Goal: Information Seeking & Learning: Learn about a topic

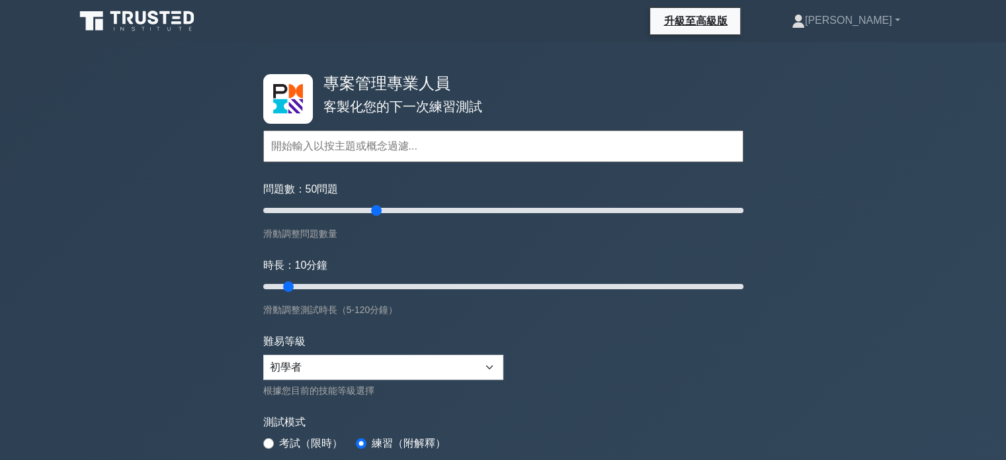
drag, startPoint x: 282, startPoint y: 211, endPoint x: 375, endPoint y: 212, distance: 92.6
type input "50"
click at [375, 212] on input "問題數： 50 問題" at bounding box center [503, 210] width 480 height 16
drag, startPoint x: 291, startPoint y: 283, endPoint x: 402, endPoint y: 282, distance: 111.1
type input "40"
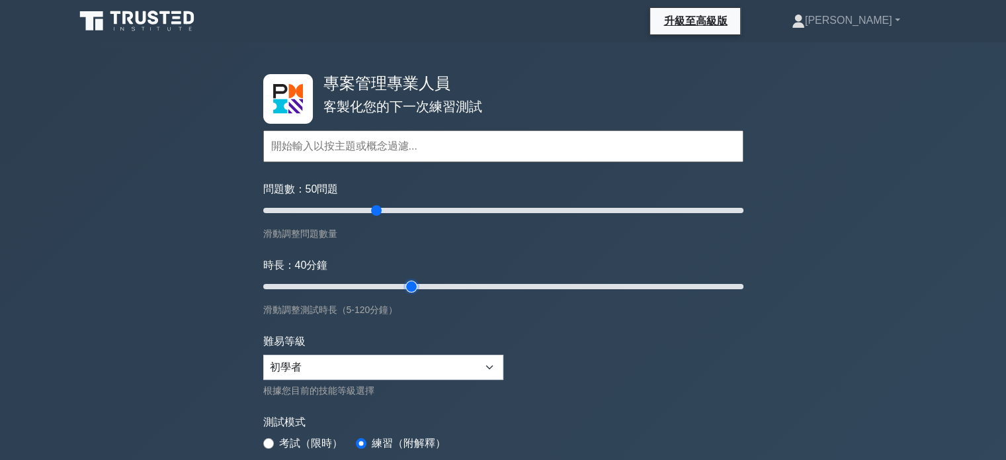
click at [402, 282] on input "時長： 40 分鐘" at bounding box center [503, 286] width 480 height 16
click at [486, 362] on select "初學者 中間的 專家" at bounding box center [383, 366] width 240 height 25
select select "expert"
click at [263, 354] on select "初學者 中間的 專家" at bounding box center [383, 366] width 240 height 25
click at [622, 374] on form "主題 範圍管理 時間管理 成本管理 品質管理 風險管理 整合管理 人力資源管理 溝通管理 採購管理 利害關係人管理" at bounding box center [503, 295] width 480 height 410
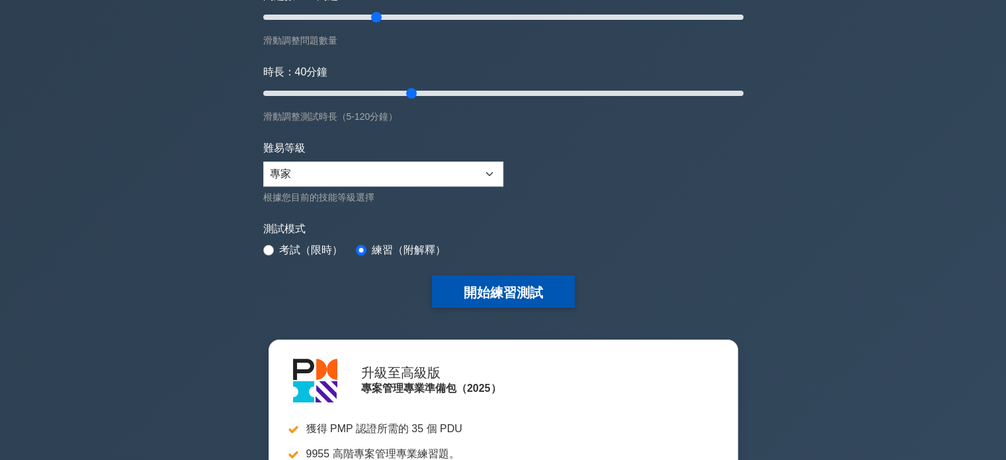
scroll to position [198, 0]
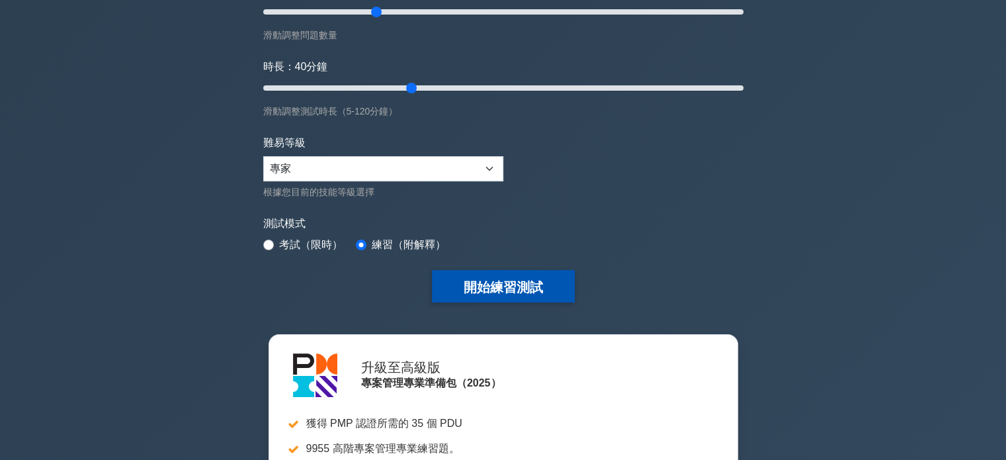
click at [499, 290] on font "開始練習測試" at bounding box center [503, 287] width 79 height 15
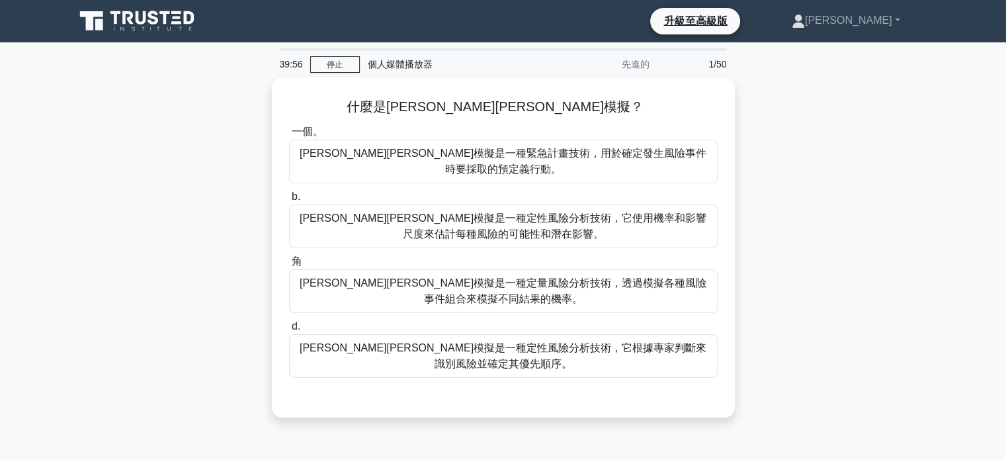
click at [823, 204] on div "什麼是[PERSON_NAME][PERSON_NAME]模擬？ .spinner_0XTQ{transform-origin:center;animatio…" at bounding box center [503, 255] width 873 height 356
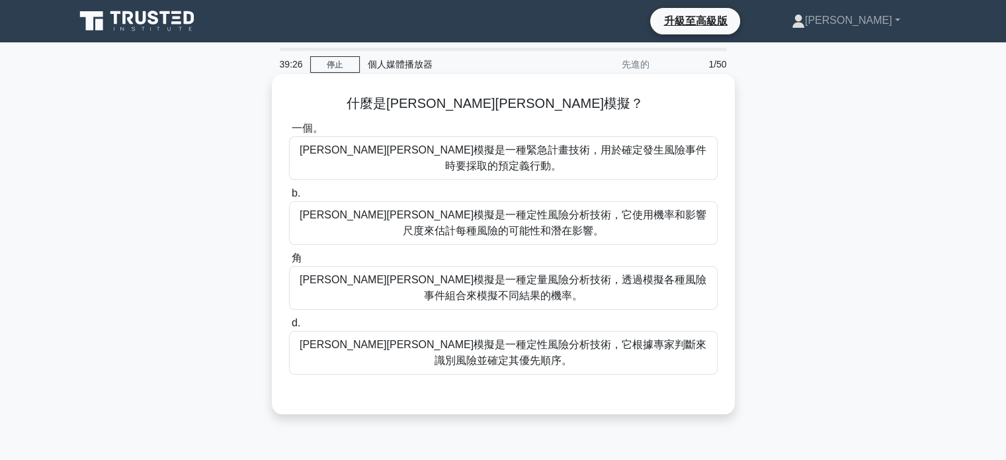
click at [555, 274] on font "[PERSON_NAME][PERSON_NAME]模擬是一種定量風險分析技術，透過模擬各種風險事件組合來模擬不同結果的機率。" at bounding box center [503, 287] width 407 height 27
click at [289, 263] on input "角 [PERSON_NAME][PERSON_NAME]模擬是一種定量風險分析技術，透過模擬各種風險事件組合來模擬不同結果的機率。" at bounding box center [289, 258] width 0 height 9
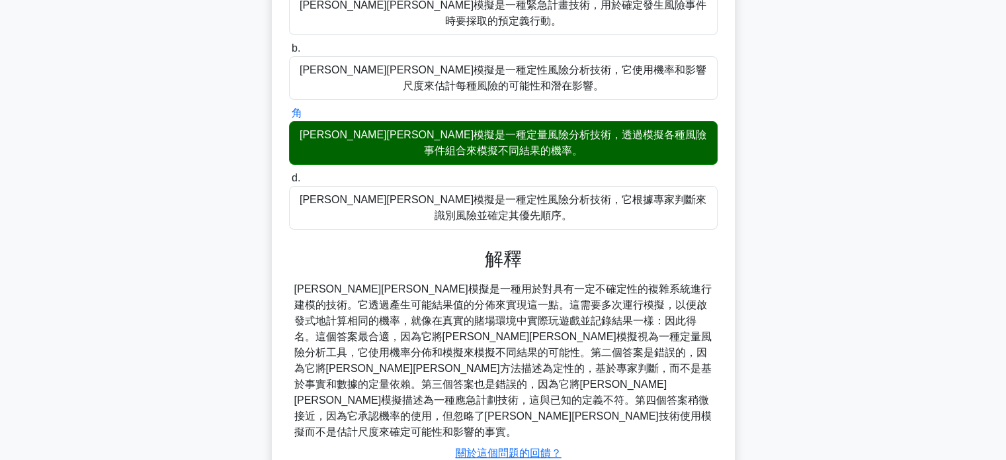
scroll to position [255, 0]
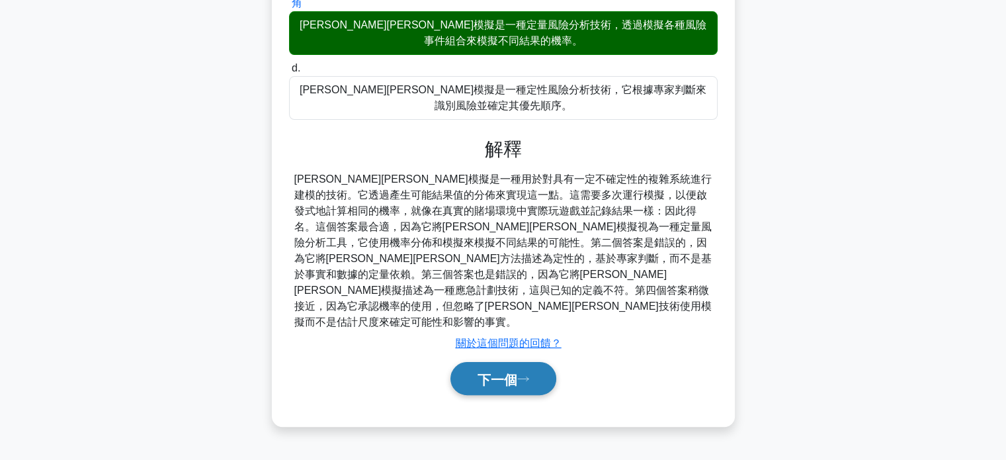
click at [505, 372] on font "下一個" at bounding box center [497, 379] width 40 height 15
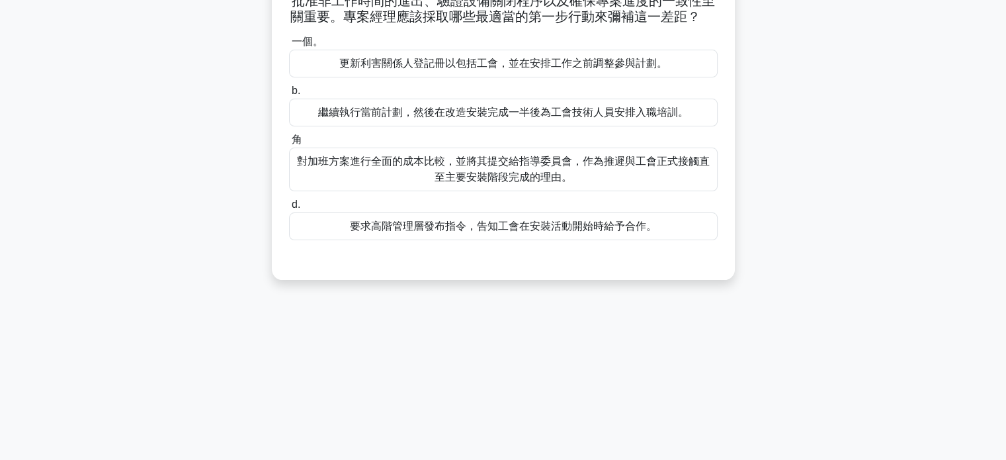
scroll to position [0, 0]
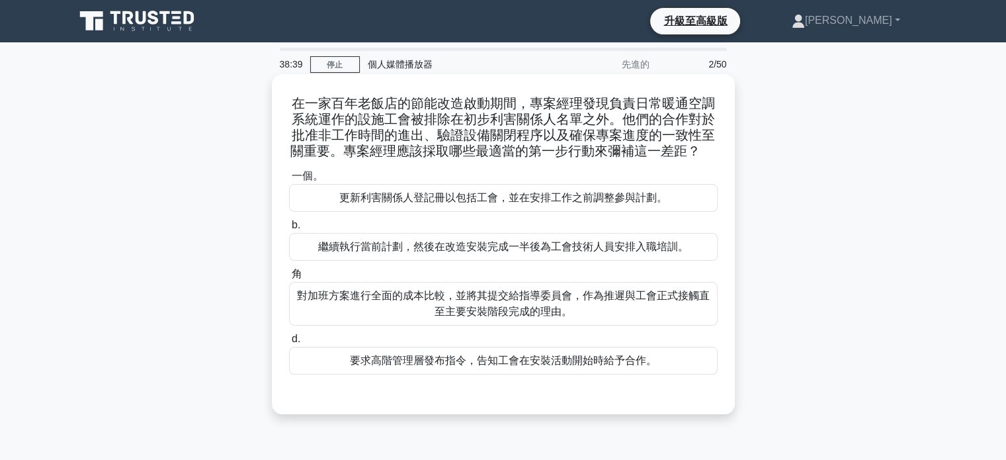
click at [493, 199] on font "更新利害關係人登記冊以包括工會，並在安排工作之前調整參與計劃。" at bounding box center [503, 197] width 328 height 11
click at [289, 181] on input "一個。 更新利害關係人登記冊以包括工會，並在安排工作之前調整參與計劃。" at bounding box center [289, 176] width 0 height 9
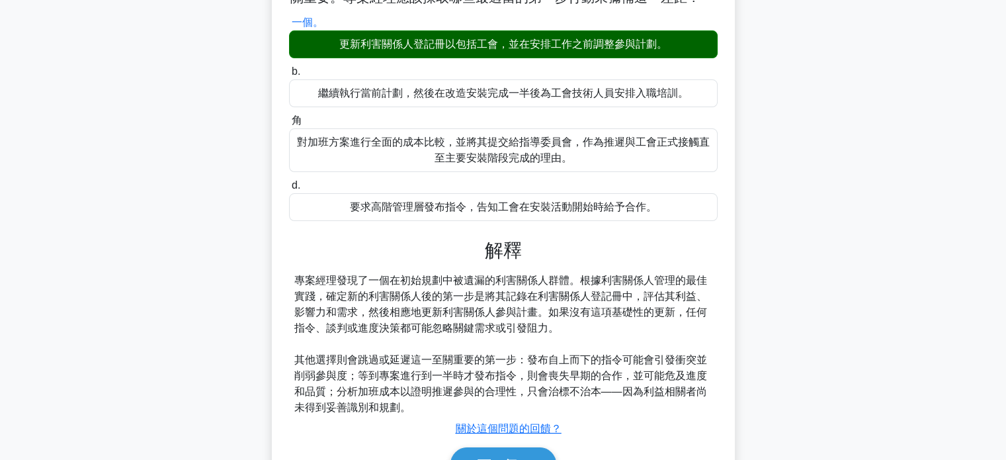
scroll to position [255, 0]
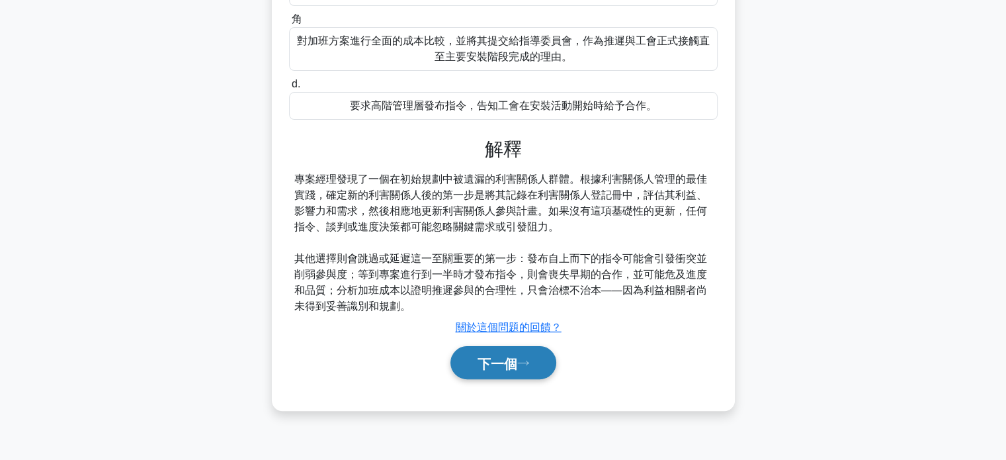
click at [508, 362] on font "下一個" at bounding box center [497, 363] width 40 height 15
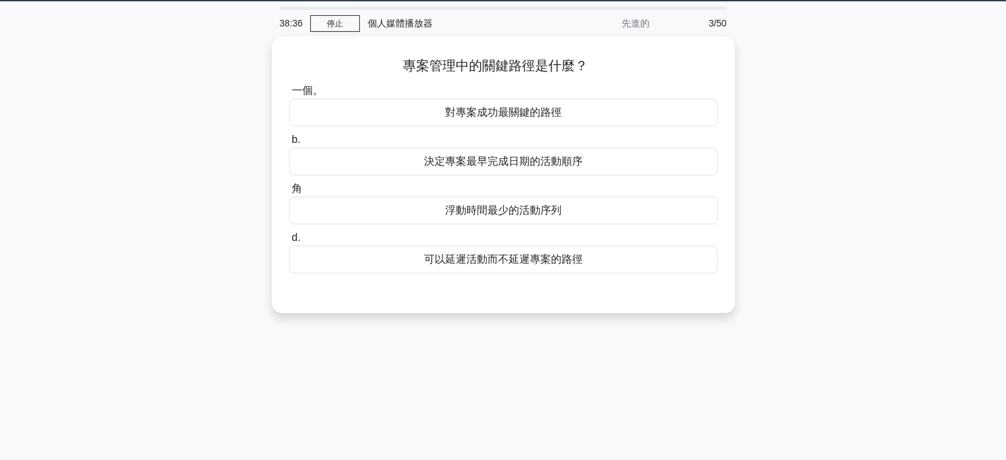
scroll to position [0, 0]
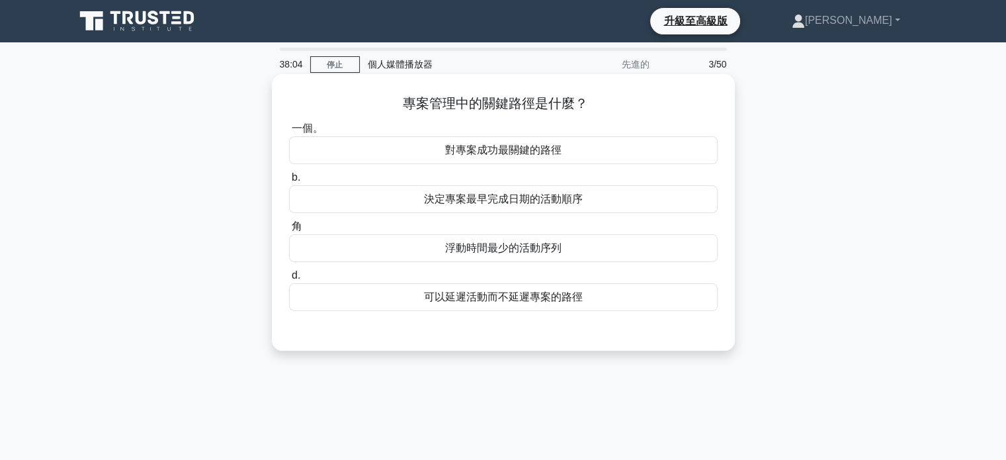
click at [497, 193] on font "決定專案最早完成日期的活動順序" at bounding box center [503, 198] width 159 height 11
click at [289, 182] on input "b. 決定專案最早完成日期的活動順序" at bounding box center [289, 177] width 0 height 9
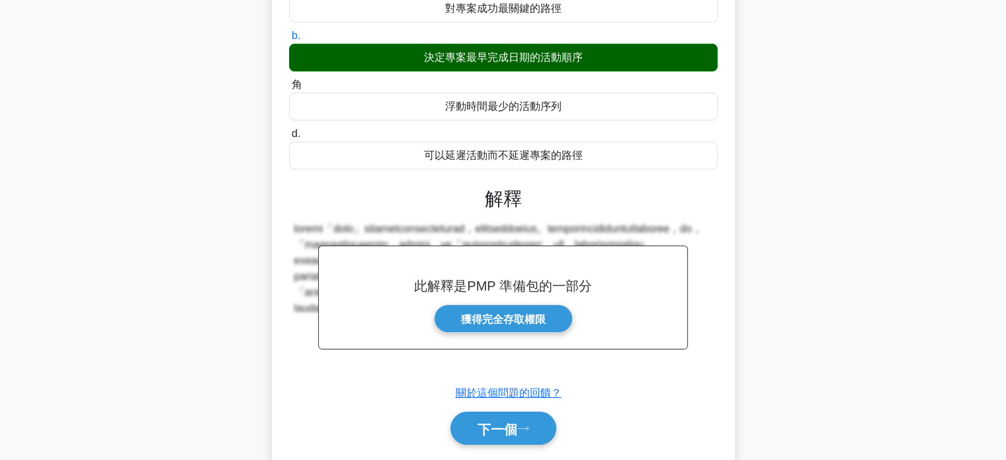
scroll to position [255, 0]
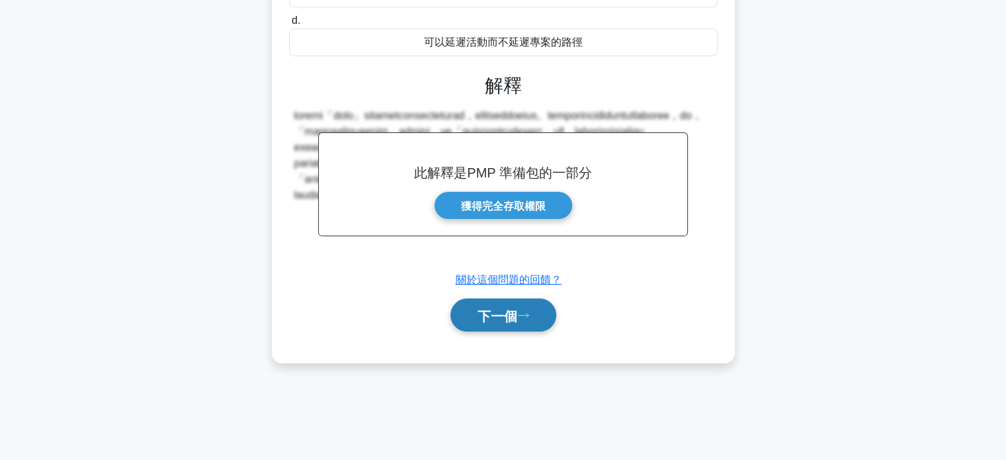
click at [507, 332] on button "下一個" at bounding box center [503, 315] width 106 height 34
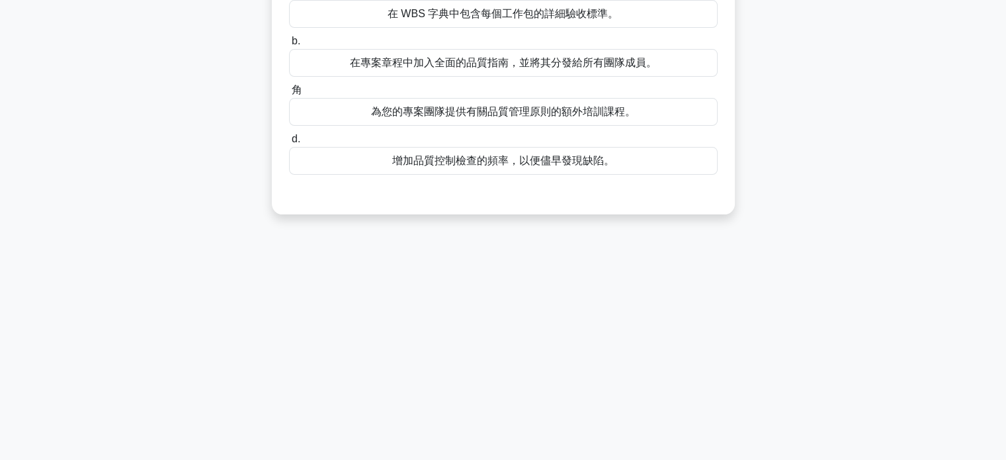
scroll to position [0, 0]
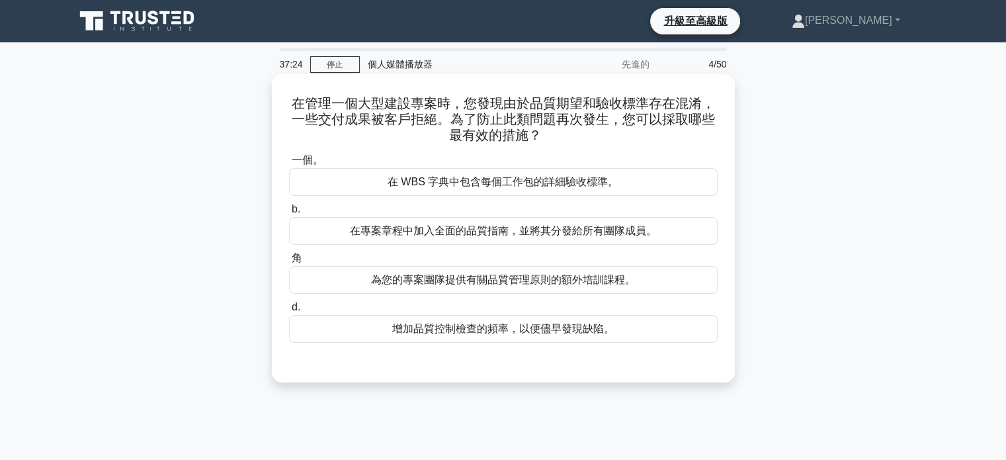
click at [511, 187] on font "在 WBS 字典中包含每個工作包的詳細驗收標準。" at bounding box center [503, 181] width 231 height 11
click at [289, 165] on input "一個。 在 WBS 字典中包含每個工作包的詳細驗收標準。" at bounding box center [289, 160] width 0 height 9
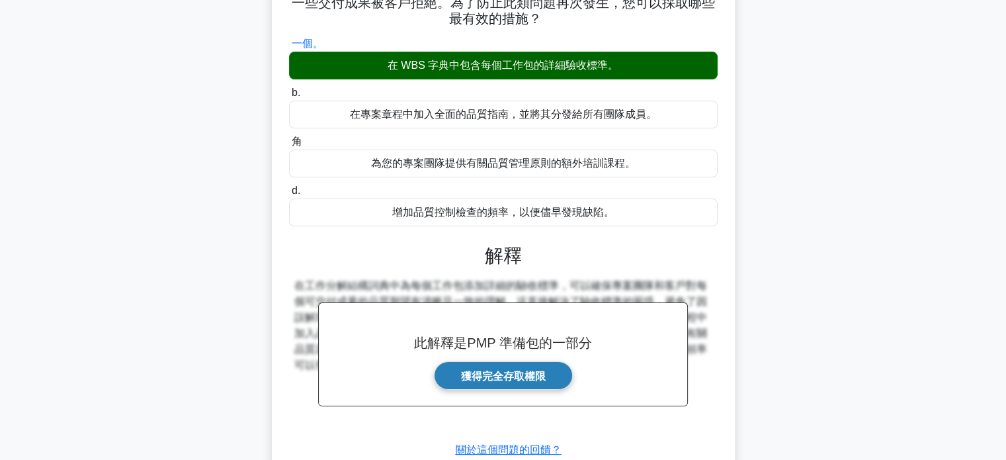
scroll to position [255, 0]
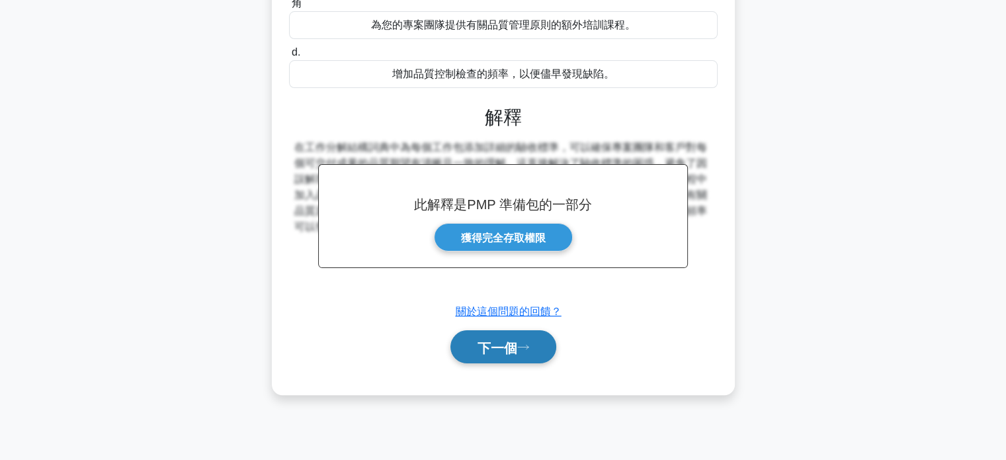
click at [504, 350] on font "下一個" at bounding box center [497, 347] width 40 height 15
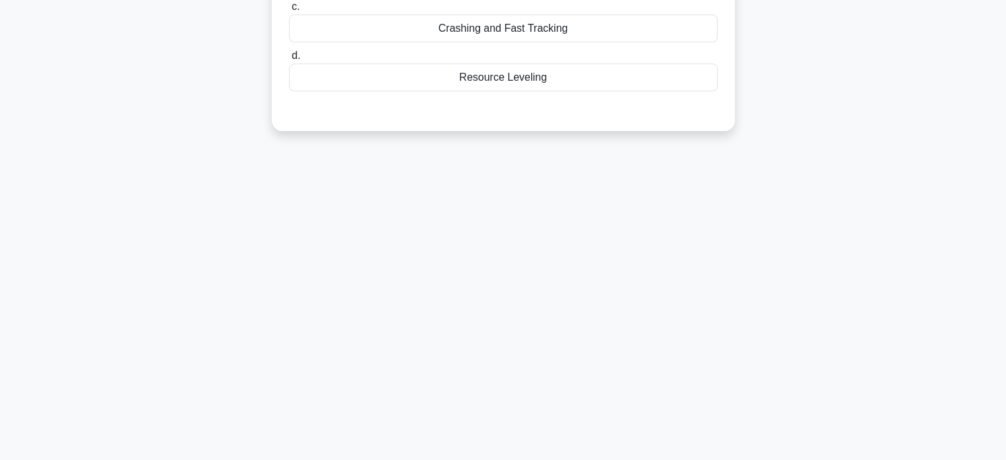
scroll to position [0, 0]
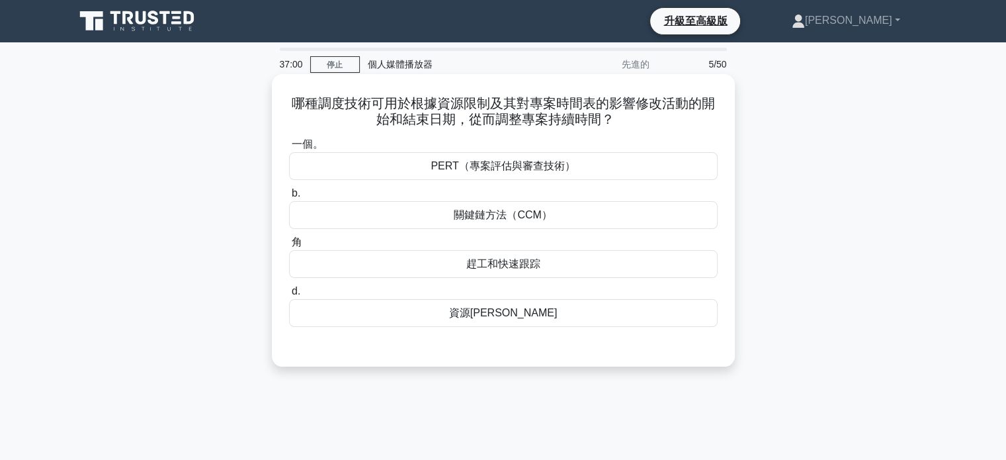
click at [493, 312] on font "資源平衡" at bounding box center [503, 312] width 108 height 11
click at [289, 296] on input "d. 資源平衡" at bounding box center [289, 291] width 0 height 9
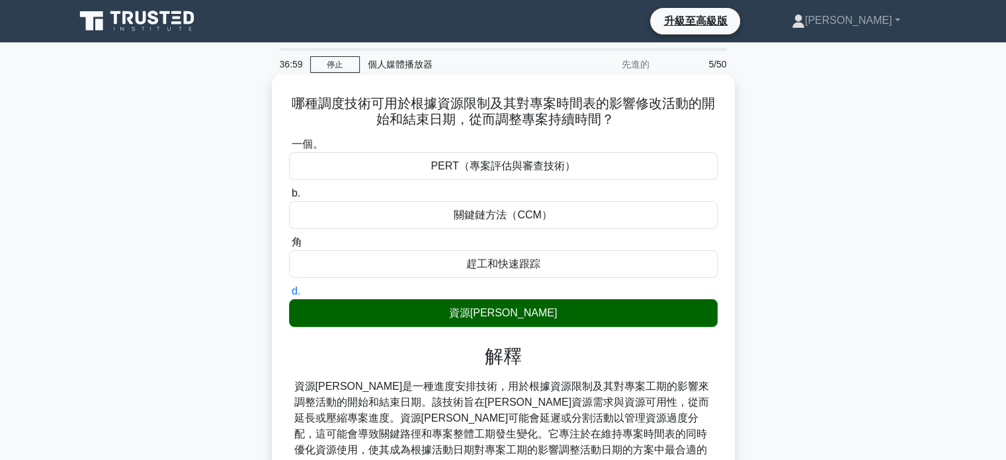
scroll to position [255, 0]
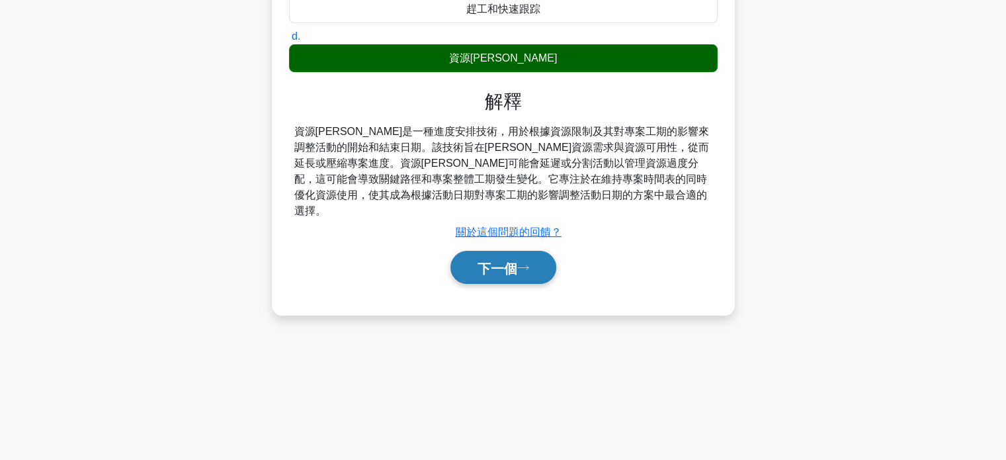
click at [508, 261] on font "下一個" at bounding box center [497, 268] width 40 height 15
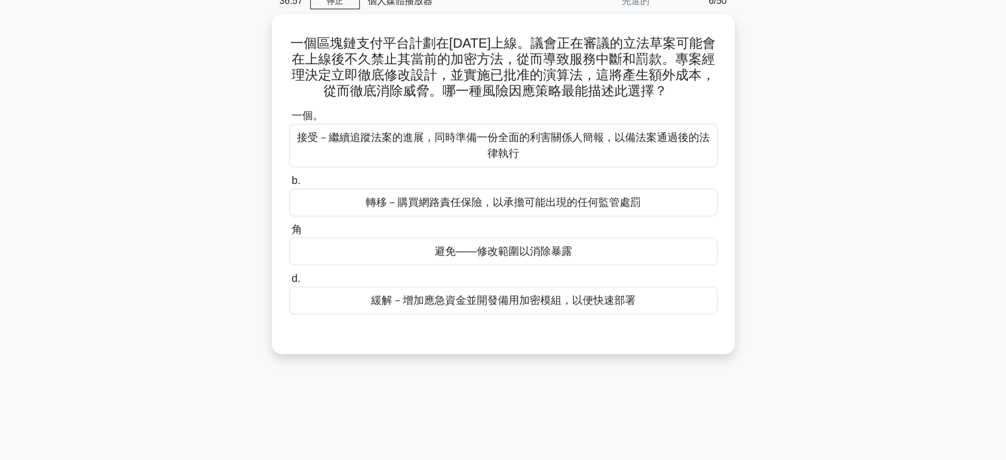
scroll to position [0, 0]
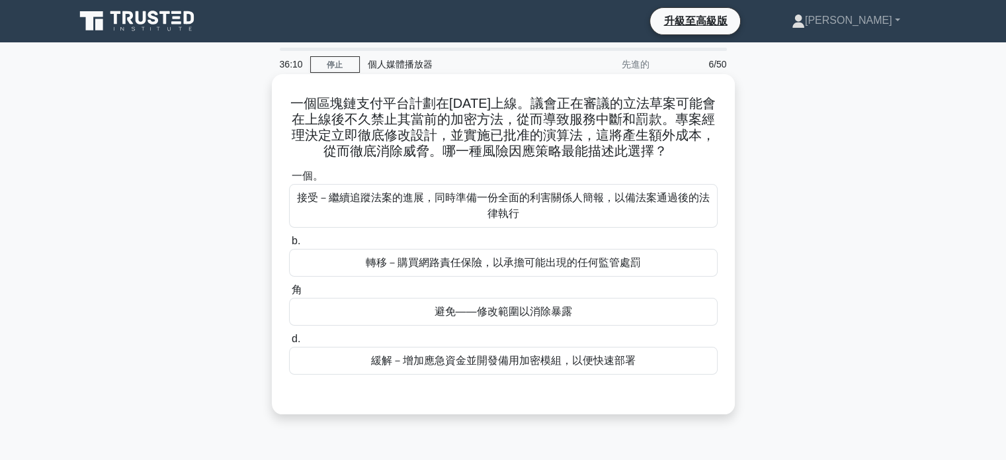
click at [512, 314] on font "避免——修改範圍以消除暴露" at bounding box center [503, 311] width 138 height 11
click at [289, 294] on input "角 避免——修改範圍以消除暴露" at bounding box center [289, 290] width 0 height 9
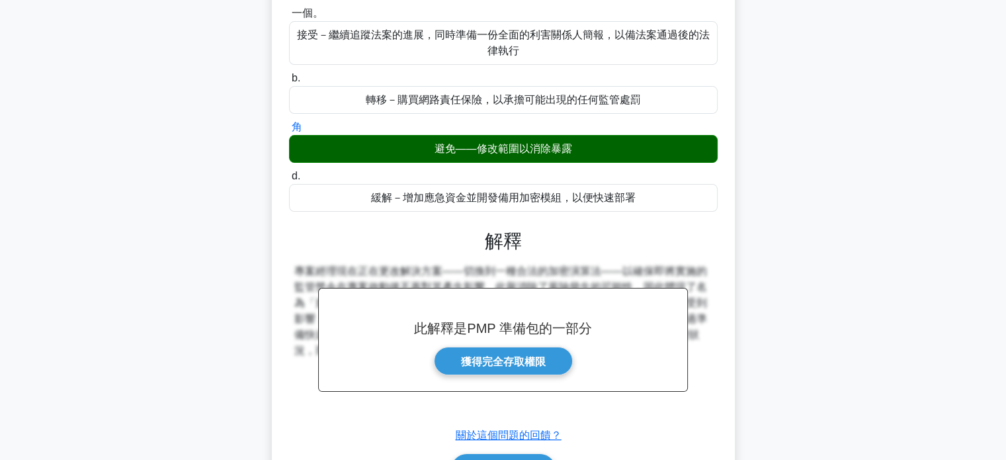
scroll to position [255, 0]
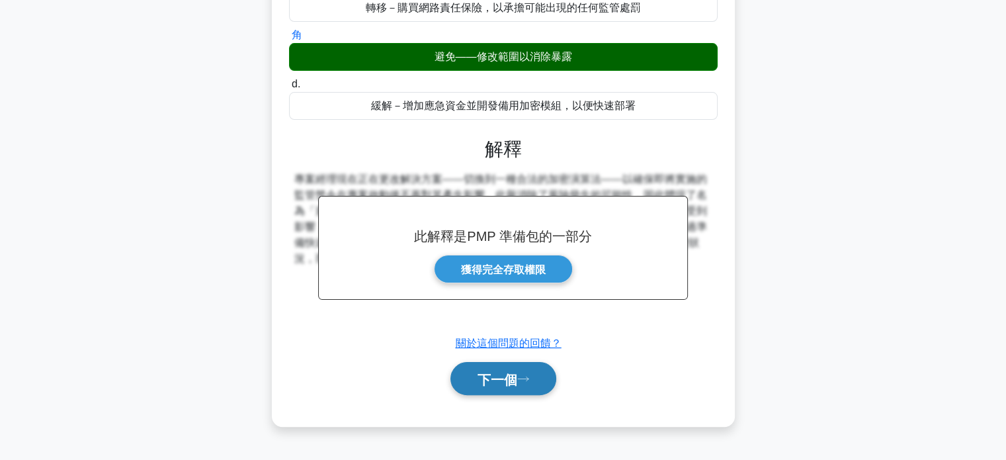
click at [505, 378] on font "下一個" at bounding box center [497, 379] width 40 height 15
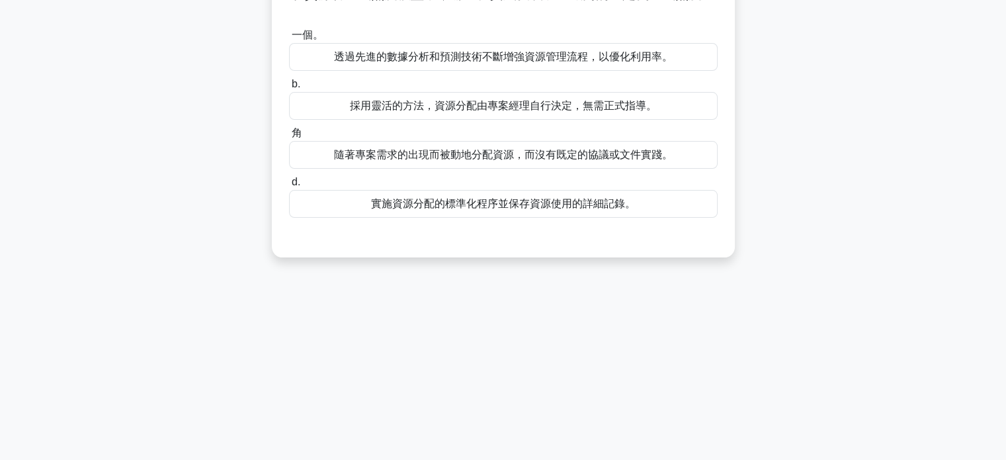
scroll to position [0, 0]
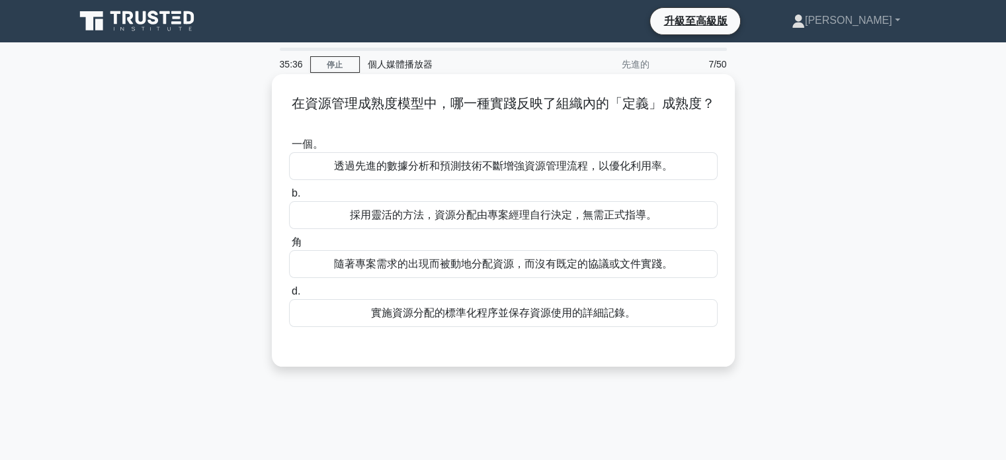
click at [558, 317] on font "實施資源分配的標準化程序並保存資源使用的詳細記錄。" at bounding box center [503, 312] width 265 height 11
click at [289, 296] on input "d. 實施資源分配的標準化程序並保存資源使用的詳細記錄。" at bounding box center [289, 291] width 0 height 9
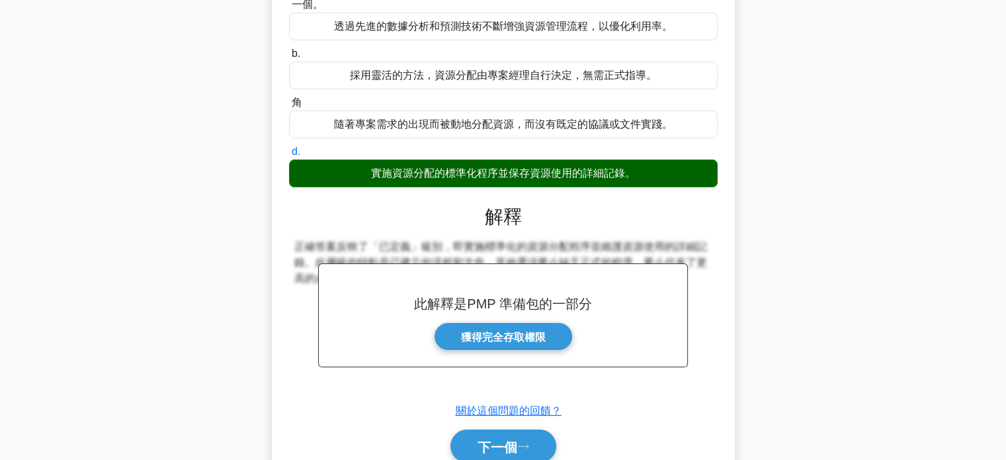
scroll to position [255, 0]
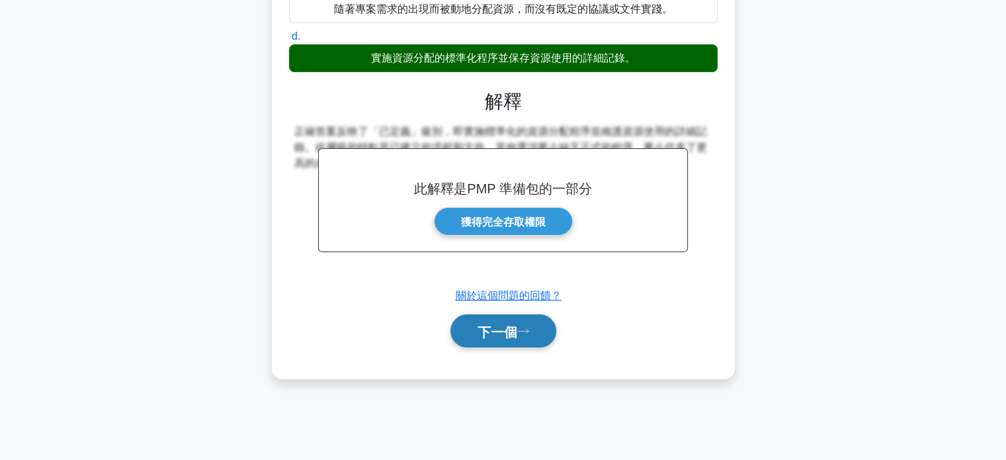
click at [524, 325] on button "下一個" at bounding box center [503, 331] width 106 height 34
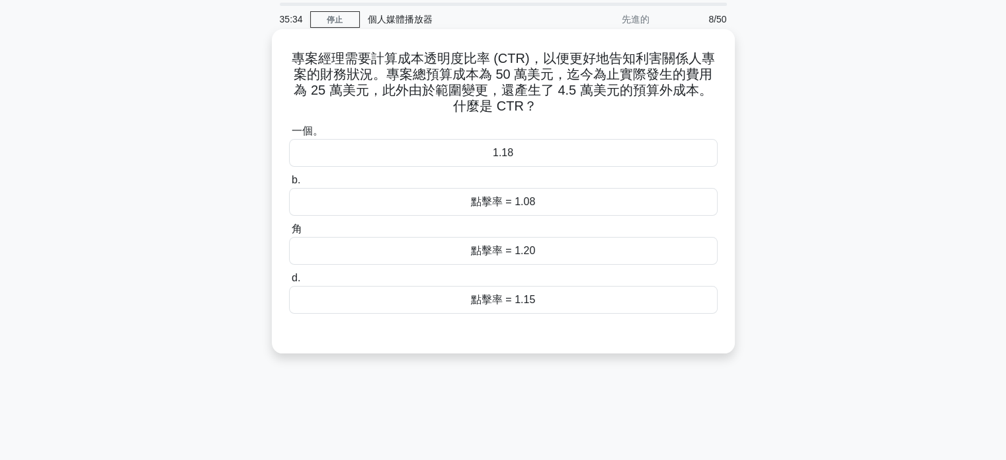
scroll to position [0, 0]
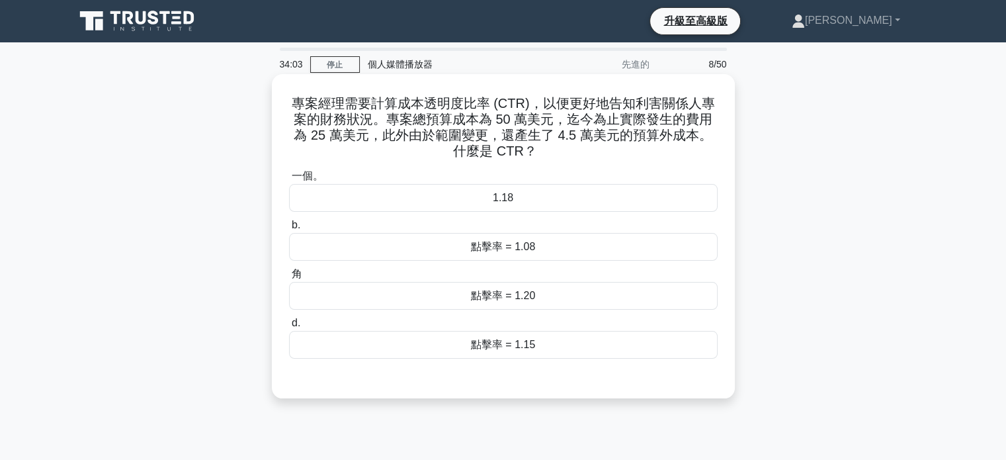
click at [500, 200] on font "1.18" at bounding box center [503, 197] width 20 height 11
click at [289, 181] on input "一個。 1.18" at bounding box center [289, 176] width 0 height 9
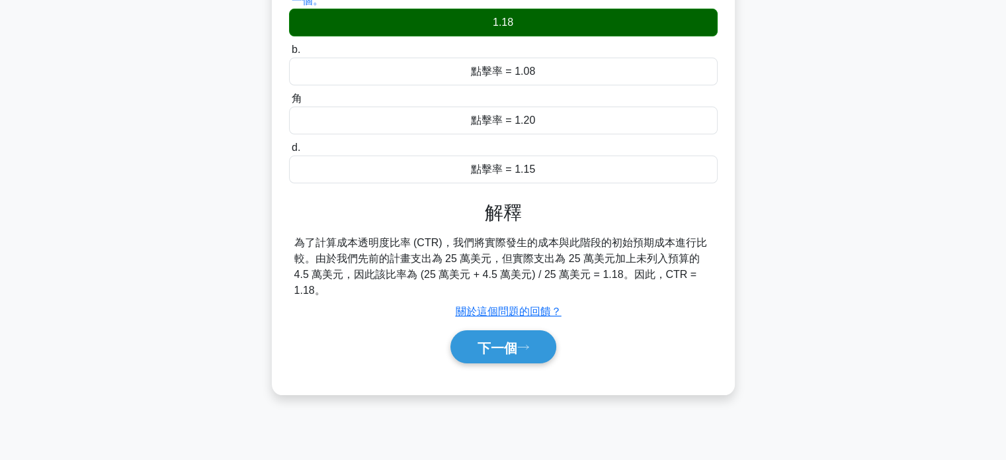
scroll to position [198, 0]
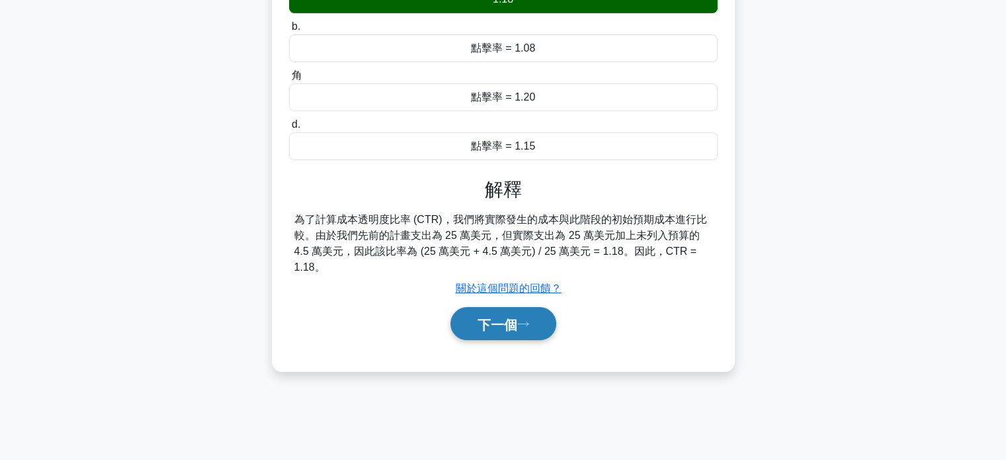
click at [508, 323] on font "下一個" at bounding box center [497, 324] width 40 height 15
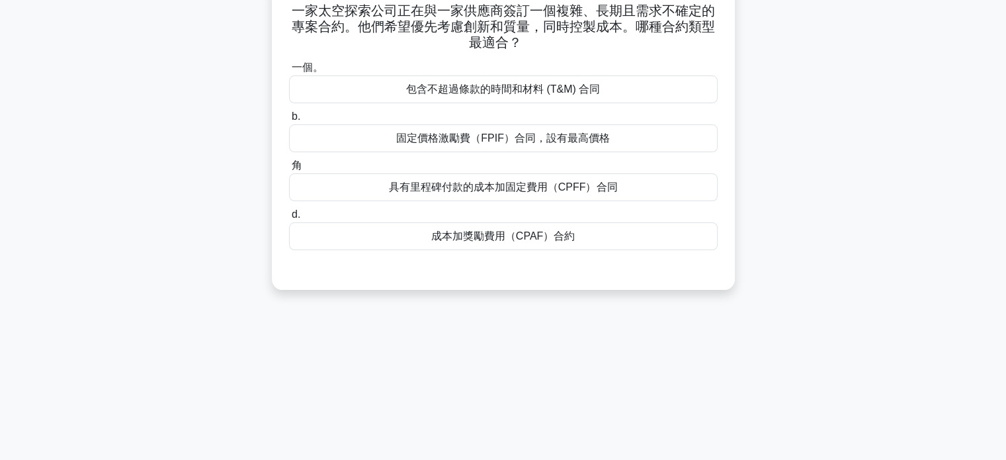
scroll to position [0, 0]
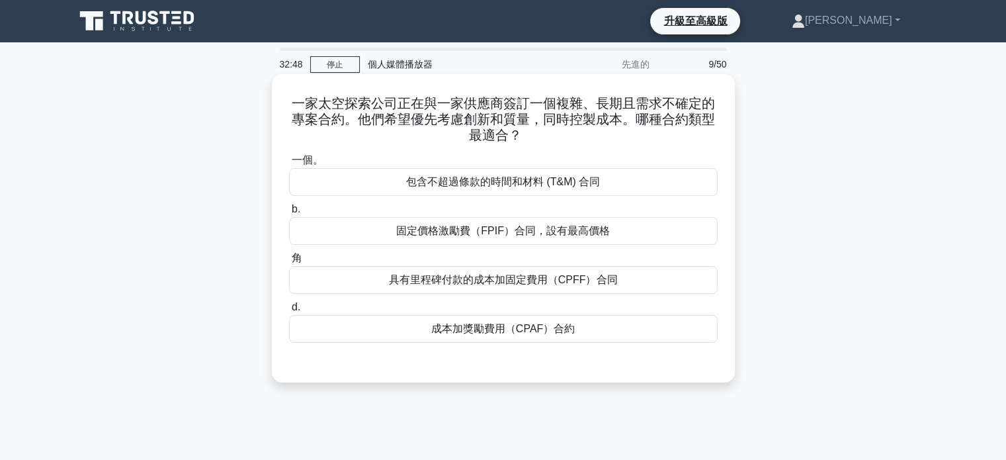
click at [497, 327] on font "成本加獎勵費用（CPAF）合約" at bounding box center [502, 328] width 143 height 11
click at [289, 311] on input "d. 成本加獎勵費用（CPAF）合約" at bounding box center [289, 307] width 0 height 9
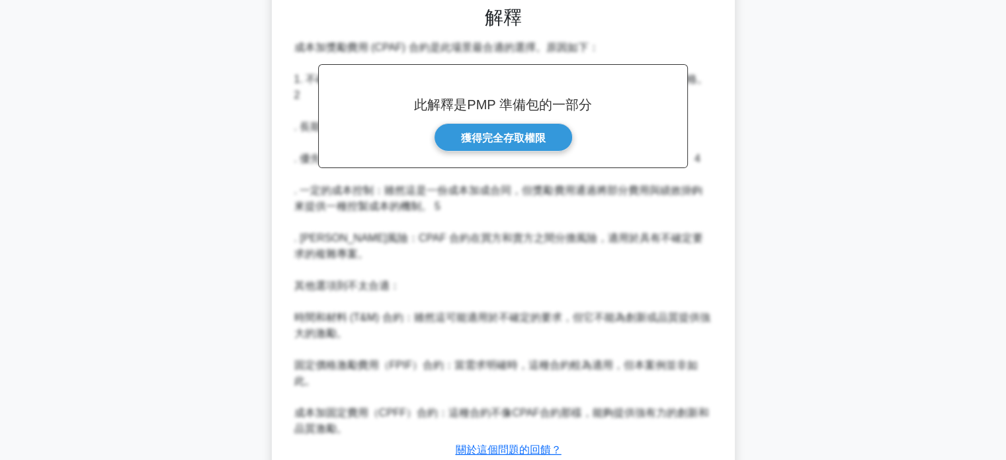
scroll to position [436, 0]
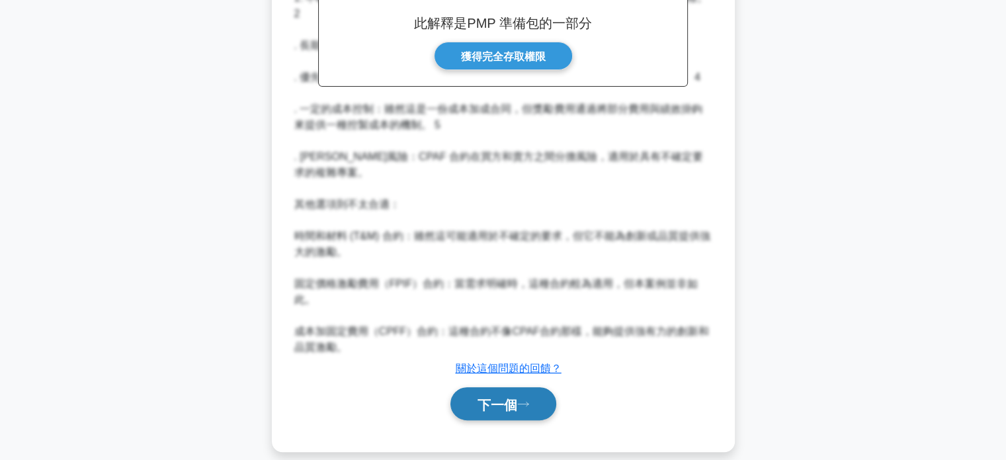
click at [500, 397] on font "下一個" at bounding box center [497, 404] width 40 height 15
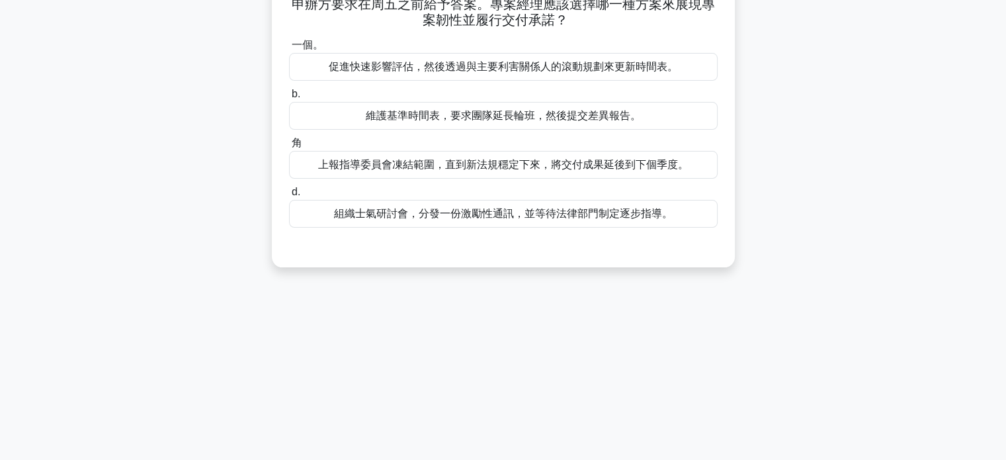
scroll to position [0, 0]
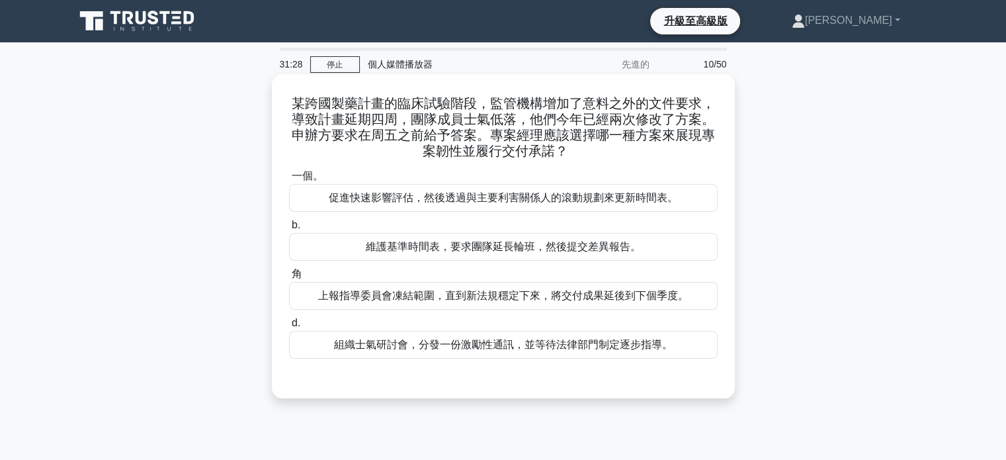
click at [514, 200] on font "促進快速影響評估，然後透過與主要利害關係人的滾動規劃來更新時間表。" at bounding box center [503, 197] width 349 height 11
click at [289, 181] on input "一個。 促進快速影響評估，然後透過與主要利害關係人的滾動規劃來更新時間表。" at bounding box center [289, 176] width 0 height 9
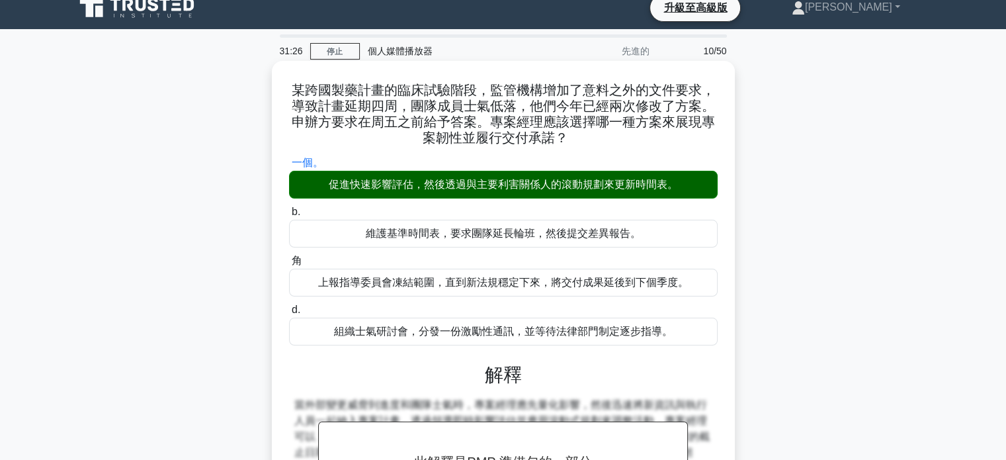
scroll to position [255, 0]
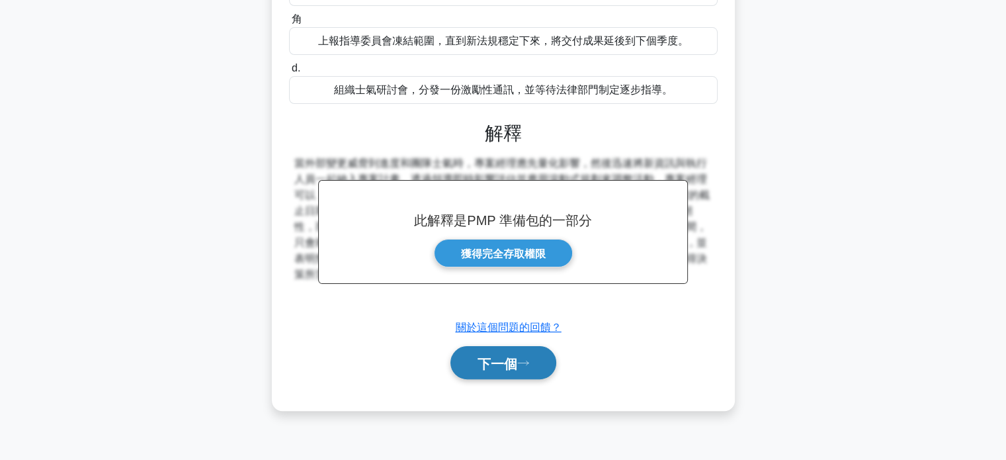
click at [504, 366] on font "下一個" at bounding box center [497, 363] width 40 height 15
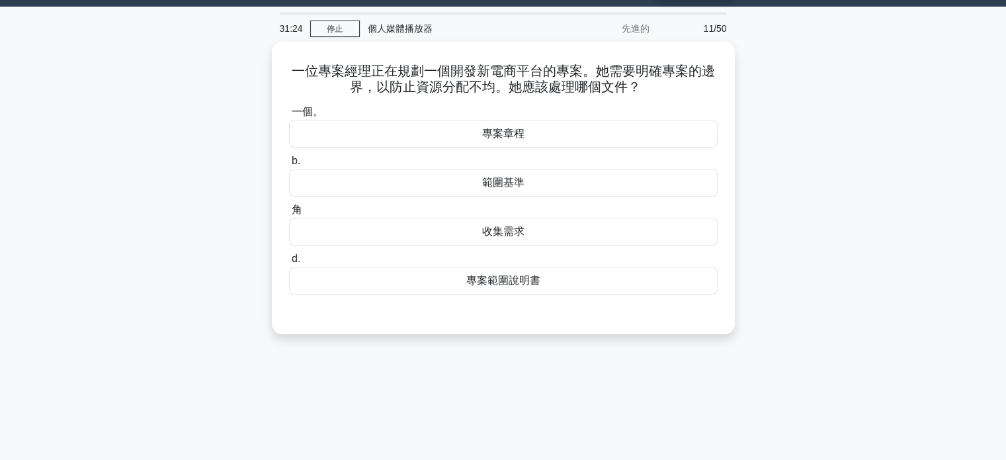
scroll to position [0, 0]
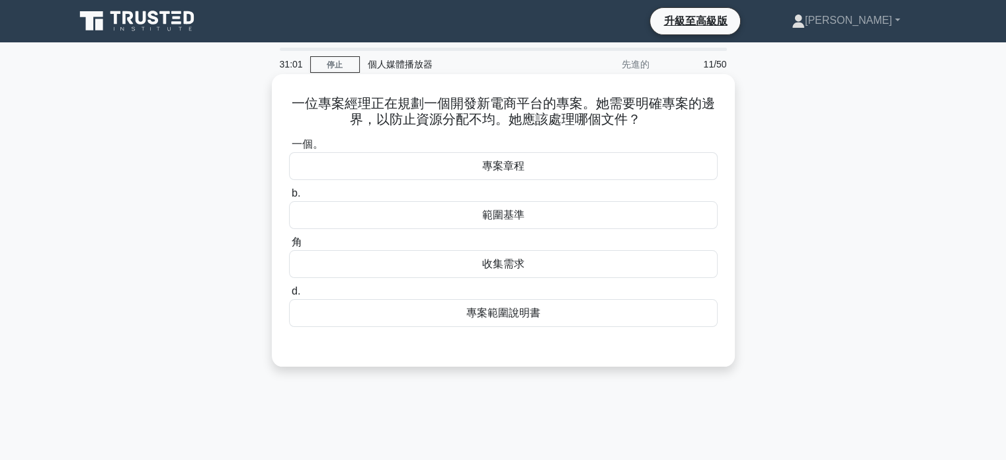
click at [519, 166] on font "專案章程" at bounding box center [503, 165] width 42 height 11
click at [289, 149] on input "一個。 專案章程" at bounding box center [289, 144] width 0 height 9
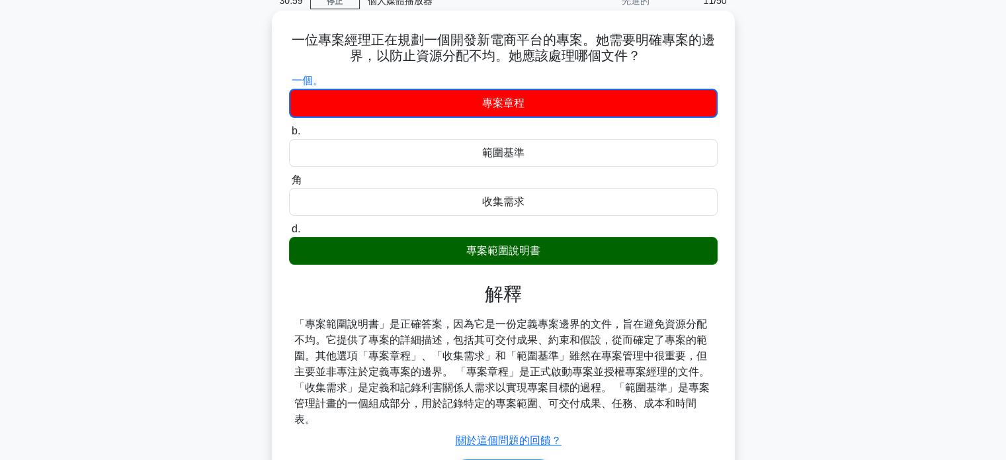
scroll to position [198, 0]
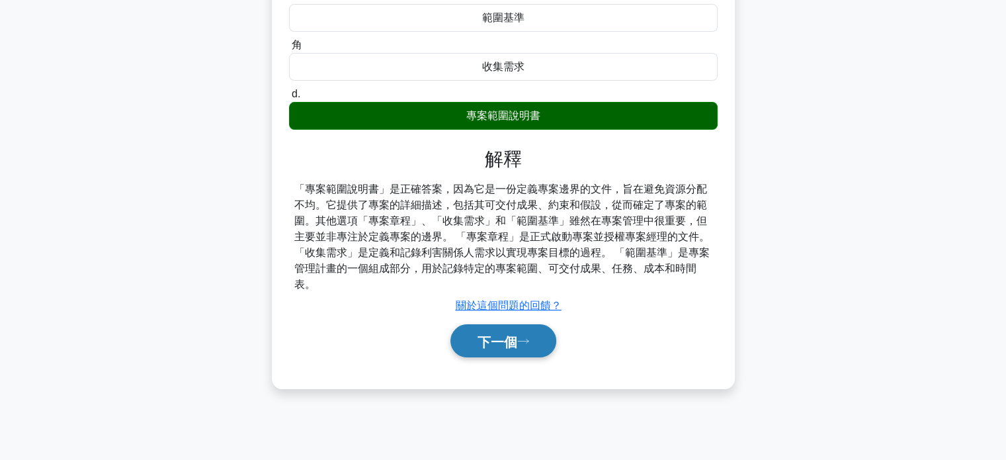
click at [504, 348] on button "下一個" at bounding box center [503, 341] width 106 height 34
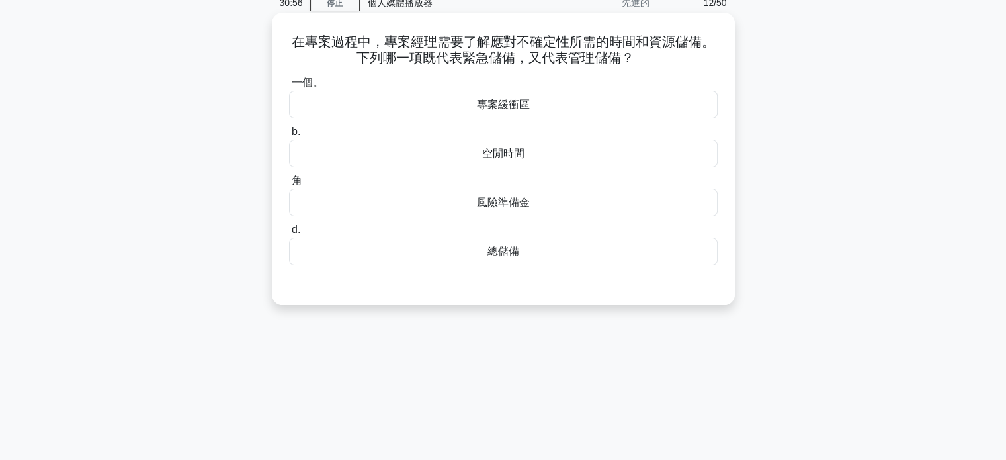
scroll to position [0, 0]
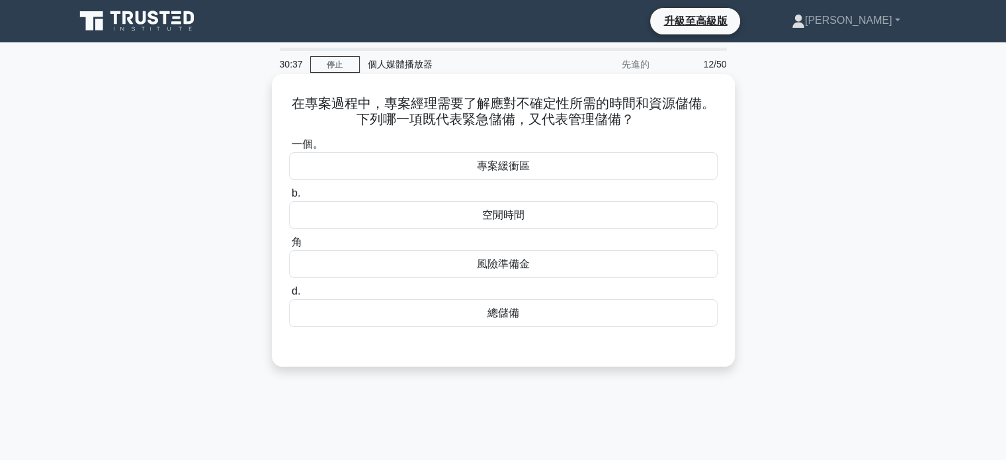
click at [501, 265] on font "風險準備金" at bounding box center [503, 263] width 53 height 11
click at [289, 247] on input "角 風險準備金" at bounding box center [289, 242] width 0 height 9
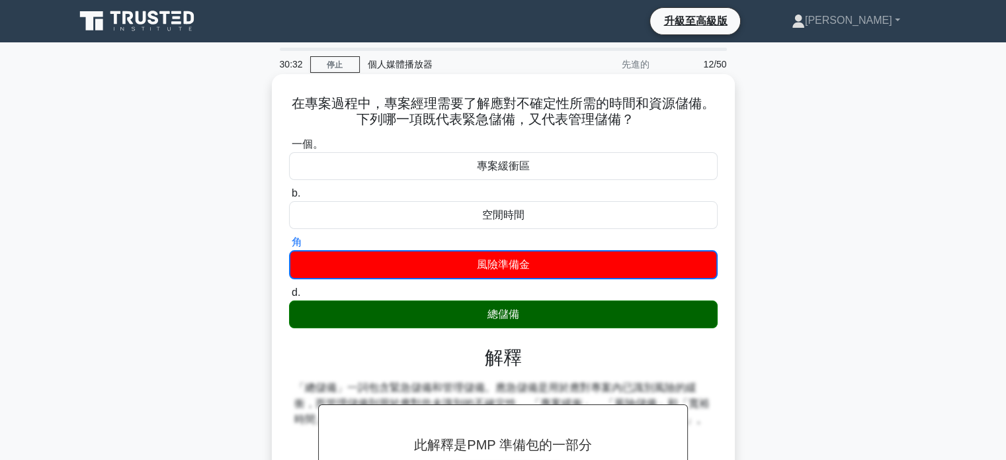
scroll to position [198, 0]
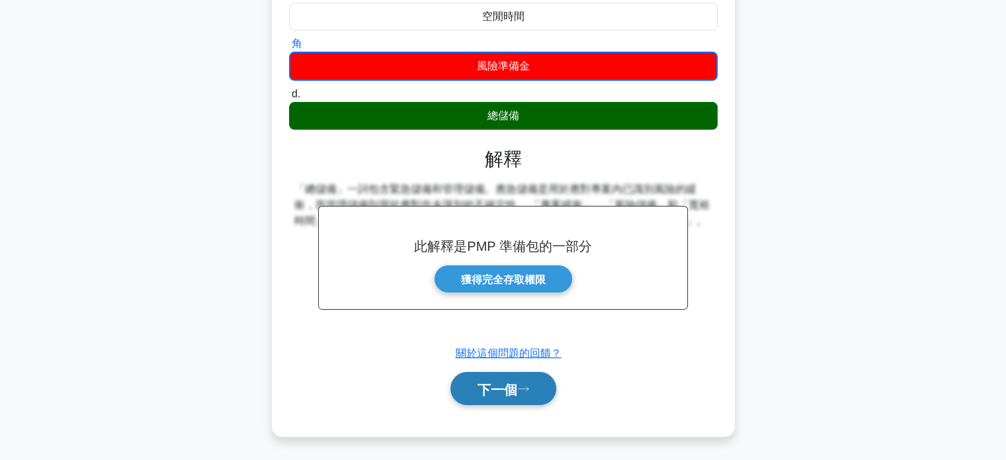
click at [508, 391] on font "下一個" at bounding box center [497, 389] width 40 height 15
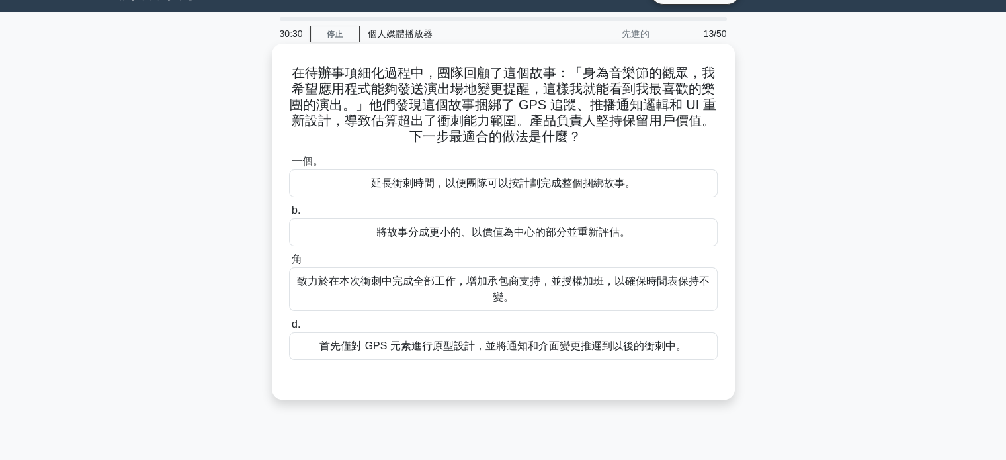
scroll to position [0, 0]
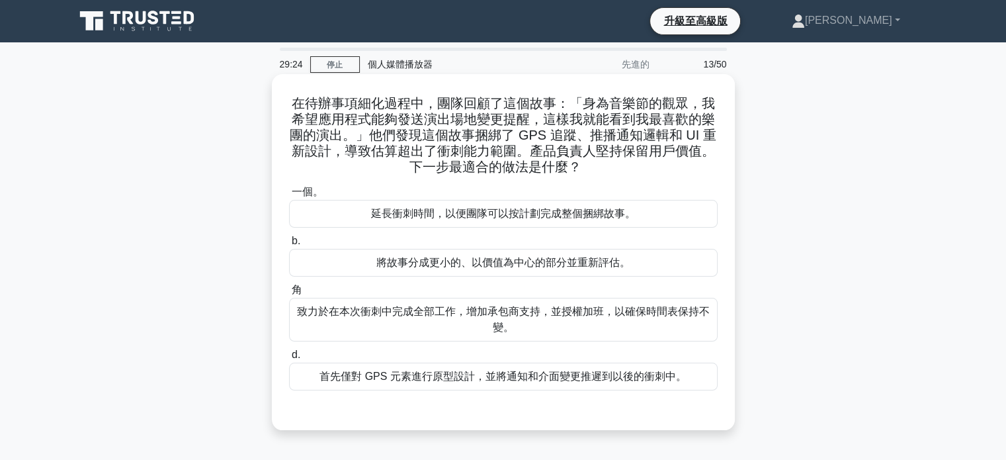
click at [507, 264] on font "將故事分成更小的、以價值為中心的部分並重新評估。" at bounding box center [503, 262] width 254 height 11
click at [289, 245] on input "b. 將故事分成更小的、以價值為中心的部分並重新評估。" at bounding box center [289, 241] width 0 height 9
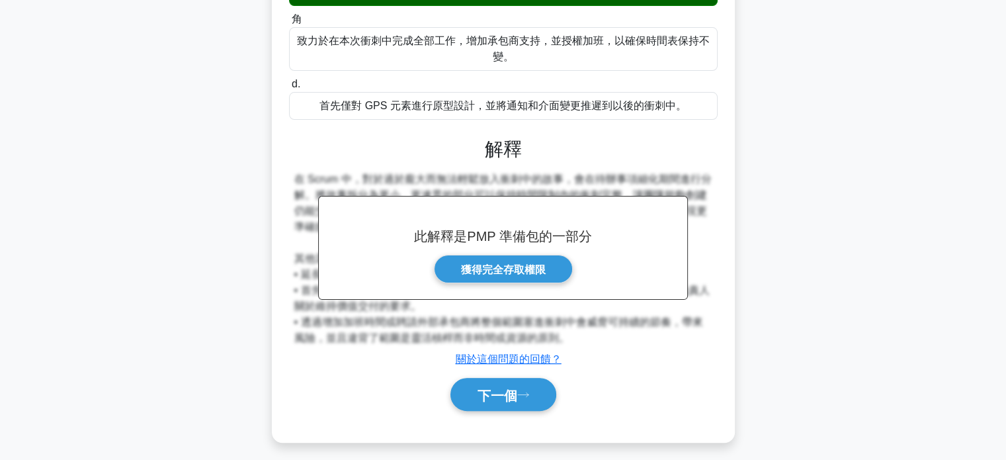
scroll to position [277, 0]
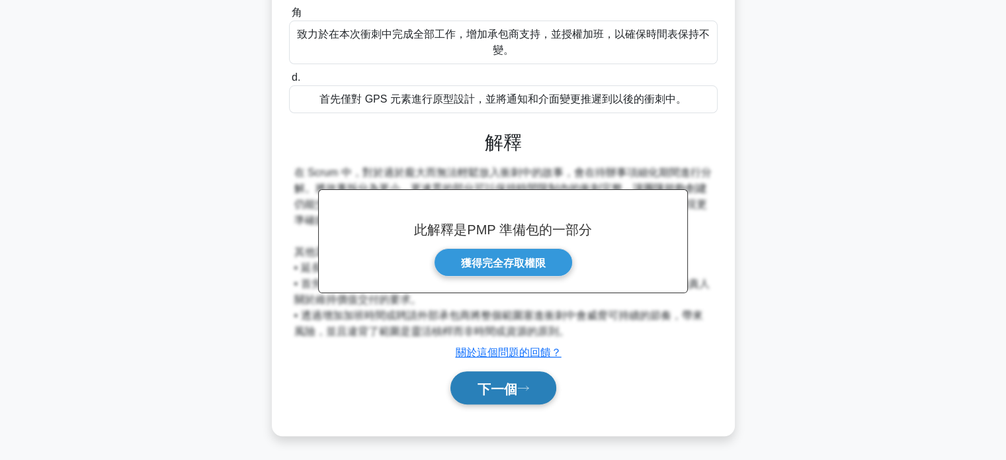
click at [500, 395] on button "下一個" at bounding box center [503, 388] width 106 height 34
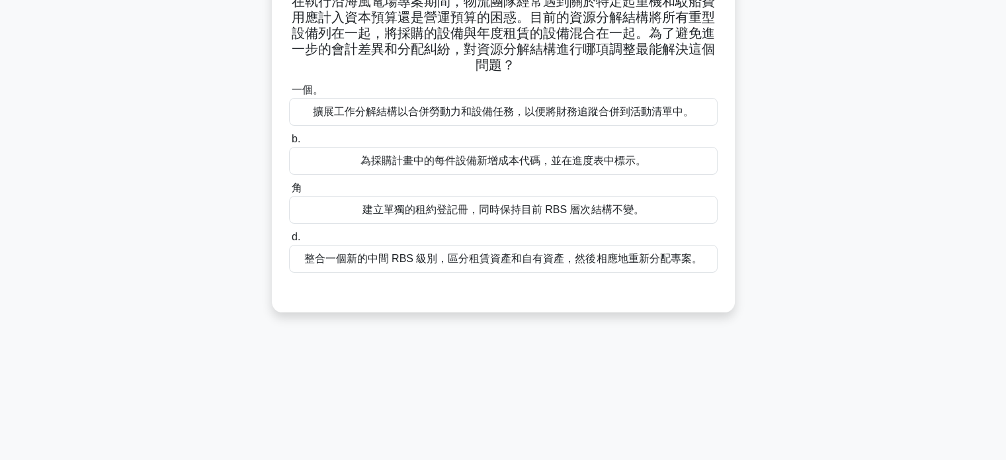
scroll to position [0, 0]
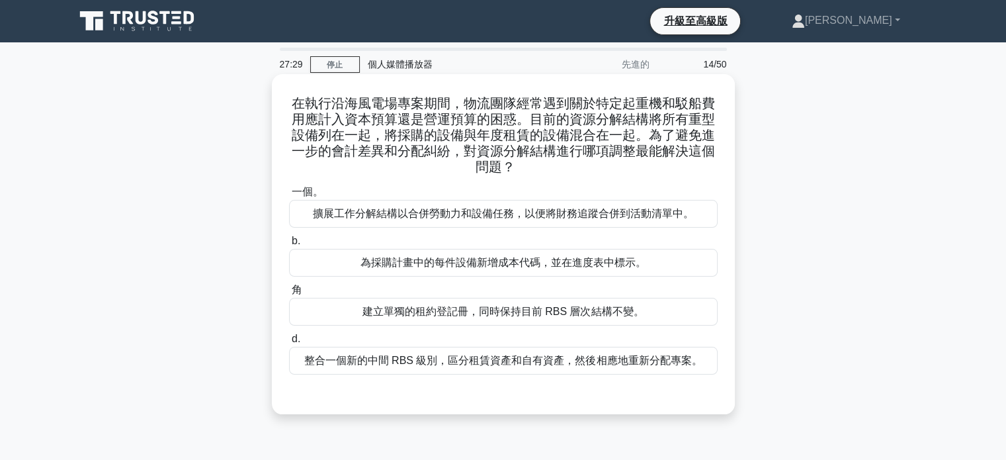
click at [514, 315] on font "建立單獨的租約登記冊，同時保持目前 RBS 層次結構不變。" at bounding box center [503, 311] width 282 height 11
click at [289, 294] on input "角 建立單獨的租約登記冊，同時保持目前 RBS 層次結構不變。" at bounding box center [289, 290] width 0 height 9
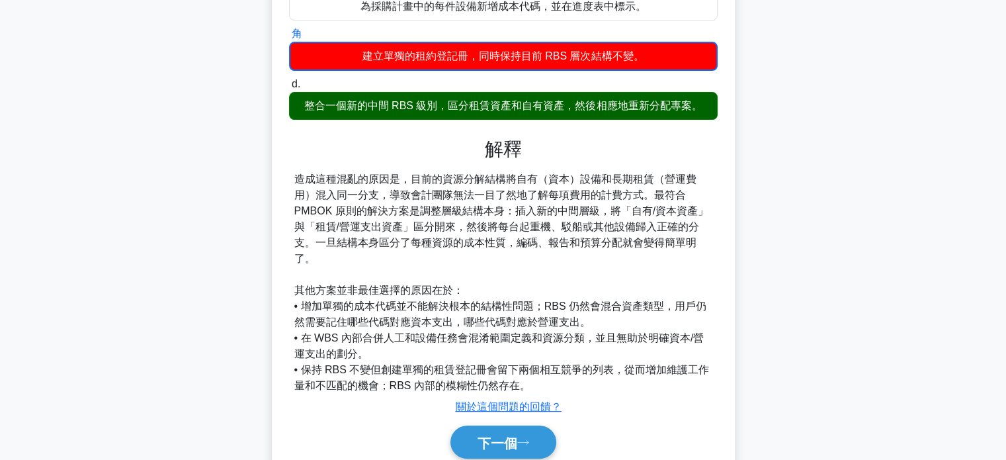
scroll to position [265, 0]
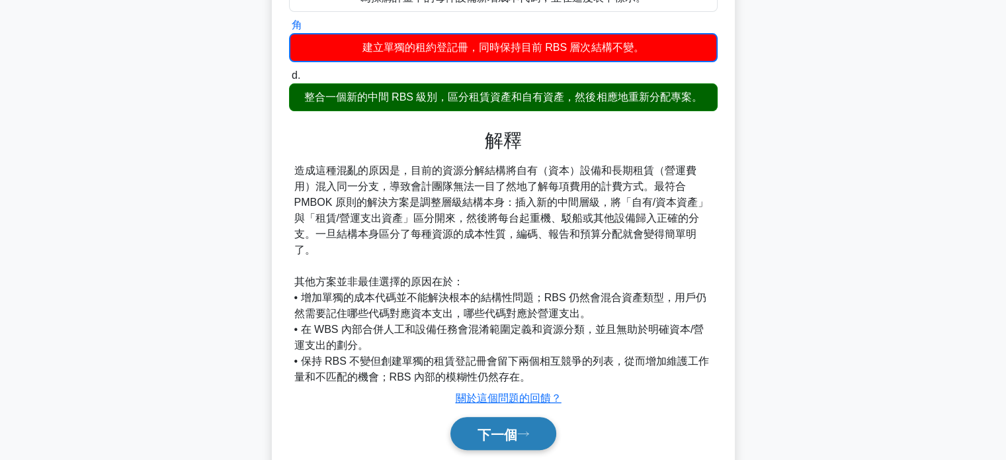
click at [502, 427] on font "下一個" at bounding box center [497, 434] width 40 height 15
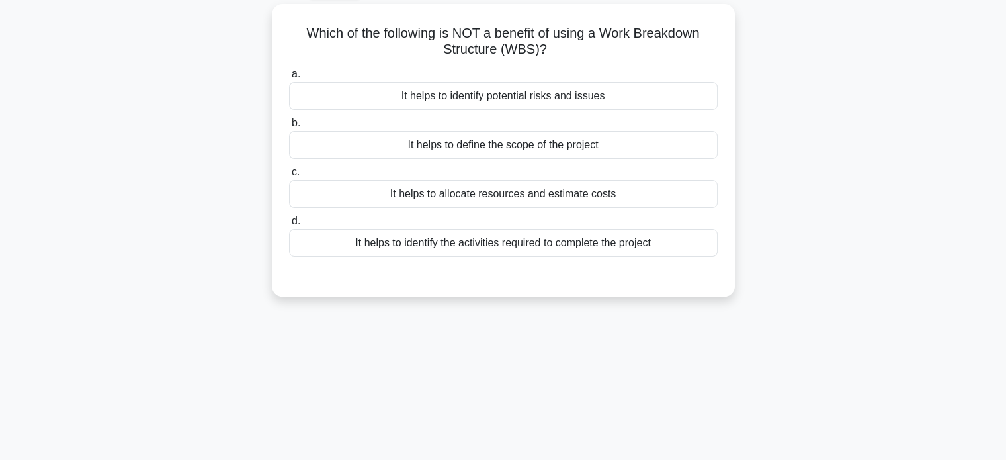
scroll to position [0, 0]
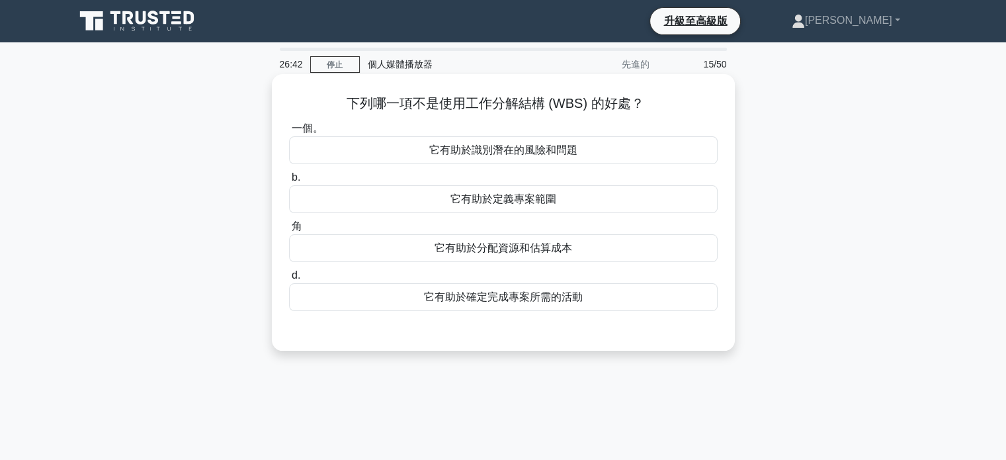
click at [514, 202] on font "它有助於定義專案範圍" at bounding box center [503, 198] width 106 height 11
click at [289, 182] on input "b. 它有助於定義專案範圍" at bounding box center [289, 177] width 0 height 9
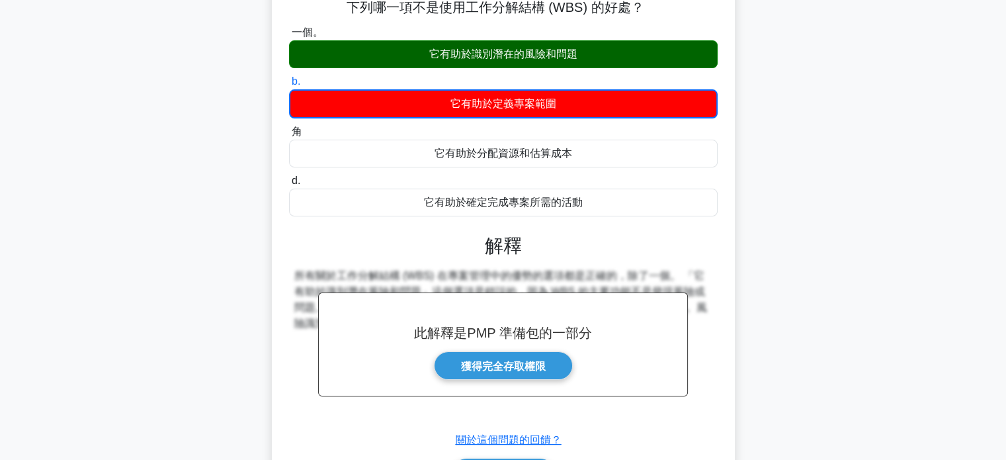
scroll to position [255, 0]
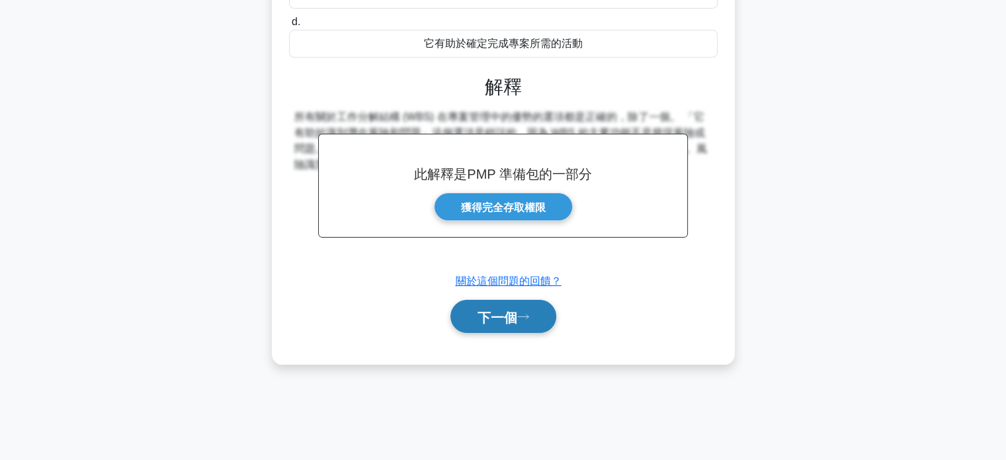
click at [502, 330] on button "下一個" at bounding box center [503, 317] width 106 height 34
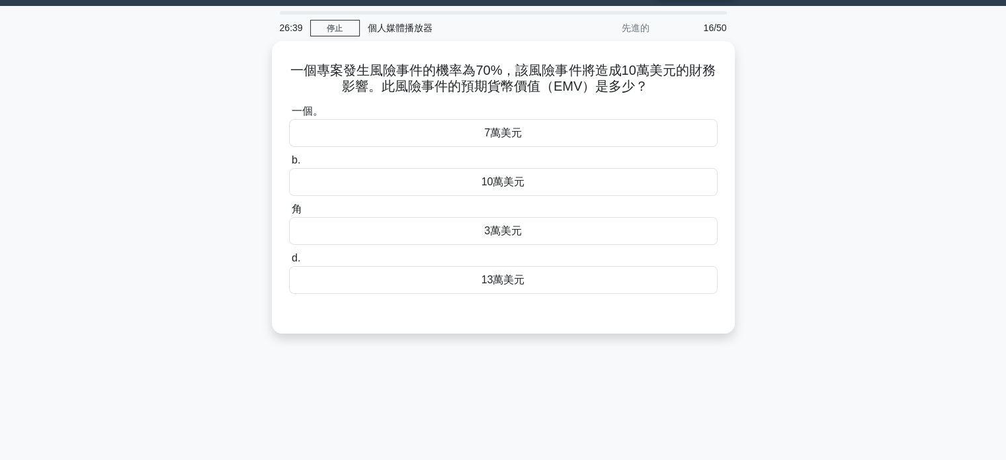
scroll to position [0, 0]
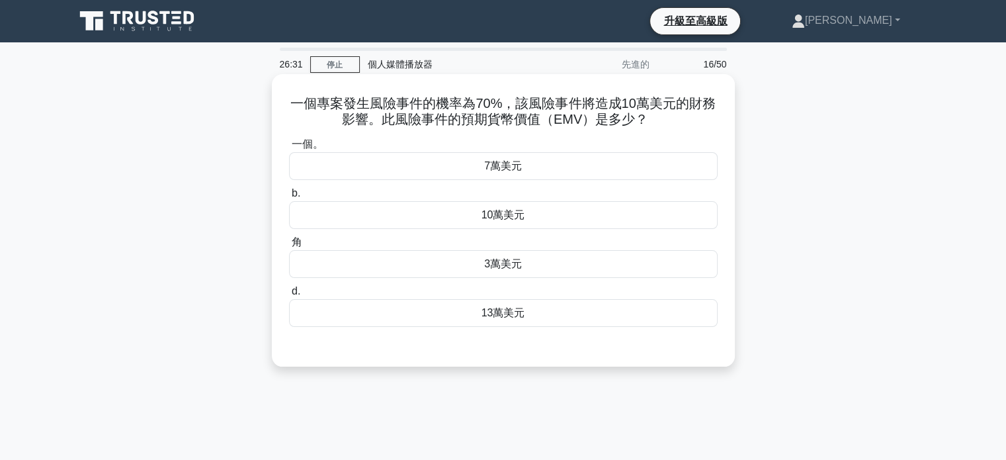
click at [516, 163] on font "7萬美元" at bounding box center [503, 165] width 38 height 11
click at [289, 149] on input "一個。 7萬美元" at bounding box center [289, 144] width 0 height 9
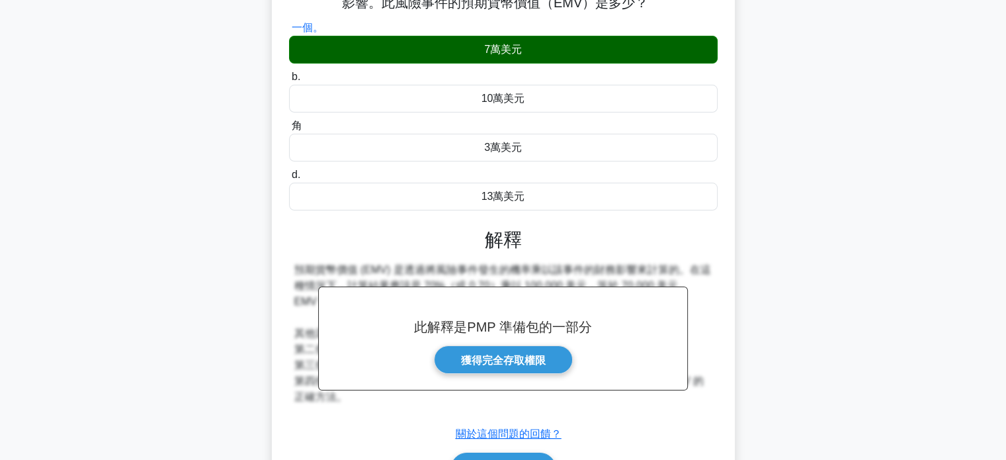
scroll to position [255, 0]
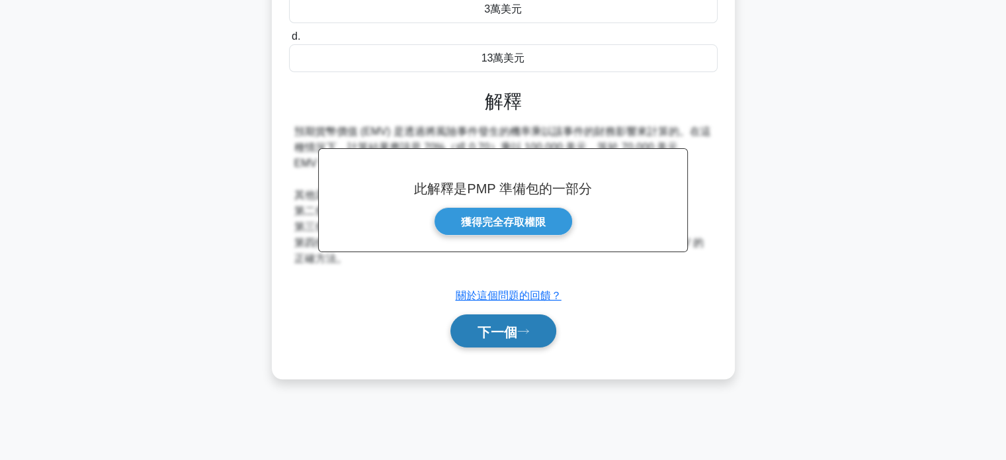
click at [505, 331] on font "下一個" at bounding box center [497, 331] width 40 height 15
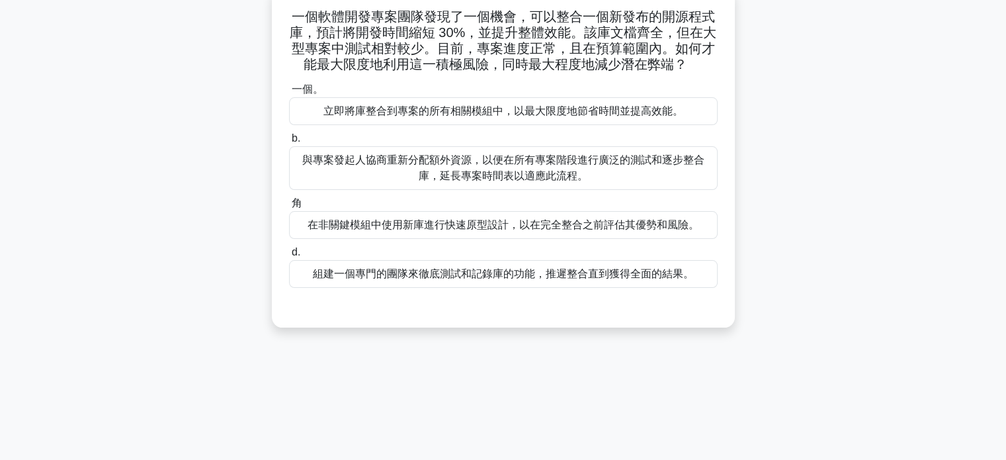
scroll to position [0, 0]
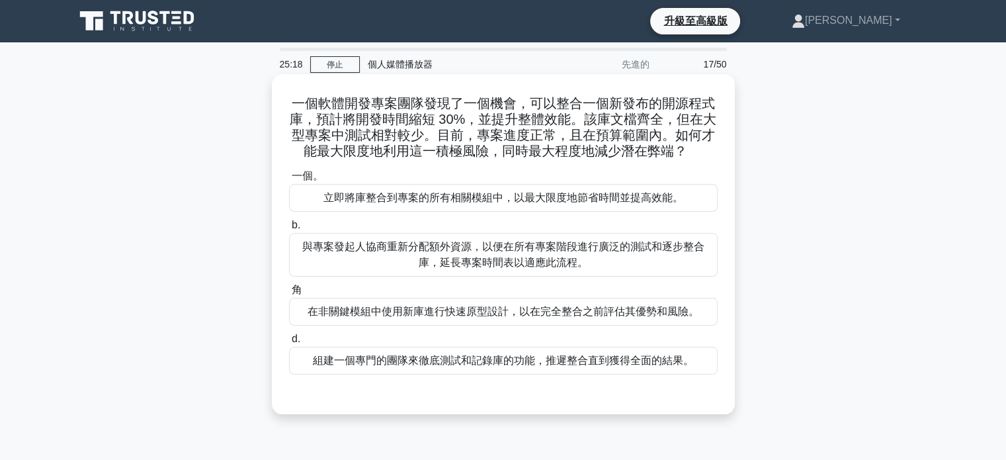
click at [561, 314] on font "在非關鍵模組中使用新庫進行快速原型設計，以在完全整合之前評估其優勢和風險。" at bounding box center [502, 311] width 391 height 11
click at [289, 294] on input "角 在非關鍵模組中使用新庫進行快速原型設計，以在完全整合之前評估其優勢和風險。" at bounding box center [289, 290] width 0 height 9
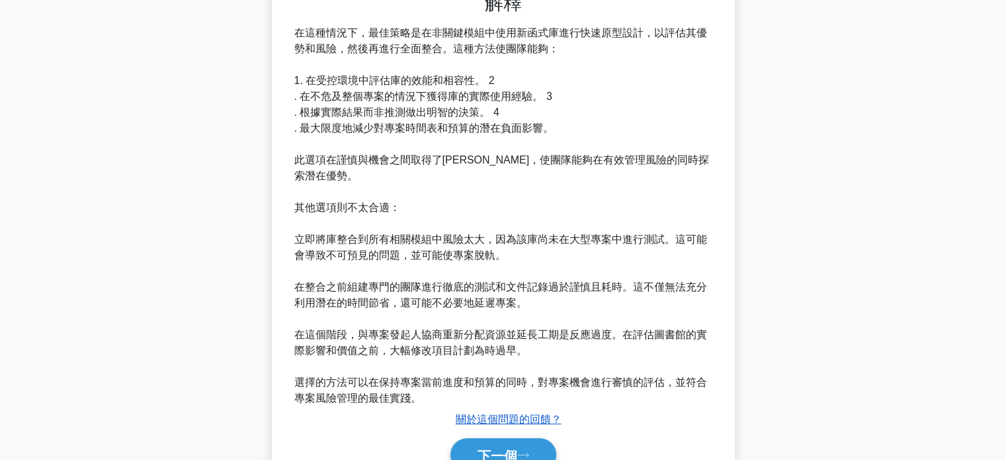
scroll to position [452, 0]
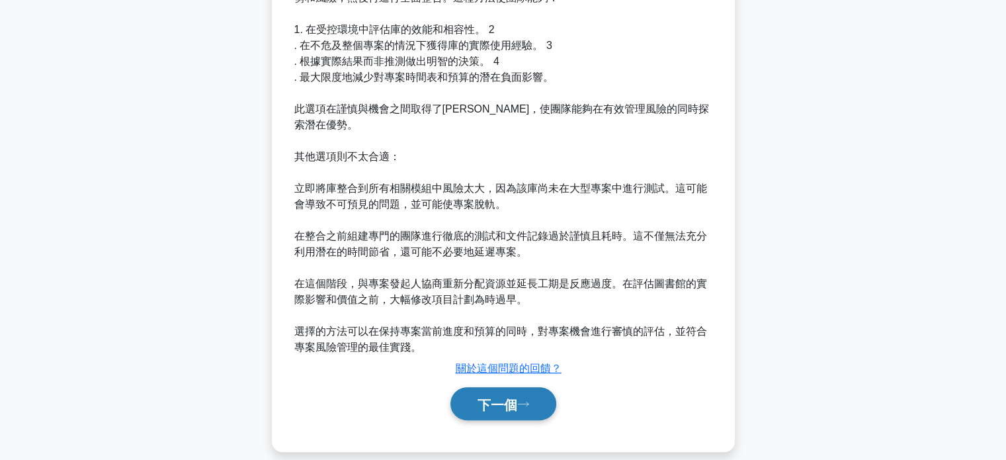
click at [501, 397] on font "下一個" at bounding box center [497, 404] width 40 height 15
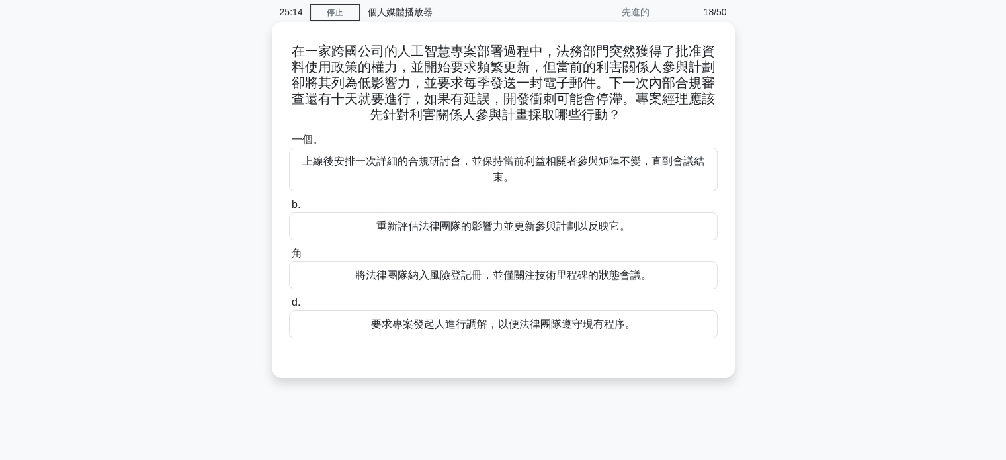
scroll to position [0, 0]
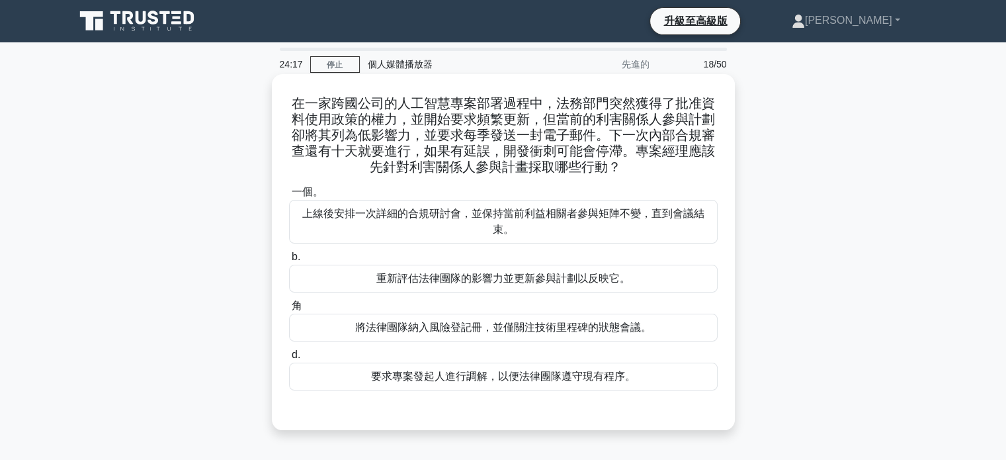
click at [523, 281] on font "重新評估法律團隊的影響力並更新參與計劃以反映它。" at bounding box center [503, 277] width 254 height 11
click at [289, 261] on input "b. 重新評估法律團隊的影響力並更新參與計劃以反映它。" at bounding box center [289, 257] width 0 height 9
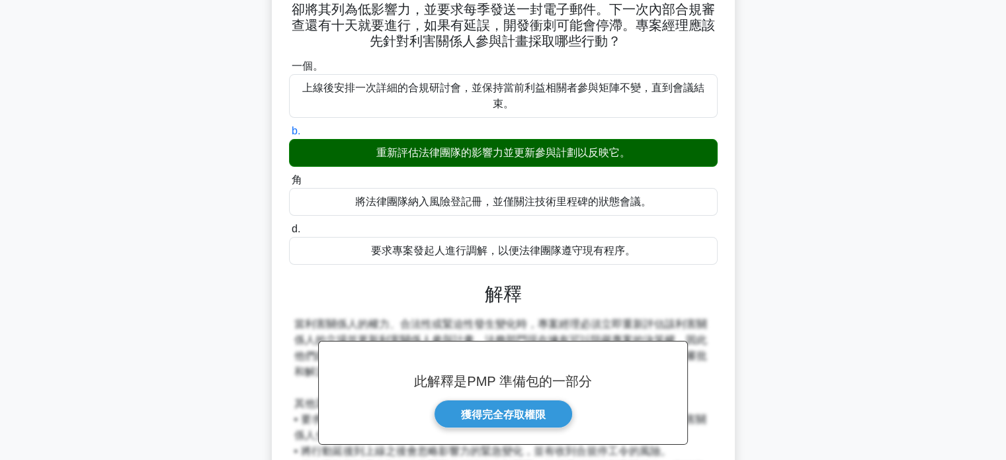
scroll to position [277, 0]
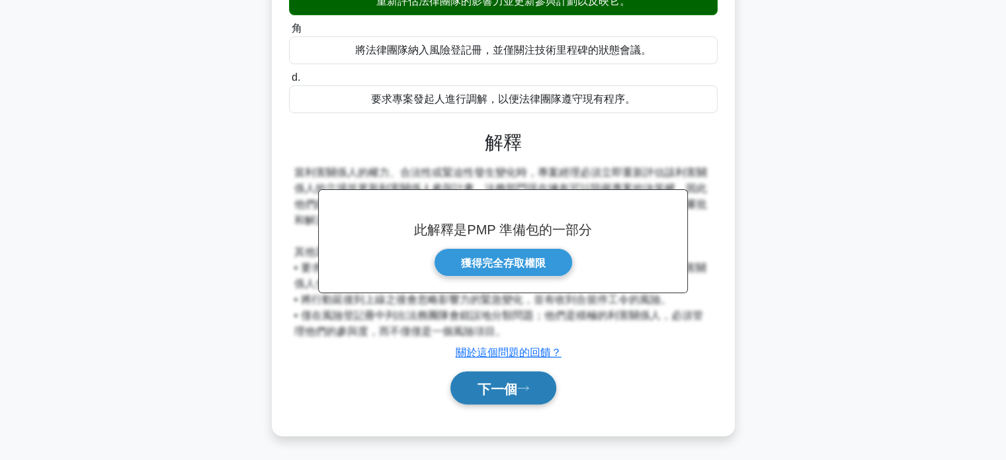
click at [483, 389] on font "下一個" at bounding box center [497, 388] width 40 height 15
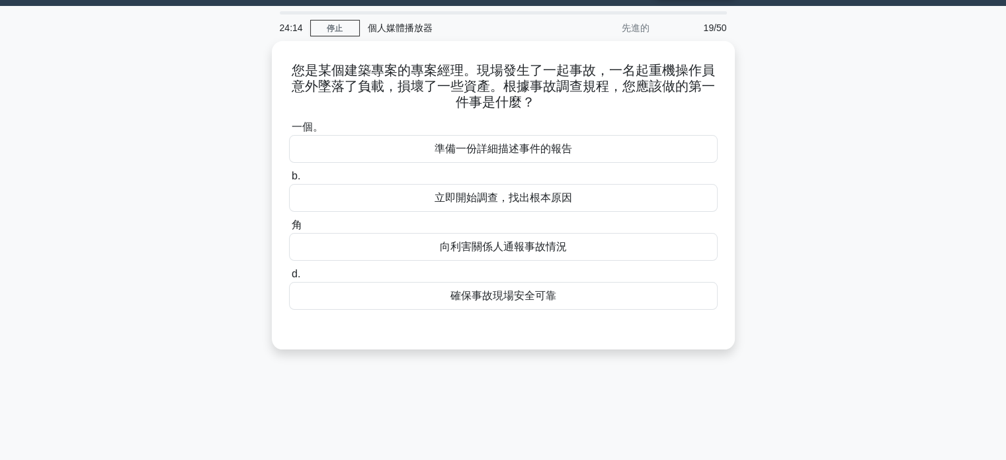
scroll to position [0, 0]
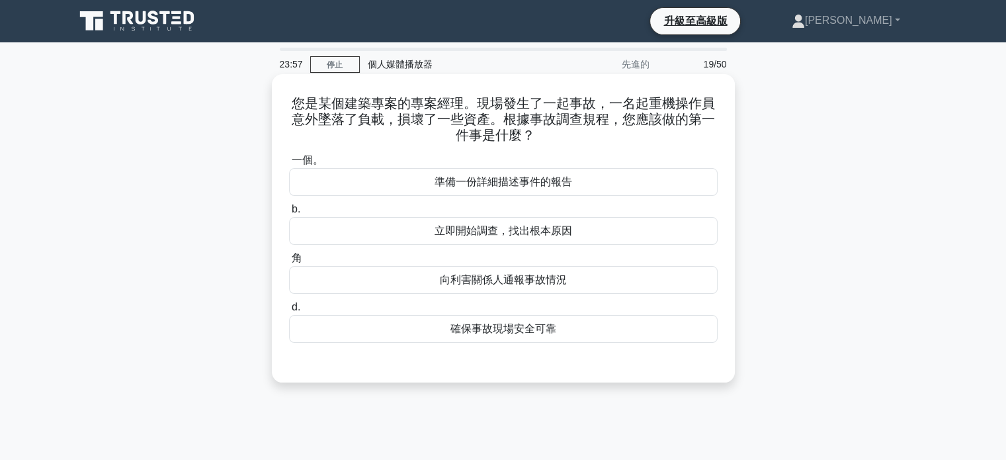
click at [487, 234] on font "立即開始調查，找出根本原因" at bounding box center [503, 230] width 138 height 11
click at [289, 214] on input "b. 立即開始調查，找出根本原因" at bounding box center [289, 209] width 0 height 9
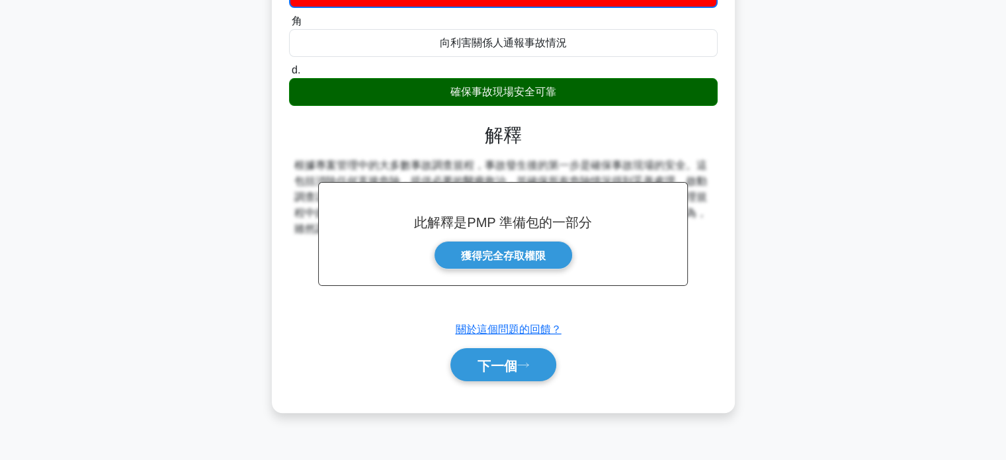
scroll to position [255, 0]
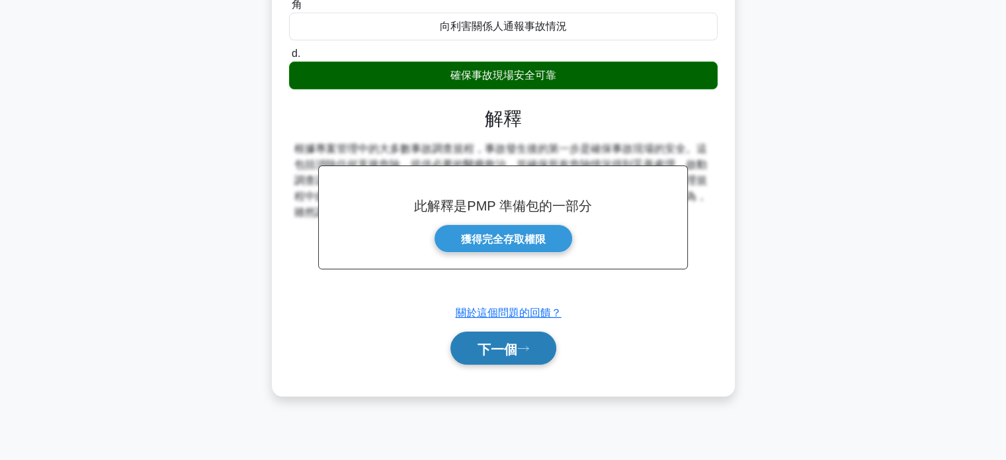
click at [508, 350] on font "下一個" at bounding box center [497, 348] width 40 height 15
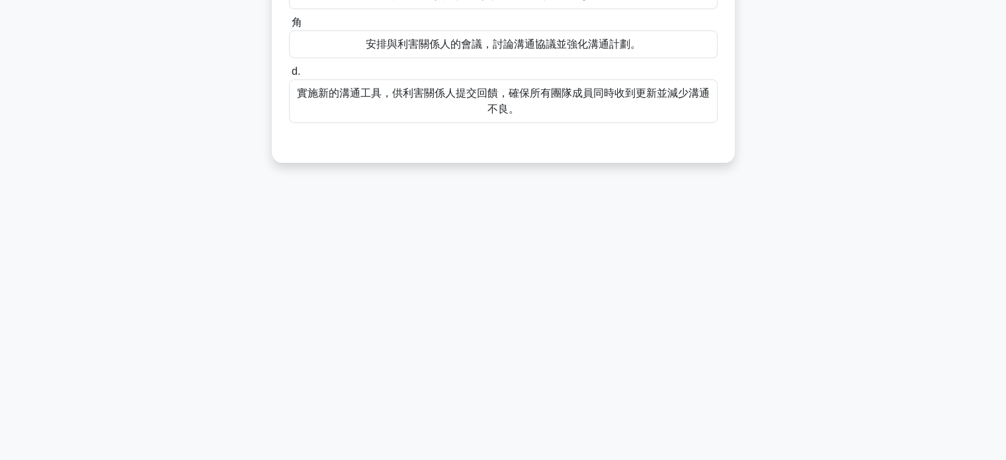
scroll to position [0, 0]
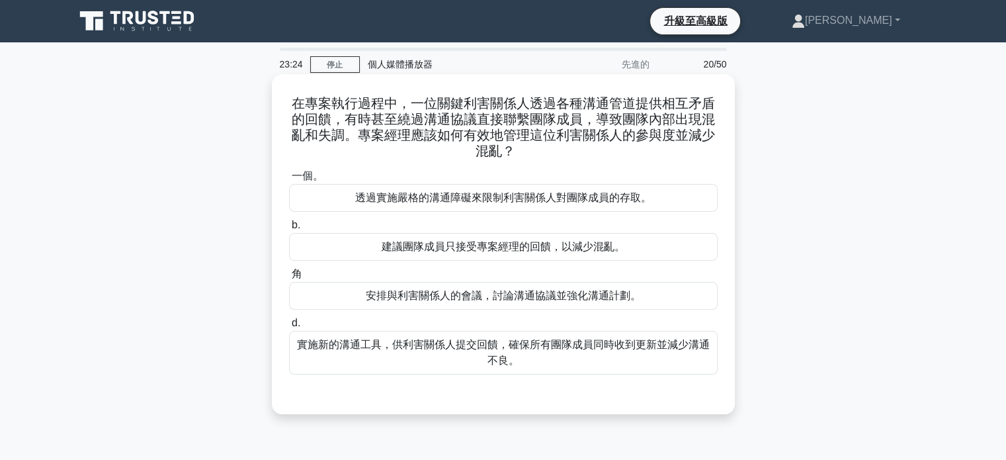
click at [528, 301] on font "安排與利害關係人的會議，討論溝通協議並強化溝通計劃。" at bounding box center [503, 295] width 275 height 11
click at [289, 278] on input "角 安排與利害關係人的會議，討論溝通協議並強化溝通計劃。" at bounding box center [289, 274] width 0 height 9
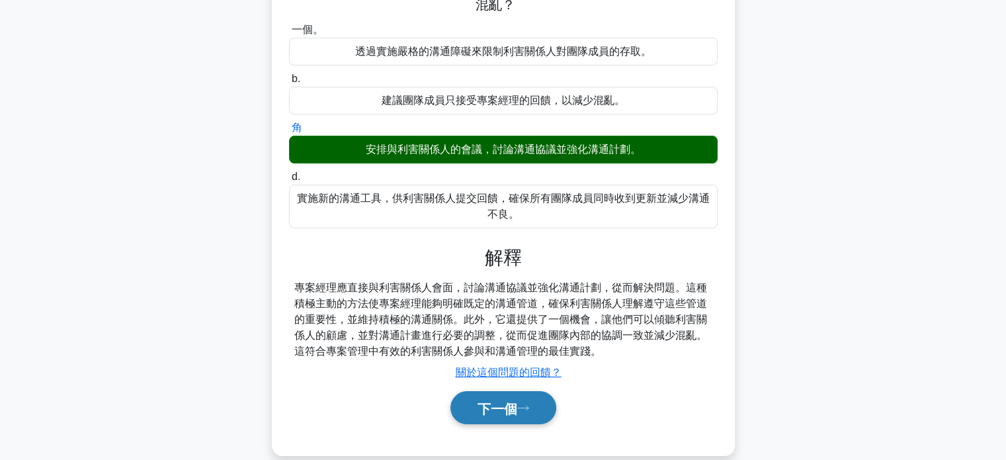
scroll to position [255, 0]
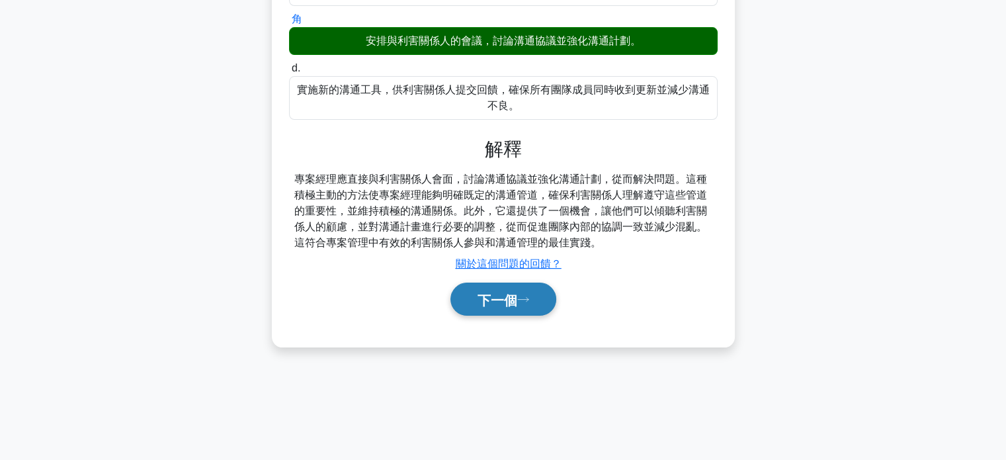
click at [504, 298] on font "下一個" at bounding box center [497, 299] width 40 height 15
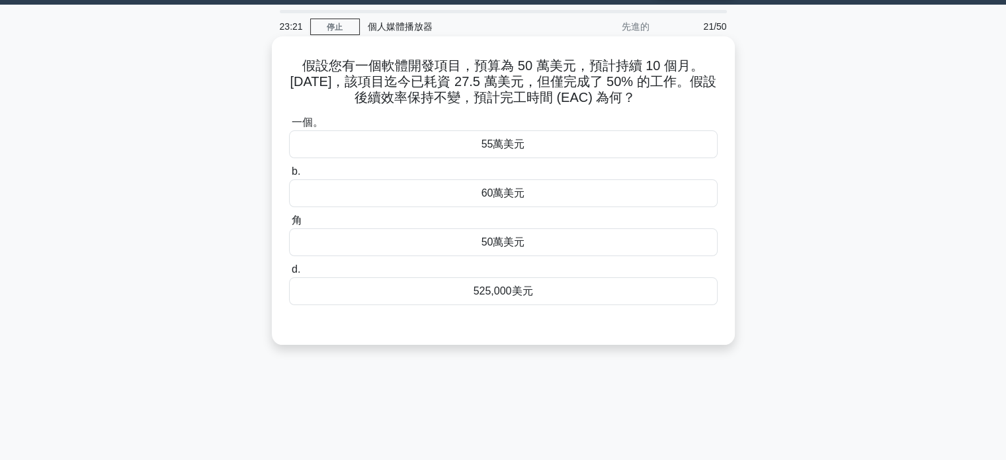
scroll to position [0, 0]
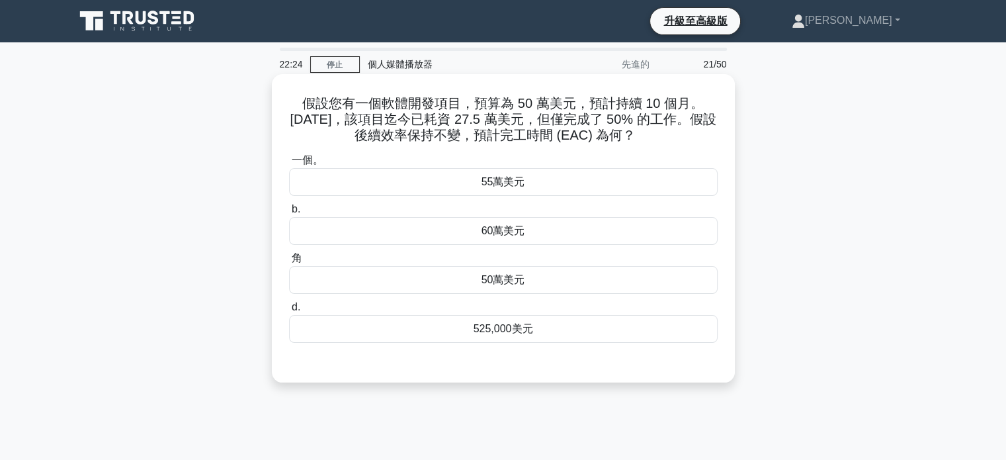
click at [515, 182] on font "55萬美元" at bounding box center [503, 181] width 44 height 11
click at [289, 165] on input "一個。 55萬美元" at bounding box center [289, 160] width 0 height 9
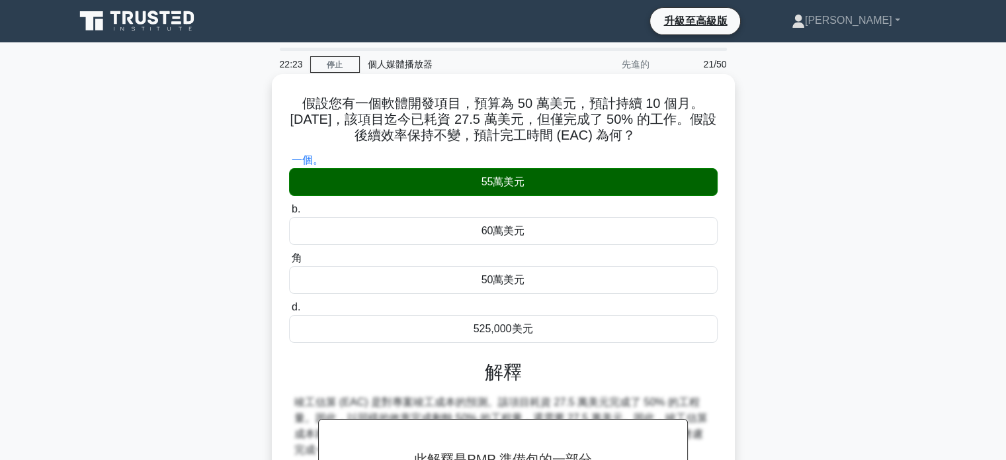
scroll to position [255, 0]
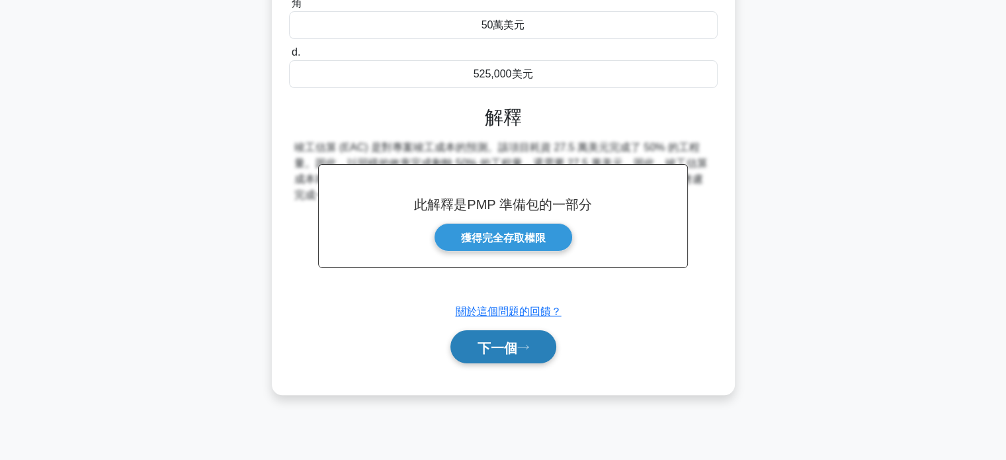
click at [482, 348] on font "下一個" at bounding box center [497, 347] width 40 height 15
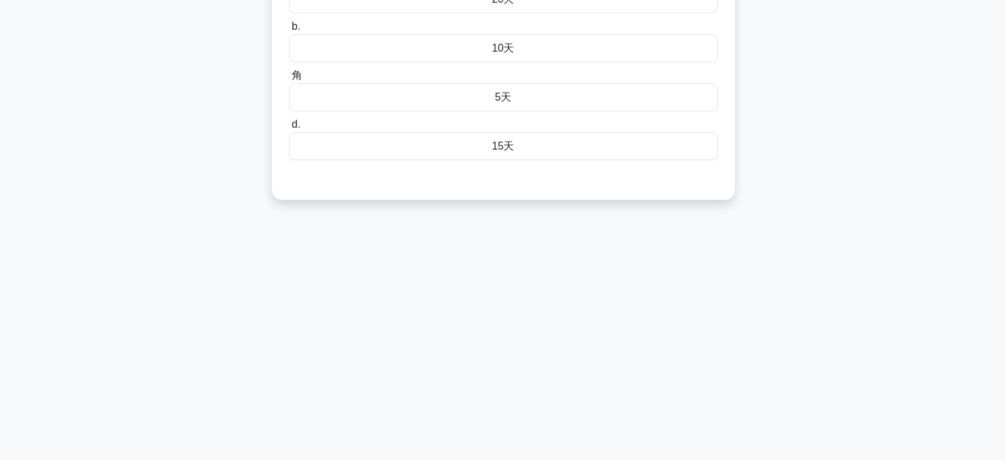
scroll to position [0, 0]
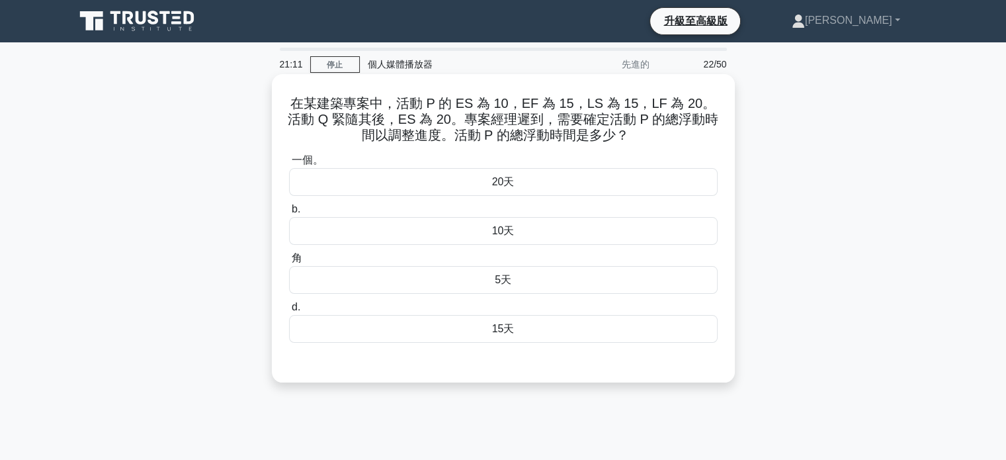
click at [500, 282] on font "5天" at bounding box center [503, 279] width 17 height 11
click at [289, 263] on input "角 5天" at bounding box center [289, 258] width 0 height 9
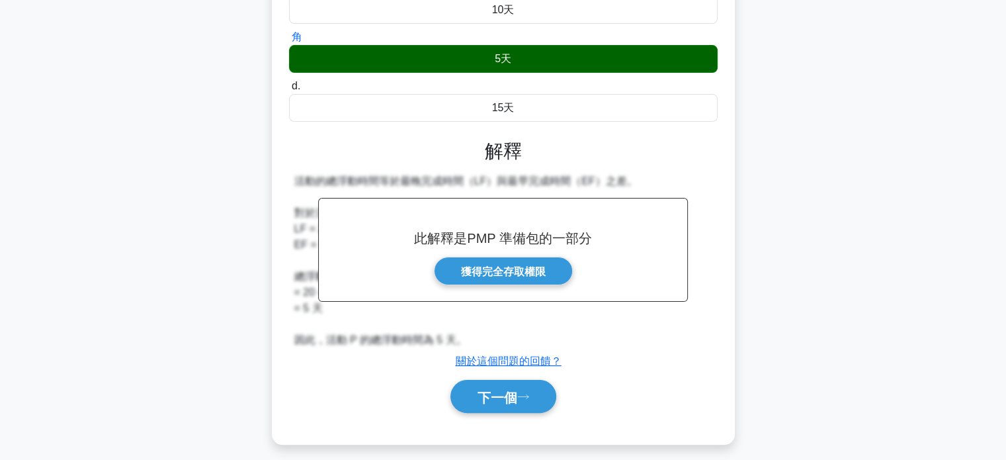
scroll to position [255, 0]
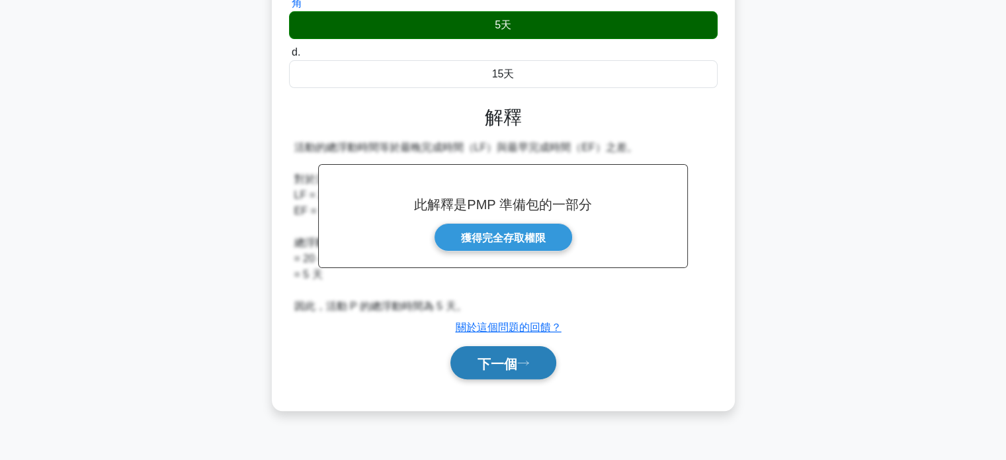
click at [508, 363] on font "下一個" at bounding box center [497, 363] width 40 height 15
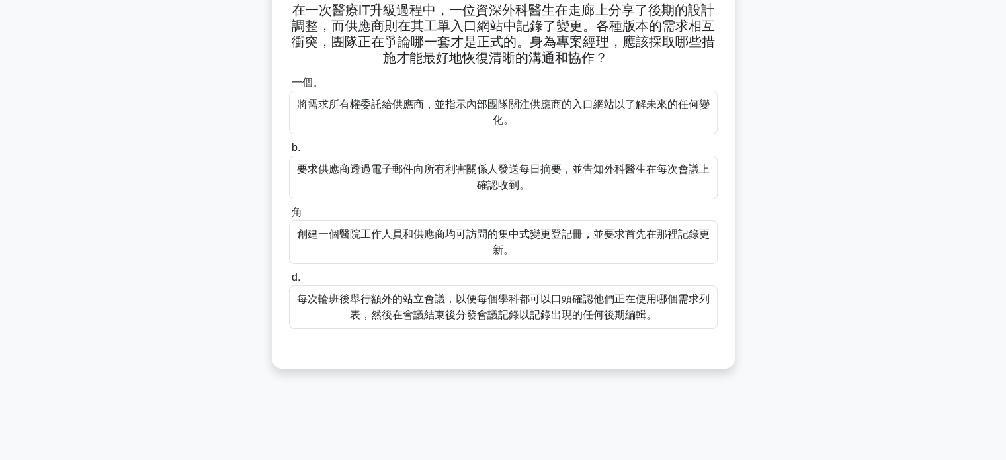
scroll to position [0, 0]
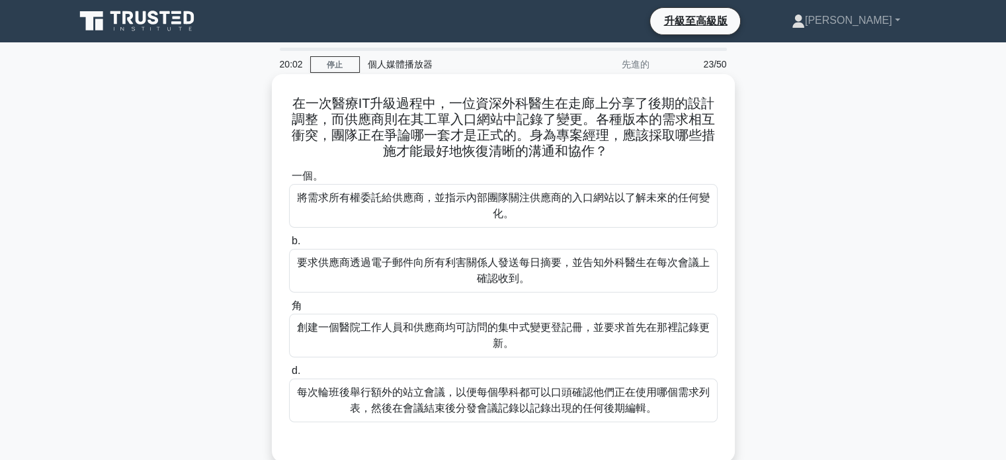
click at [491, 333] on font "創建一個醫院工作人員和供應商均可訪問的集中式變更登記冊，並要求首先在那裡記錄更新。" at bounding box center [503, 334] width 413 height 27
click at [289, 310] on input "角 創建一個醫院工作人員和供應商均可訪問的集中式變更登記冊，並要求首先在那裡記錄更新。" at bounding box center [289, 306] width 0 height 9
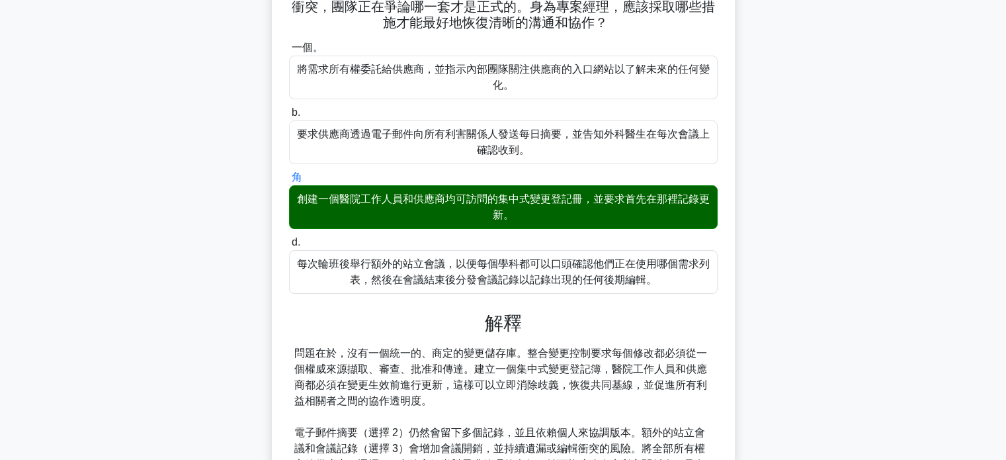
scroll to position [265, 0]
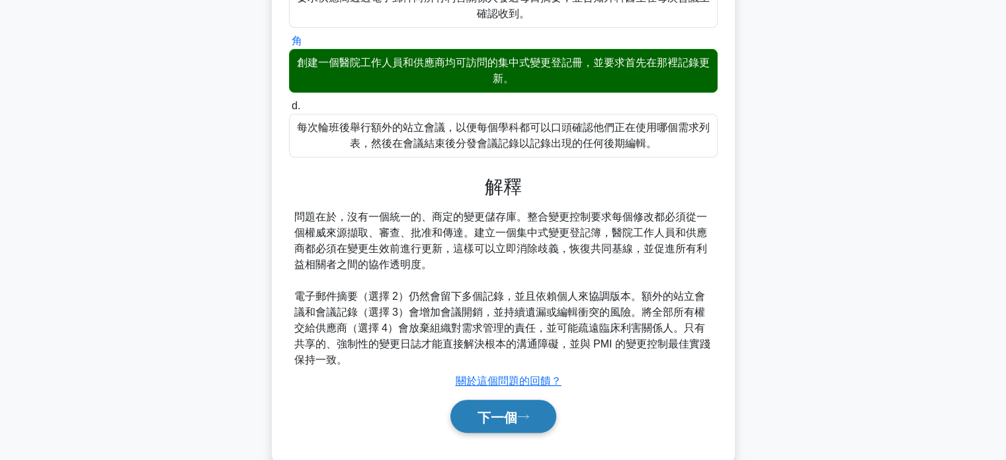
click at [508, 417] on font "下一個" at bounding box center [497, 416] width 40 height 15
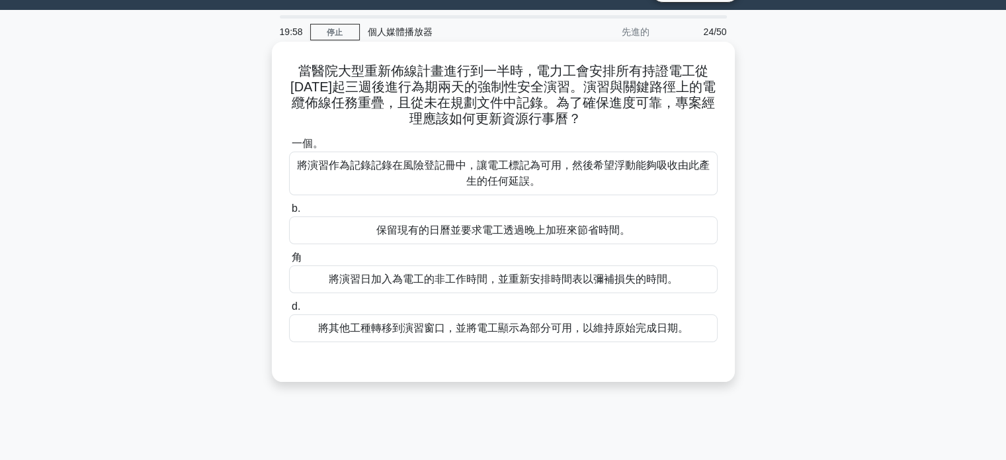
scroll to position [0, 0]
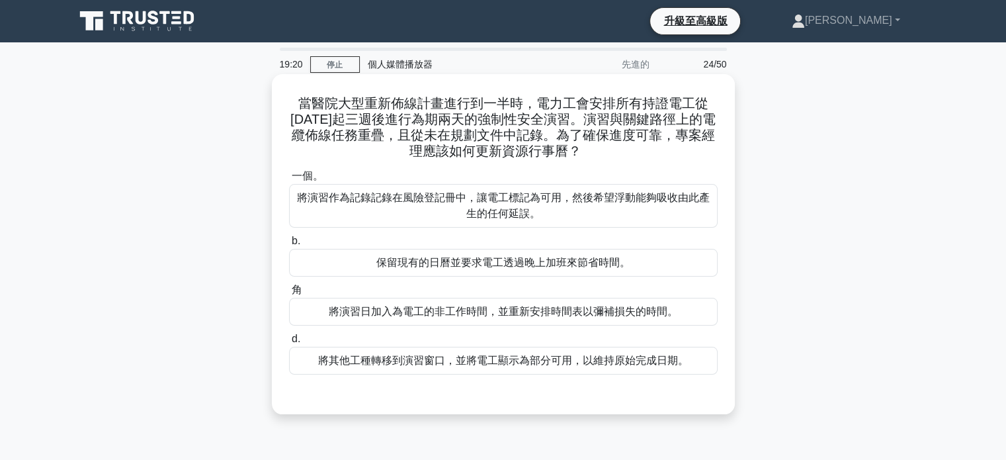
click at [464, 315] on font "將演習日加入為電工的非工作時間，並重新安排時間表以彌補損失的時間。" at bounding box center [503, 311] width 349 height 11
click at [289, 294] on input "角 將演習日加入為電工的非工作時間，並重新安排時間表以彌補損失的時間。" at bounding box center [289, 290] width 0 height 9
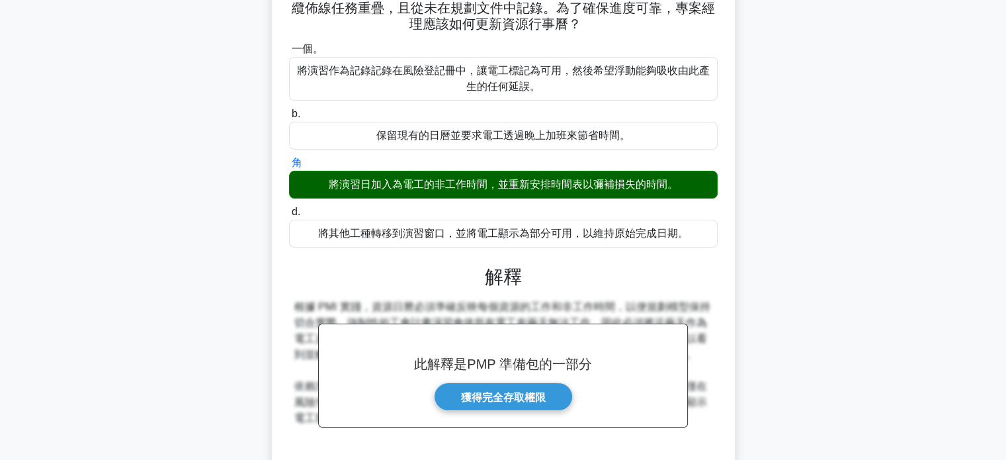
scroll to position [255, 0]
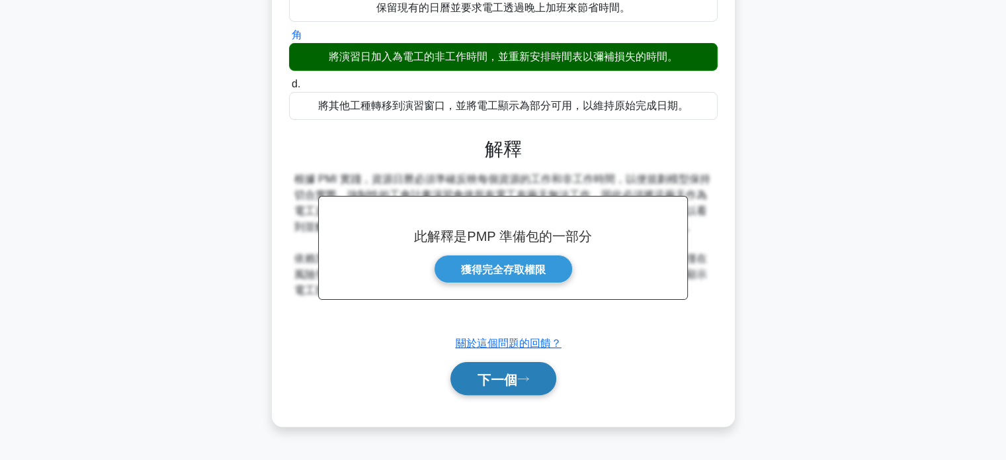
click at [486, 387] on button "下一個" at bounding box center [503, 379] width 106 height 34
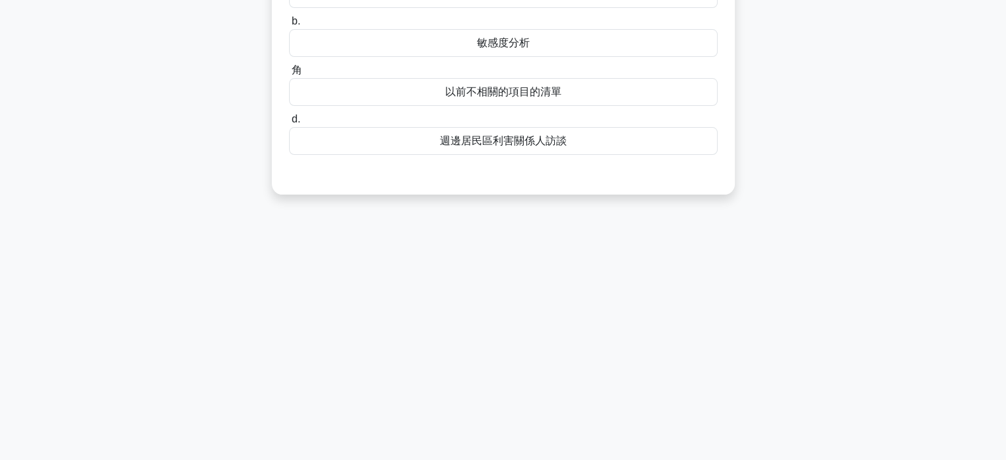
scroll to position [0, 0]
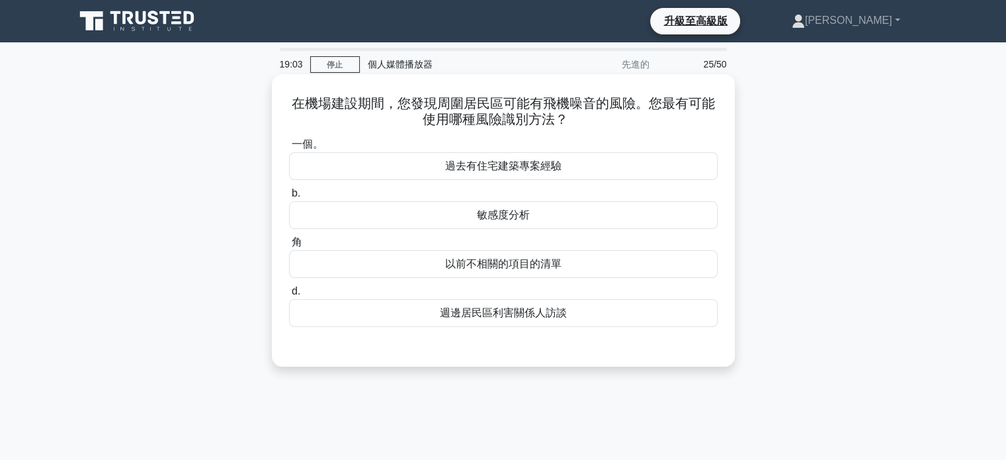
click at [469, 317] on font "週邊居民區利害關係人訪談" at bounding box center [503, 312] width 127 height 11
click at [289, 296] on input "d. 週邊居民區利害關係人訪談" at bounding box center [289, 291] width 0 height 9
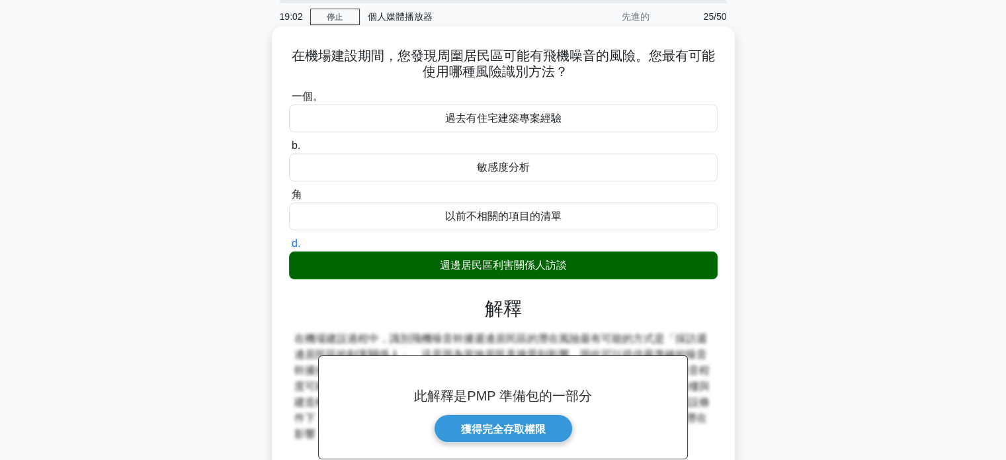
scroll to position [255, 0]
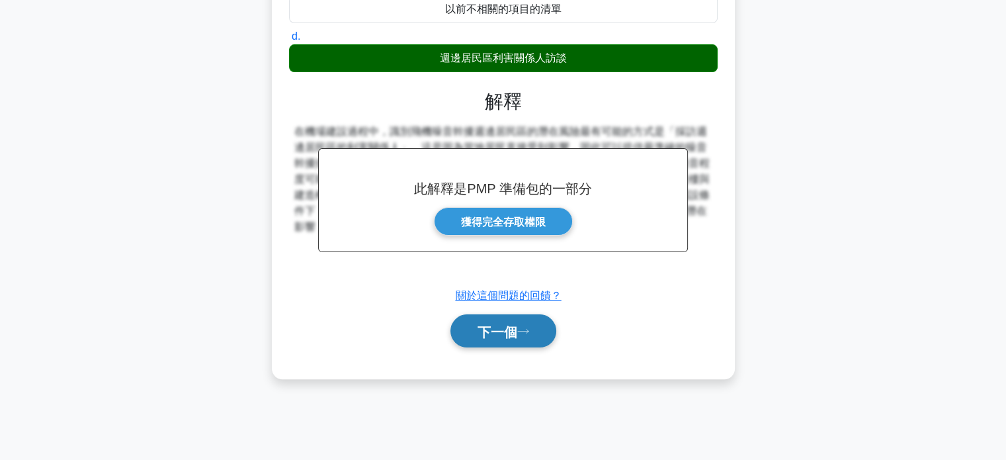
click at [509, 324] on font "下一個" at bounding box center [497, 331] width 40 height 15
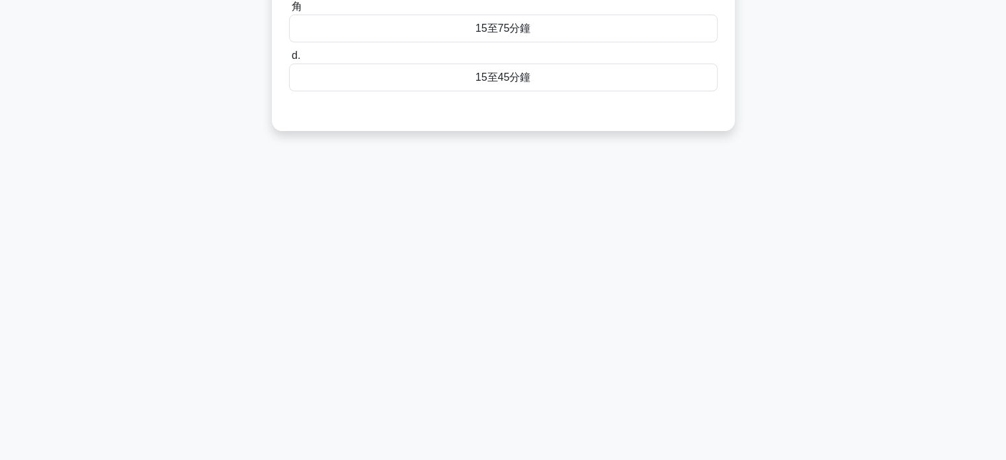
scroll to position [0, 0]
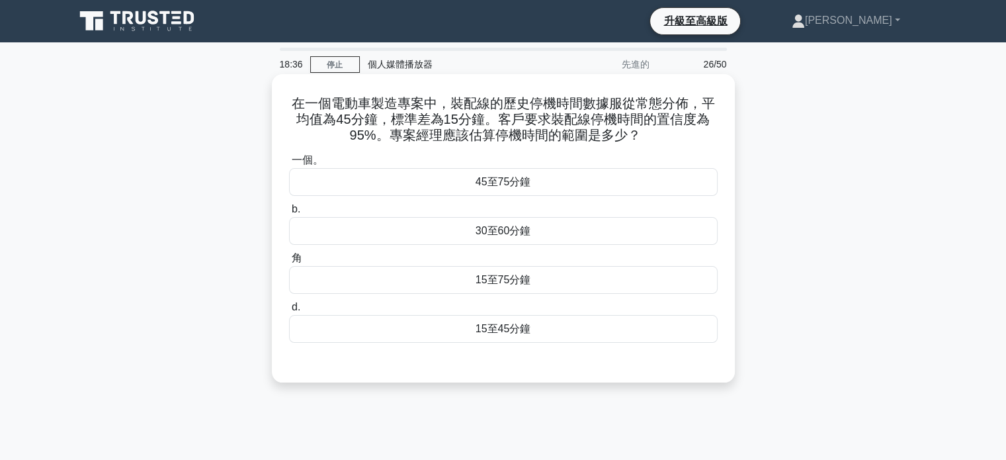
click at [508, 233] on font "30至60分鐘" at bounding box center [503, 230] width 56 height 11
click at [289, 214] on input "b. 30至60分鐘" at bounding box center [289, 209] width 0 height 9
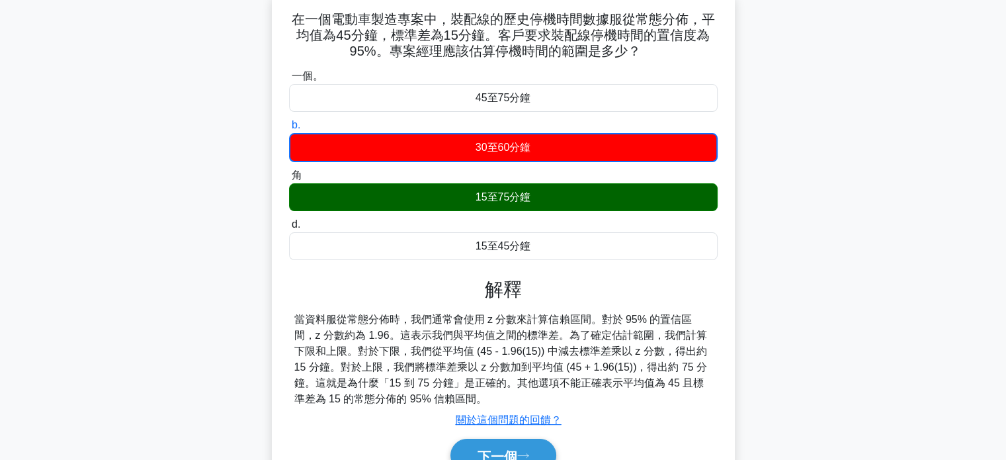
scroll to position [198, 0]
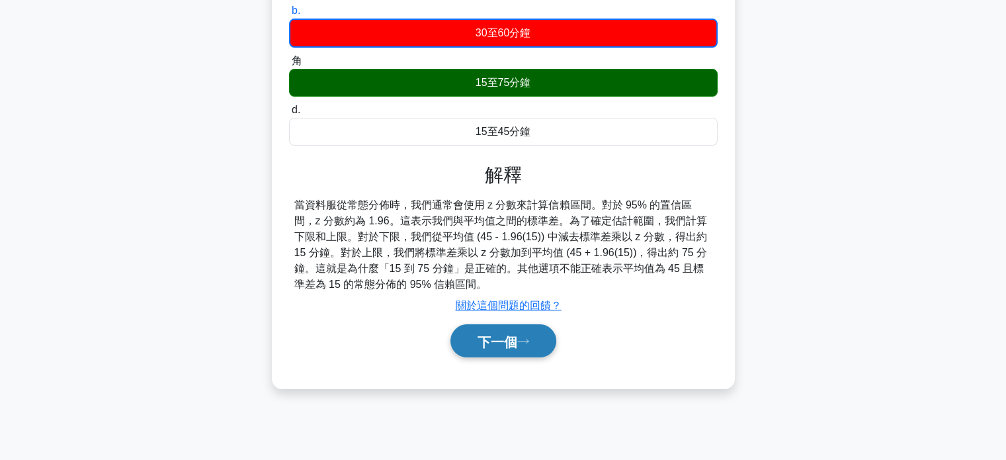
click at [499, 347] on font "下一個" at bounding box center [497, 341] width 40 height 15
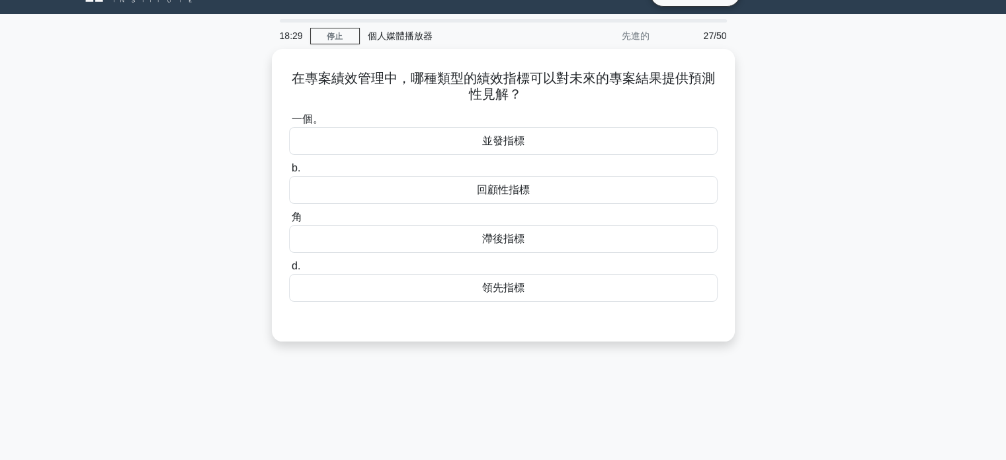
scroll to position [0, 0]
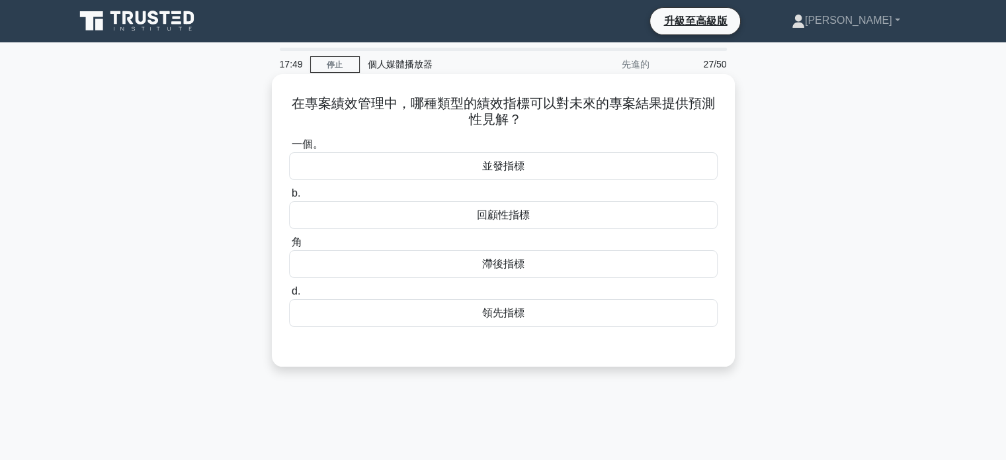
click at [508, 219] on font "回顧性指標" at bounding box center [503, 214] width 53 height 11
click at [289, 198] on input "b. 回顧性指標" at bounding box center [289, 193] width 0 height 9
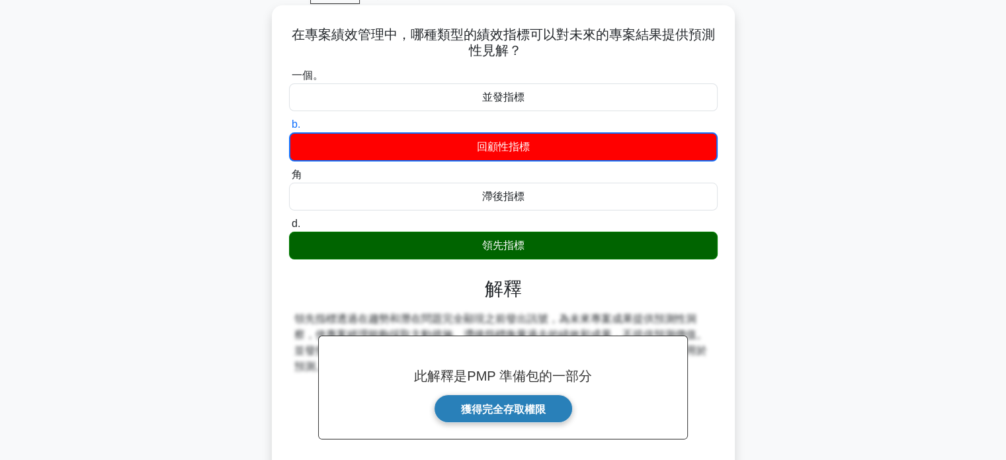
scroll to position [198, 0]
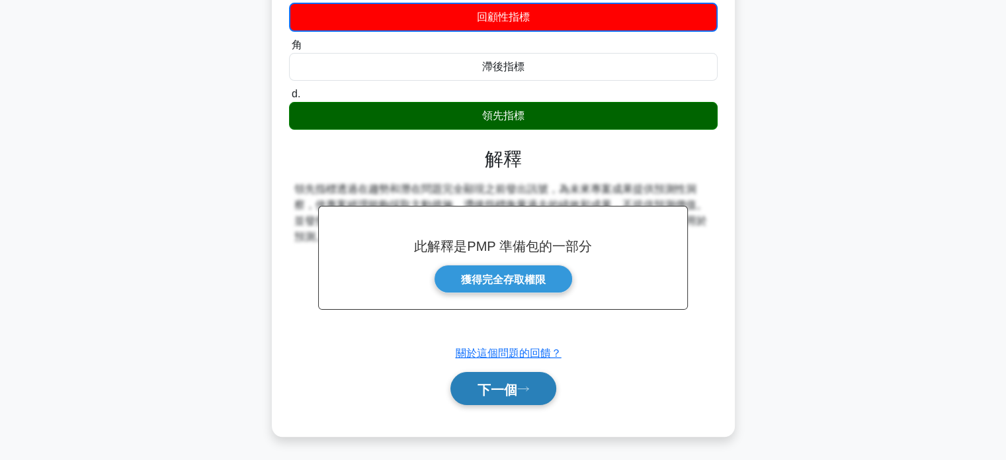
click at [516, 391] on font "下一個" at bounding box center [497, 389] width 40 height 15
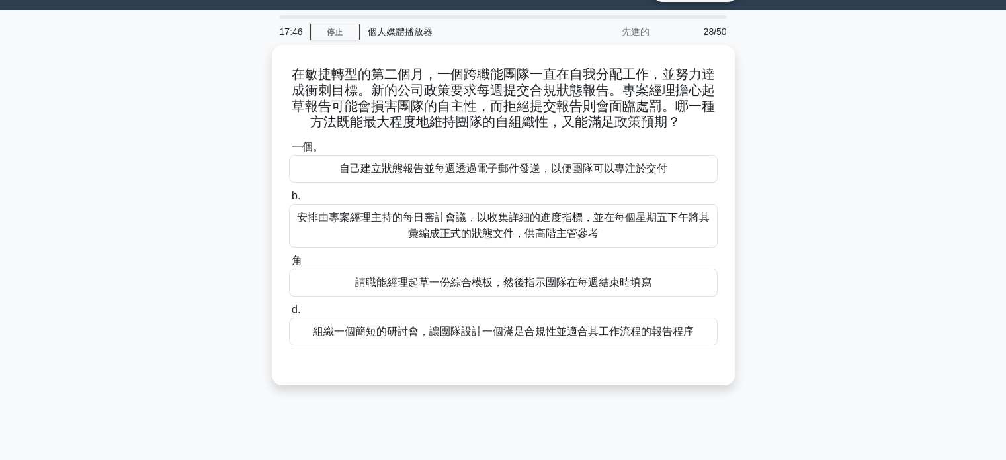
scroll to position [0, 0]
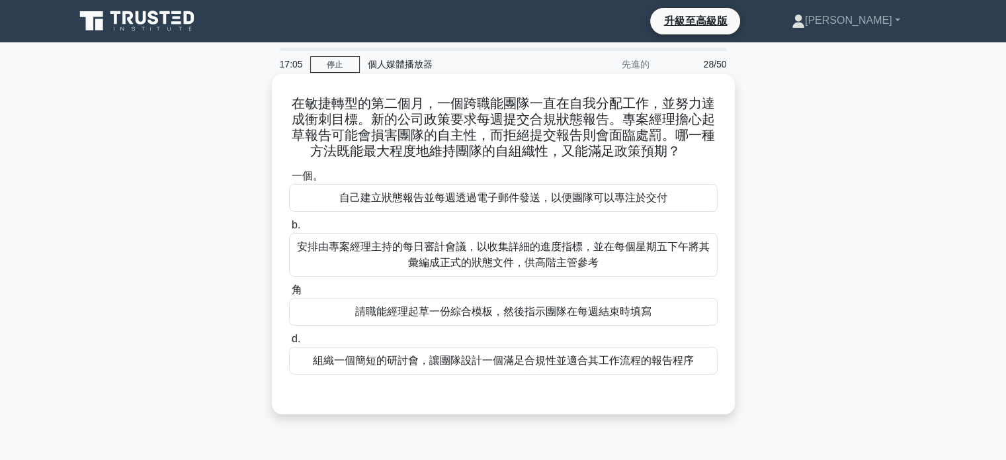
click at [482, 361] on font "組織一個簡短的研討會，讓團隊設計一個滿足合規性並適合其工作流程的報告程序" at bounding box center [503, 359] width 381 height 11
click at [289, 343] on input "d. 組織一個簡短的研討會，讓團隊設計一個滿足合規性並適合其工作流程的報告程序" at bounding box center [289, 339] width 0 height 9
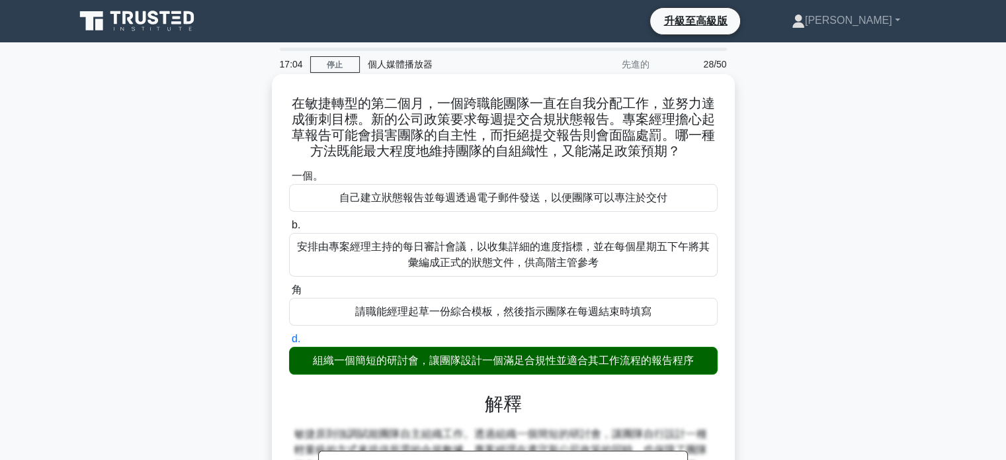
scroll to position [198, 0]
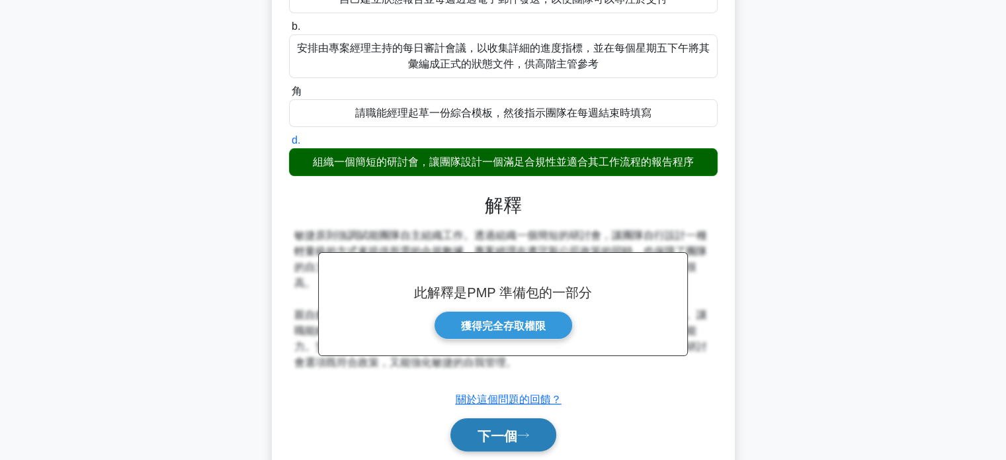
click at [503, 430] on font "下一個" at bounding box center [497, 435] width 40 height 15
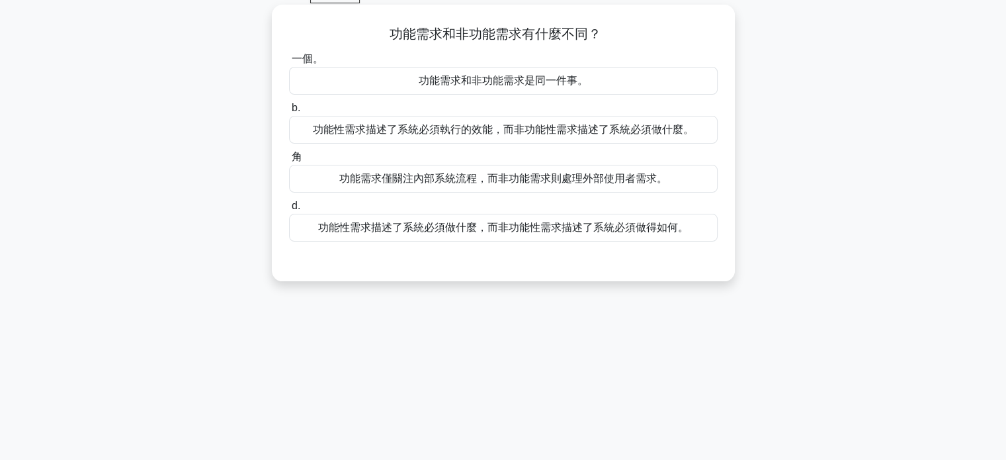
scroll to position [0, 0]
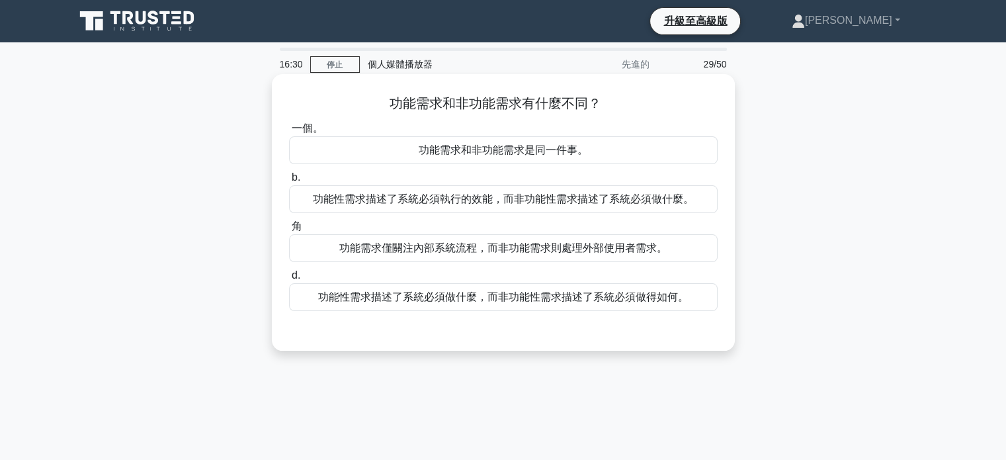
click at [587, 200] on font "功能性需求描述了系統必須執行的效能，而非功能性需求描述了系統必須做什麼。" at bounding box center [503, 198] width 381 height 11
click at [289, 182] on input "b. 功能性需求描述了系統必須執行的效能，而非功能性需求描述了系統必須做什麼。" at bounding box center [289, 177] width 0 height 9
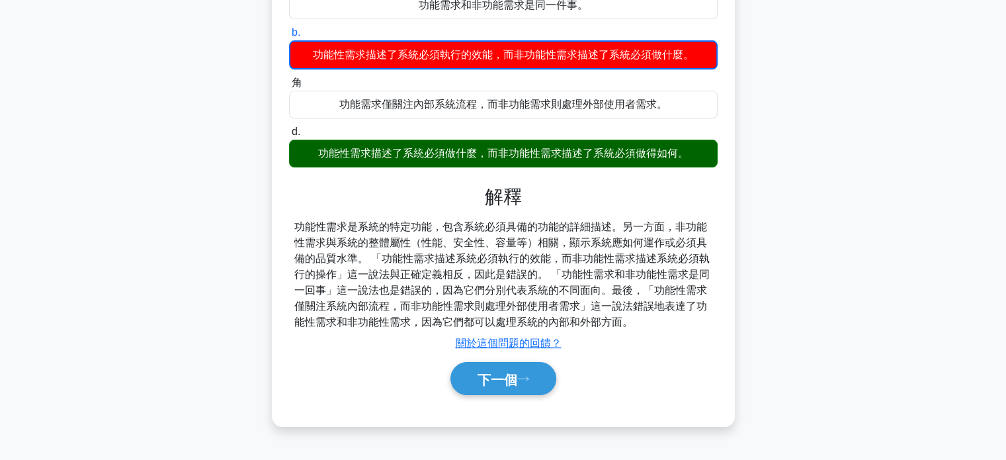
scroll to position [255, 0]
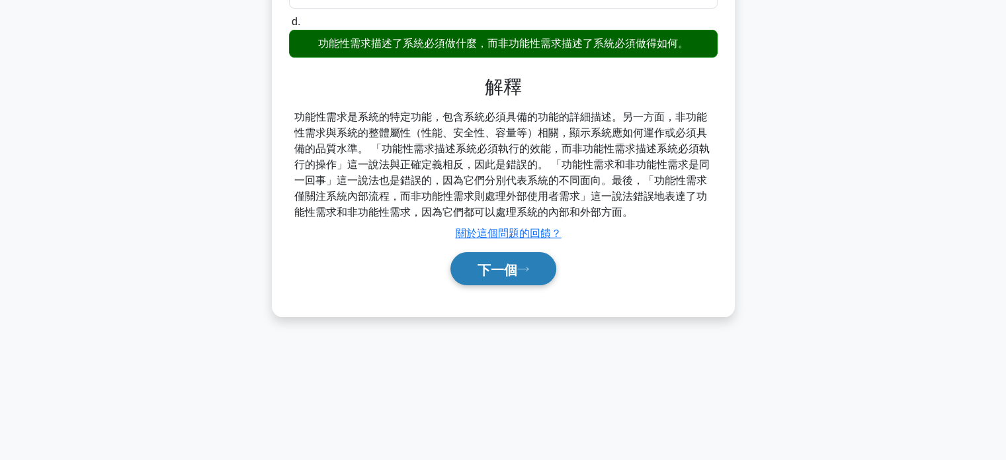
click at [503, 262] on font "下一個" at bounding box center [497, 269] width 40 height 15
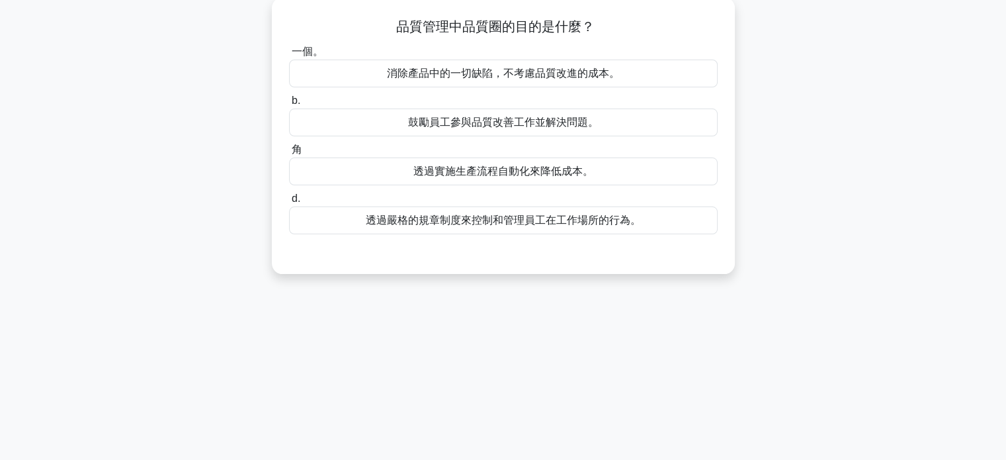
scroll to position [0, 0]
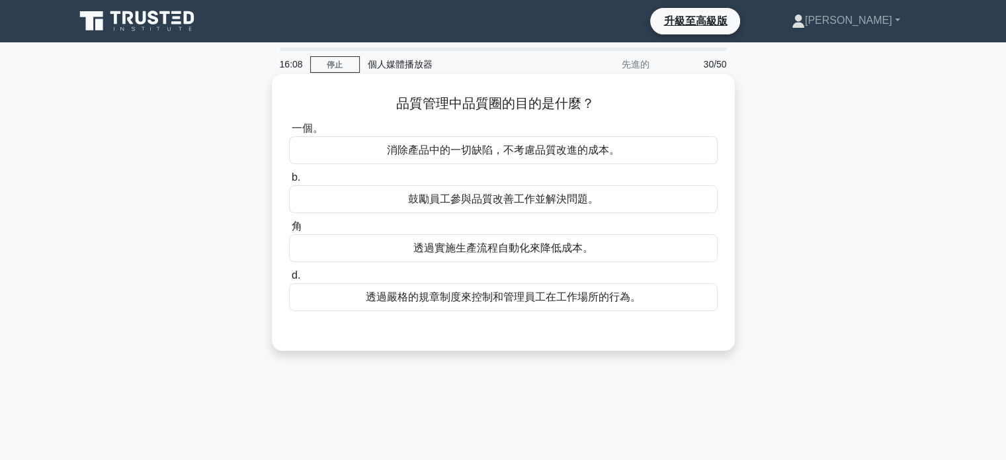
click at [499, 299] on font "透過嚴格的規章制度來控制和管理員工在工作場所的行為。" at bounding box center [503, 296] width 275 height 11
click at [289, 280] on input "d. 透過嚴格的規章制度來控制和管理員工在工作場所的行為。" at bounding box center [289, 275] width 0 height 9
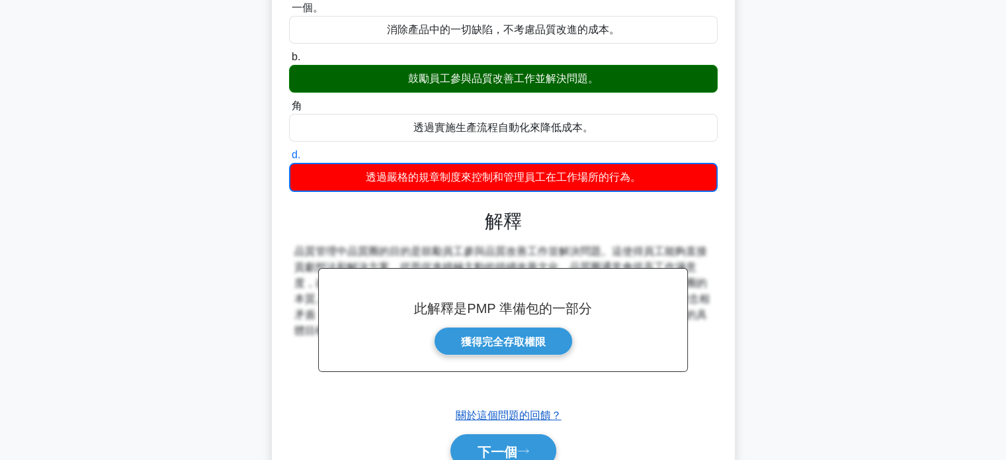
scroll to position [255, 0]
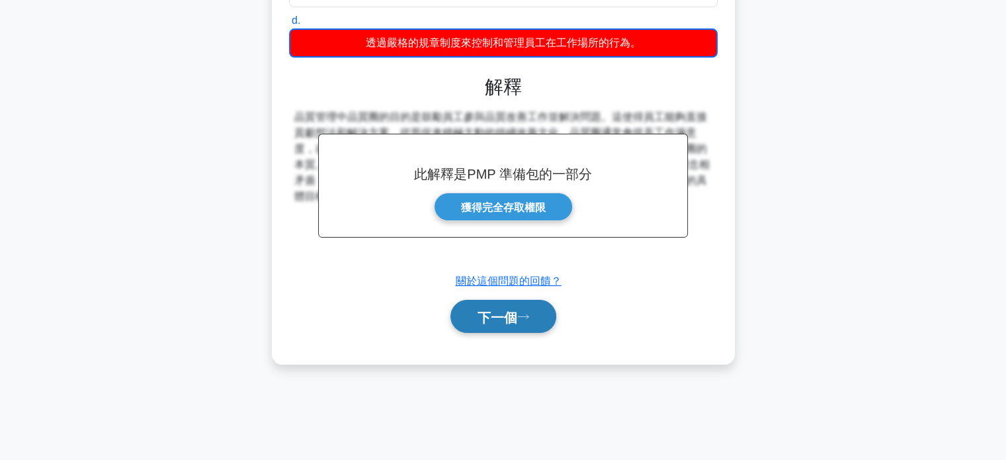
click at [501, 318] on font "下一個" at bounding box center [497, 316] width 40 height 15
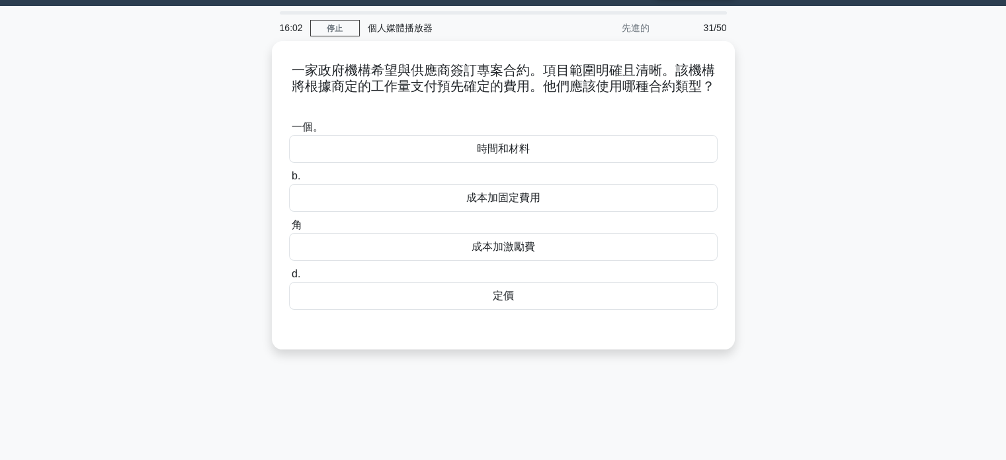
scroll to position [0, 0]
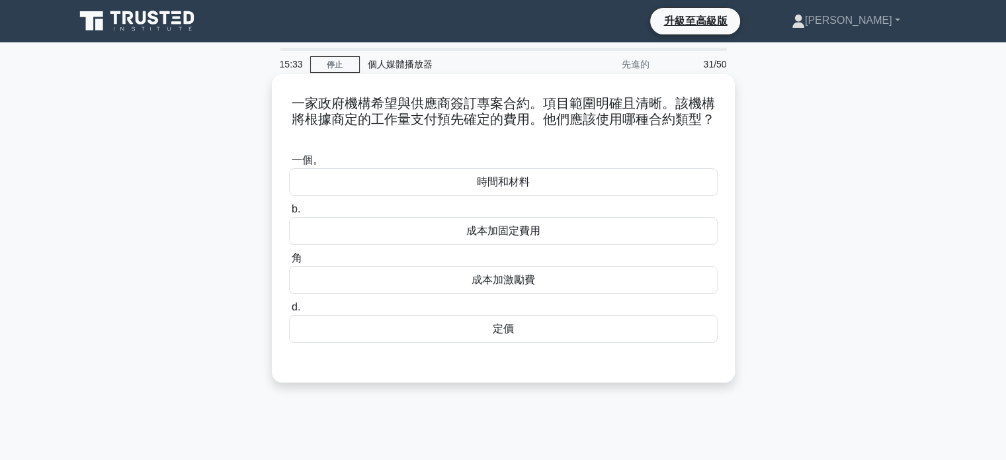
click at [505, 185] on font "時間和材料" at bounding box center [503, 181] width 53 height 11
click at [289, 165] on input "一個。 時間和材料" at bounding box center [289, 160] width 0 height 9
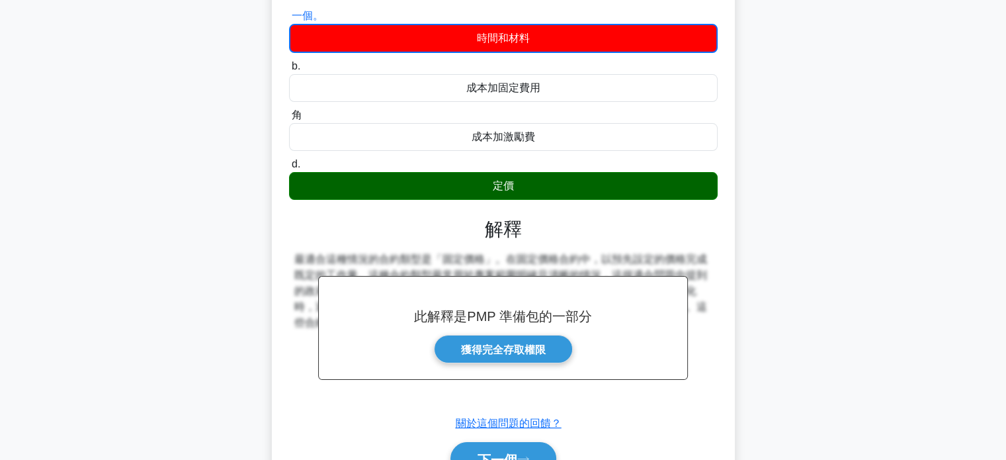
scroll to position [255, 0]
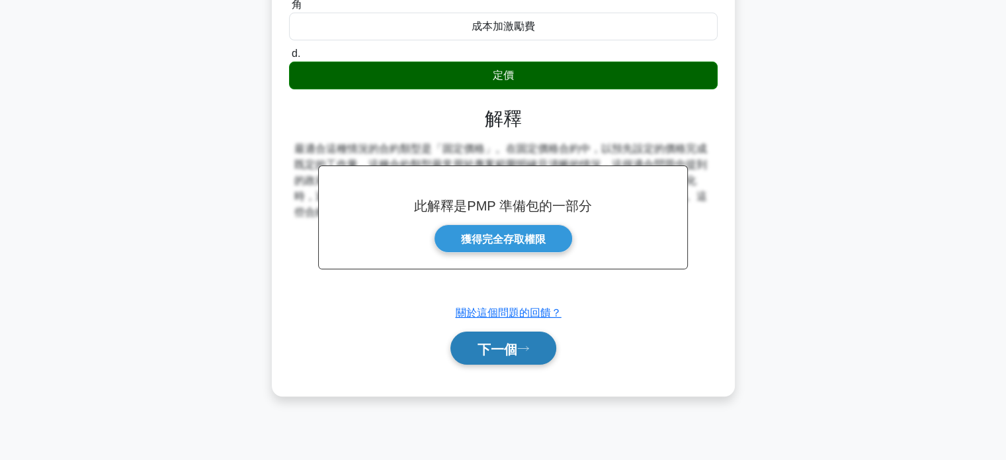
click at [516, 351] on font "下一個" at bounding box center [497, 348] width 40 height 15
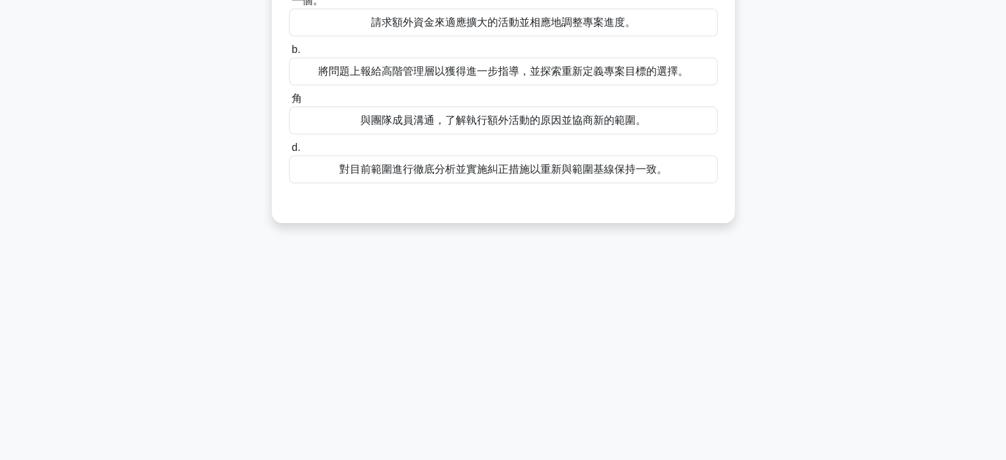
scroll to position [0, 0]
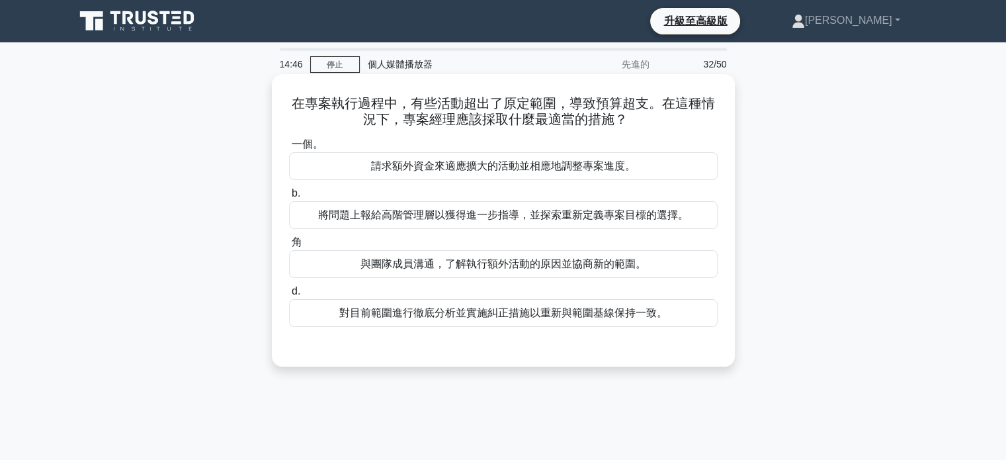
click at [503, 316] on font "對目前範圍進行徹底分析並實施糾正措施以重新與範圍基線保持一致。" at bounding box center [503, 312] width 328 height 11
click at [289, 296] on input "d. 對目前範圍進行徹底分析並實施糾正措施以重新與範圍基線保持一致。" at bounding box center [289, 291] width 0 height 9
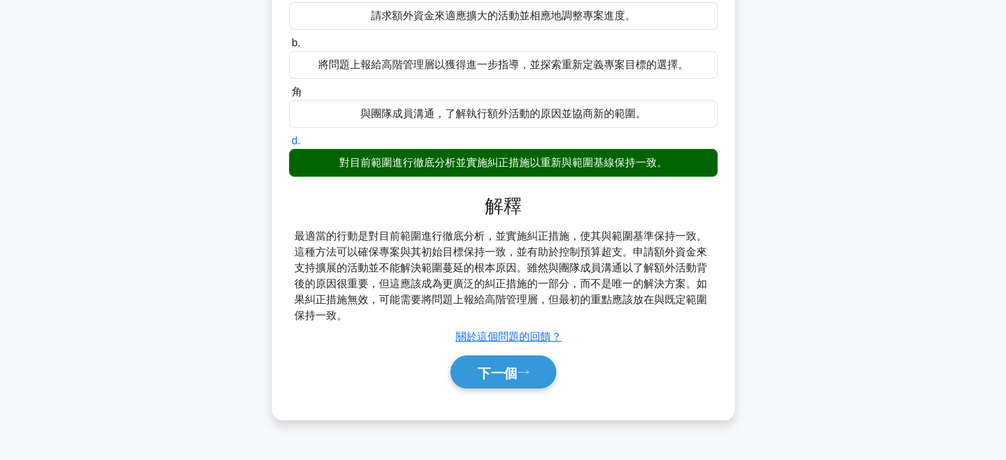
scroll to position [255, 0]
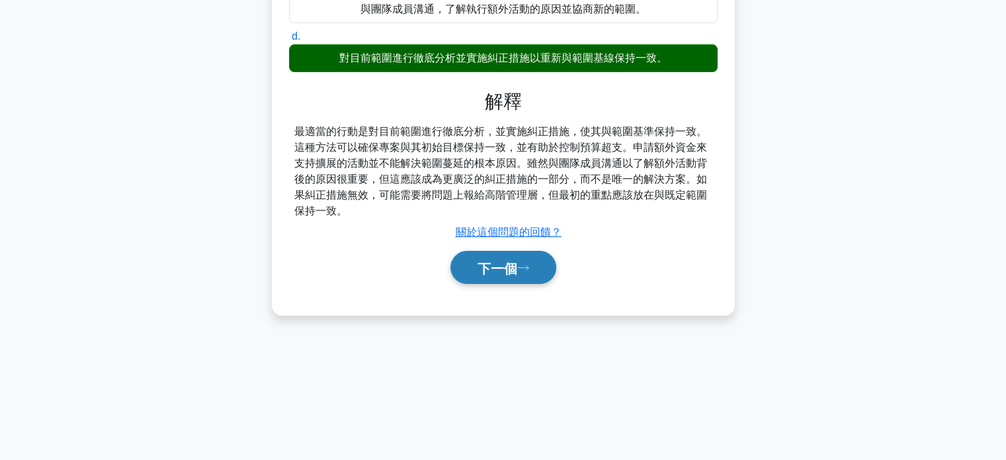
click at [505, 267] on font "下一個" at bounding box center [497, 268] width 40 height 15
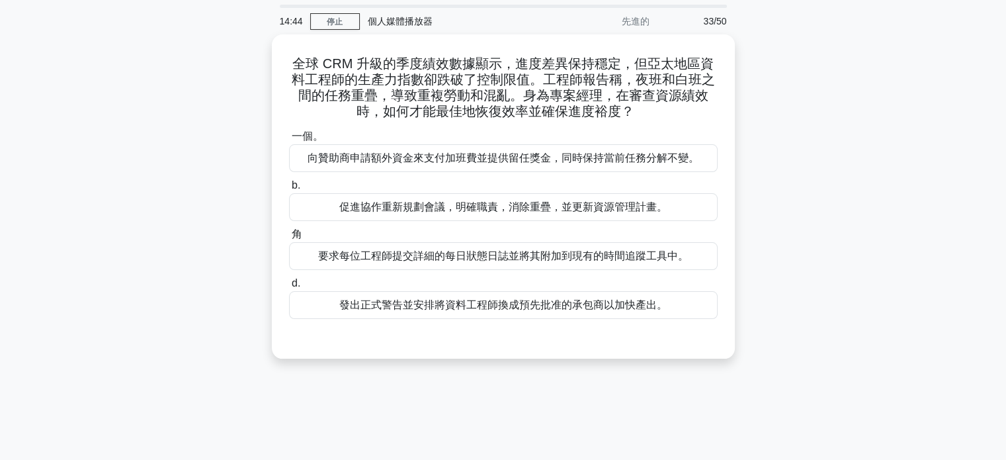
scroll to position [0, 0]
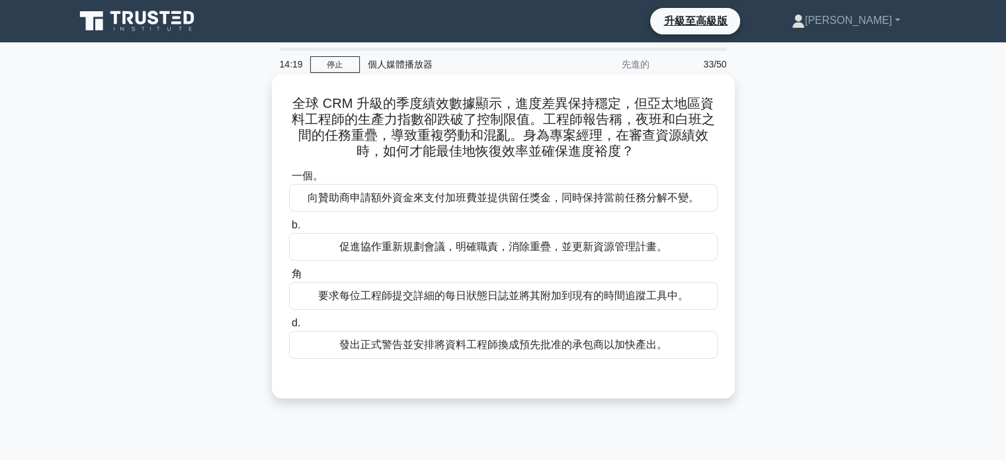
click at [542, 248] on font "促進協作重新規劃會議，明確職責，消除重疊，並更新資源管理計畫。" at bounding box center [503, 246] width 328 height 11
click at [289, 229] on input "b. 促進協作重新規劃會議，明確職責，消除重疊，並更新資源管理計畫。" at bounding box center [289, 225] width 0 height 9
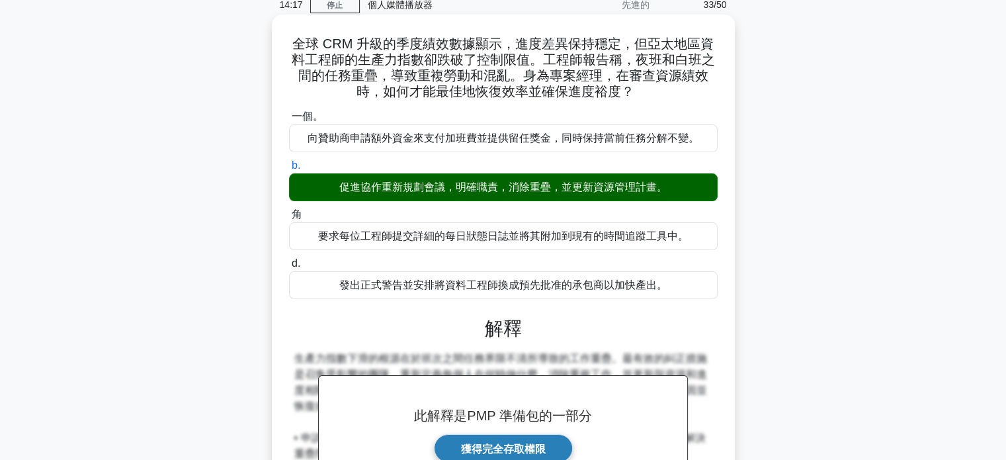
scroll to position [261, 0]
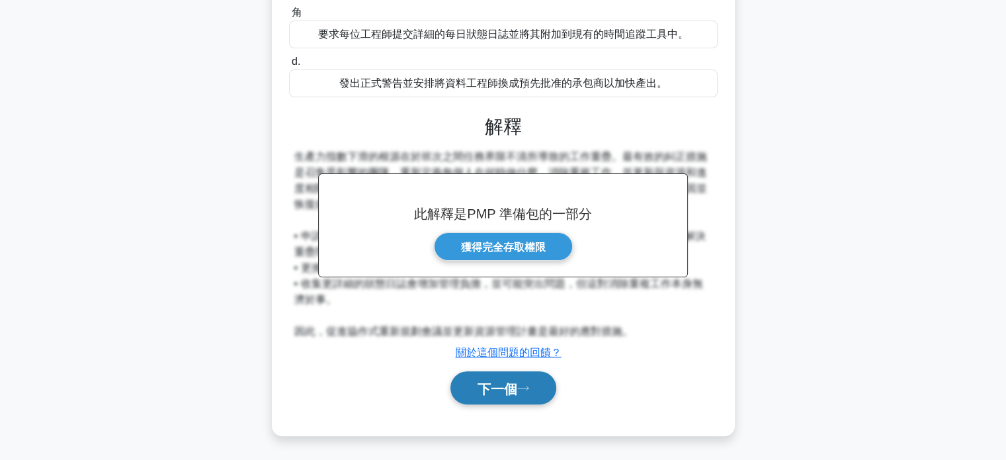
click at [507, 400] on button "下一個" at bounding box center [503, 388] width 106 height 34
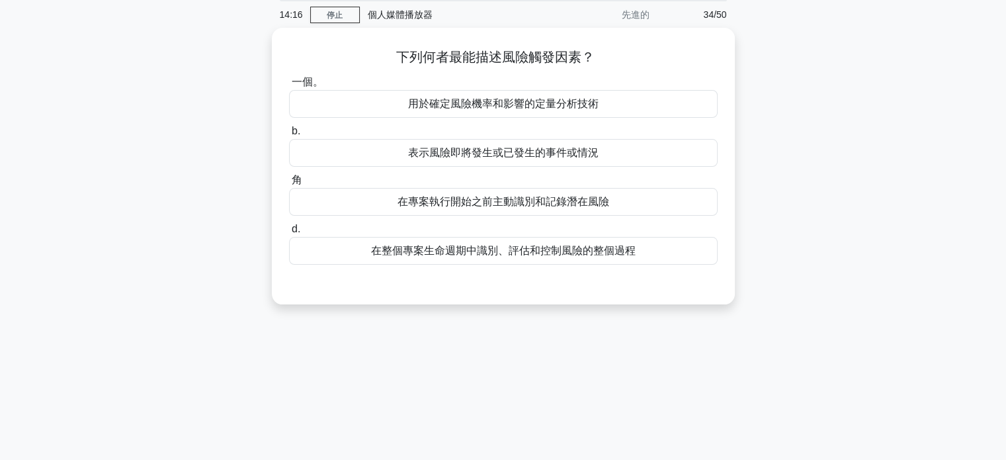
scroll to position [0, 0]
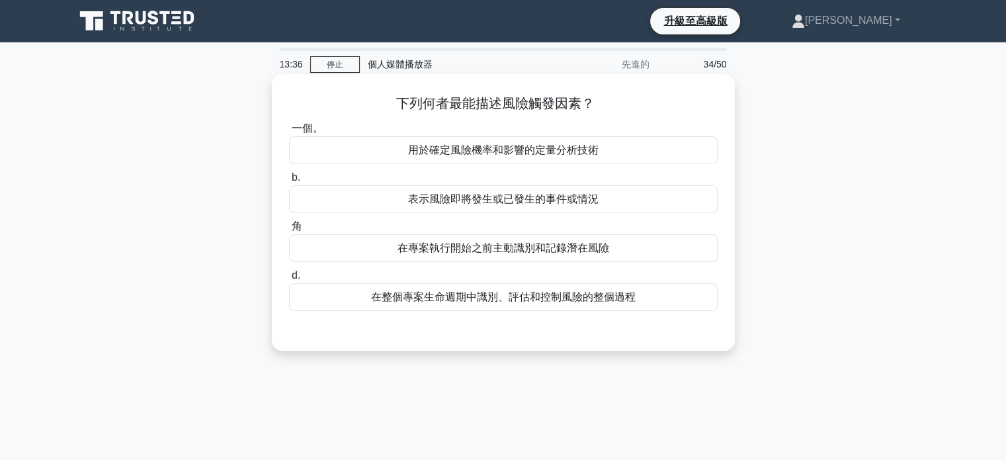
click at [499, 202] on font "表示風險即將發生或已發生的事件或情況" at bounding box center [503, 198] width 190 height 11
click at [289, 182] on input "b. 表示風險即將發生或已發生的事件或情況" at bounding box center [289, 177] width 0 height 9
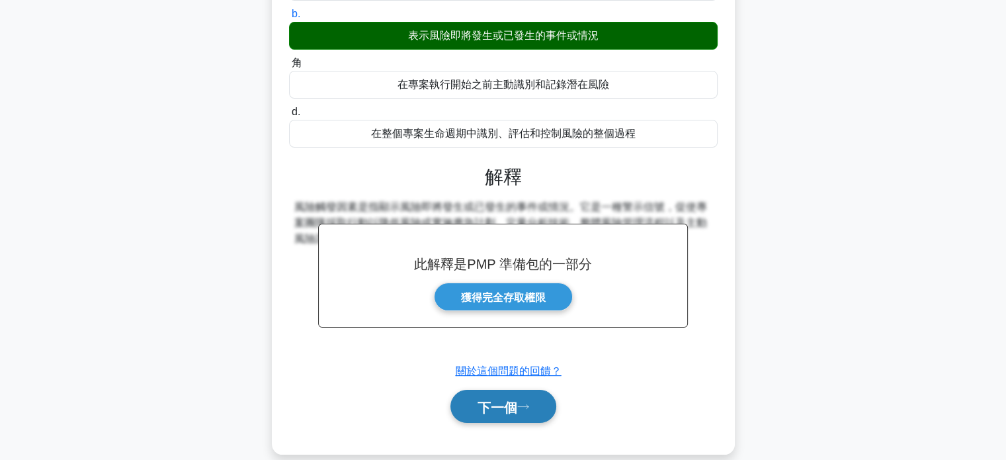
scroll to position [255, 0]
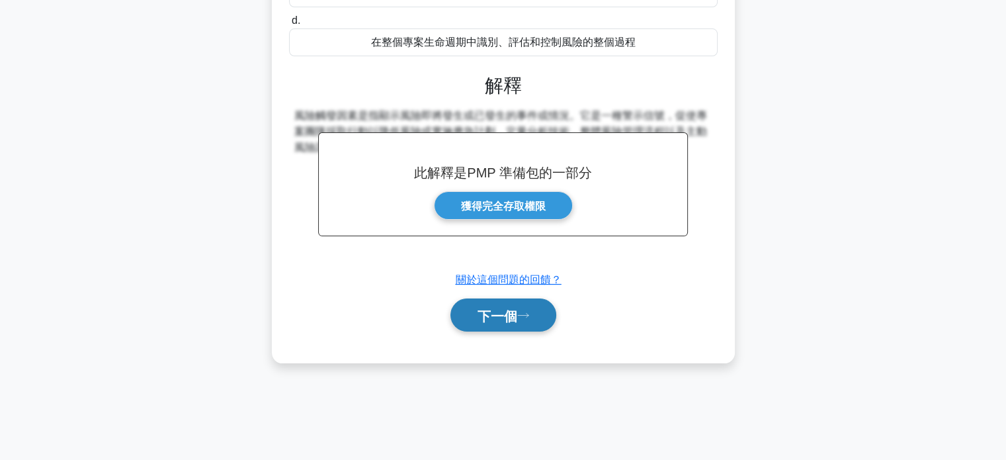
click at [511, 309] on font "下一個" at bounding box center [497, 315] width 40 height 15
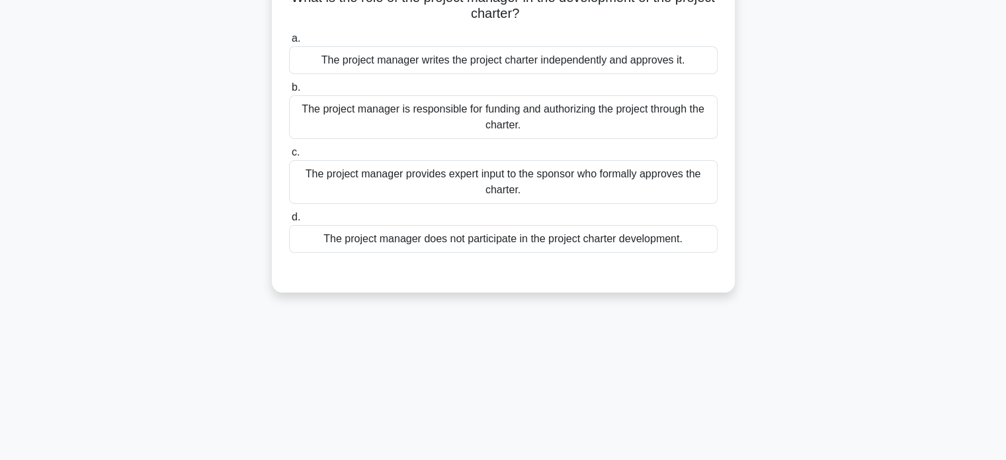
scroll to position [0, 0]
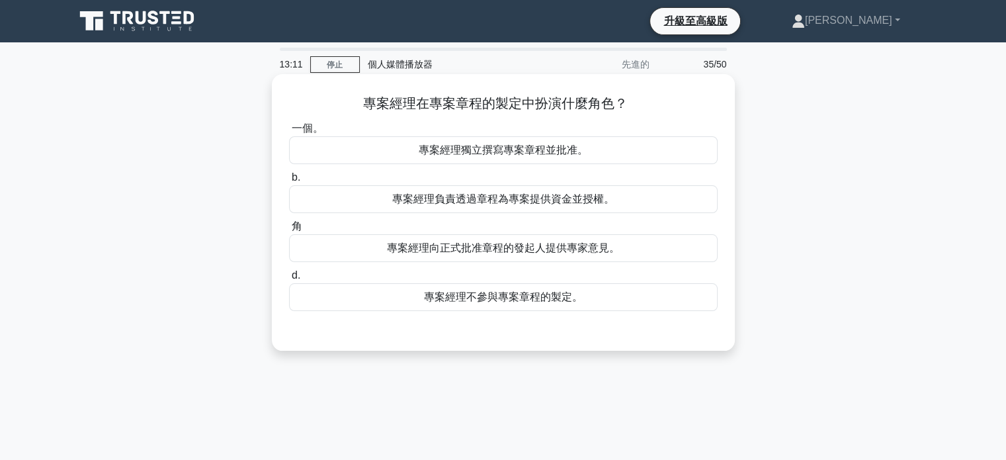
click at [511, 249] on font "專案經理向正式批准章程的發起人提供專家意見。" at bounding box center [503, 247] width 233 height 11
click at [289, 231] on input "角 專案經理向正式批准章程的發起人提供專家意見。" at bounding box center [289, 226] width 0 height 9
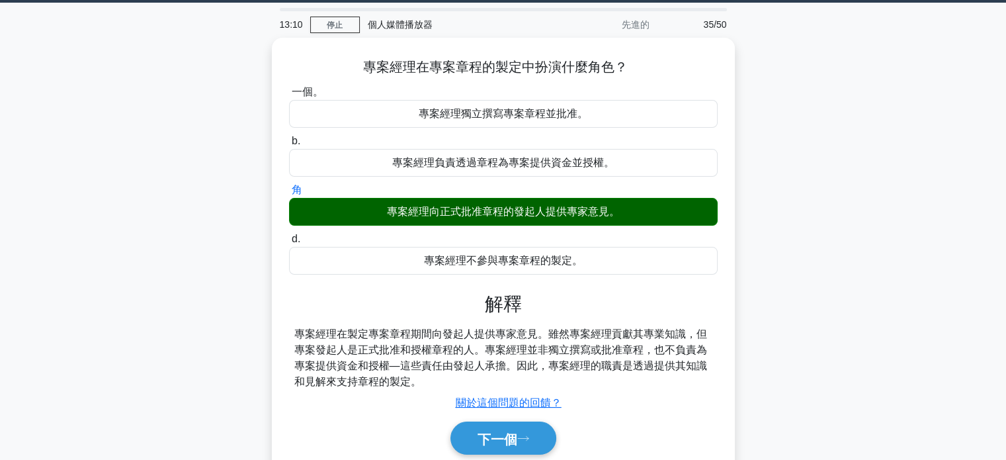
scroll to position [255, 0]
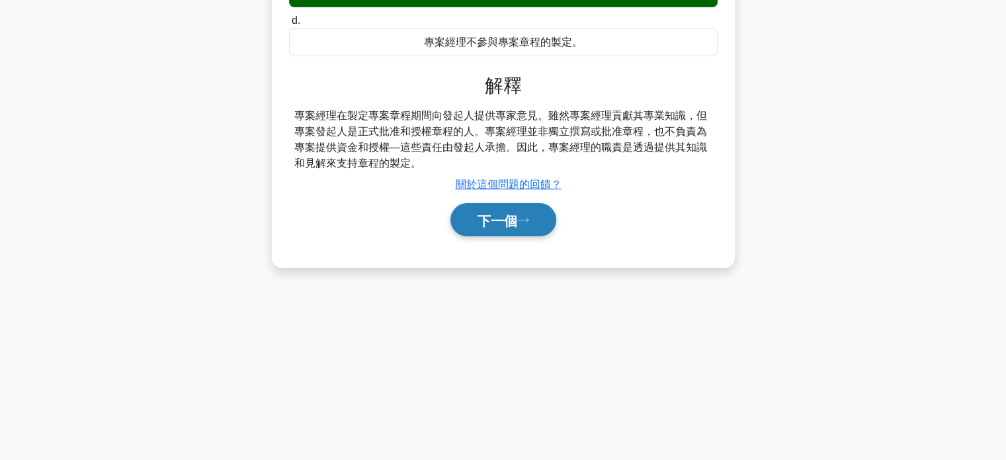
click at [523, 225] on button "下一個" at bounding box center [503, 220] width 106 height 34
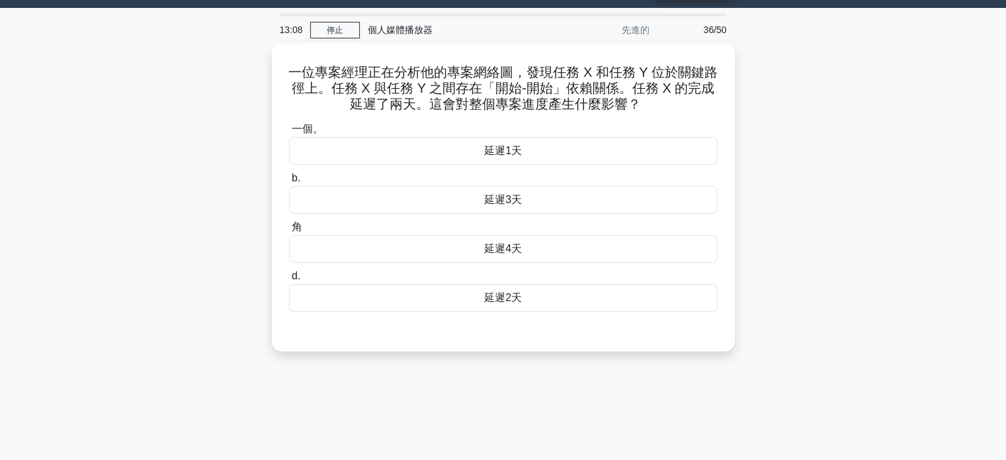
scroll to position [0, 0]
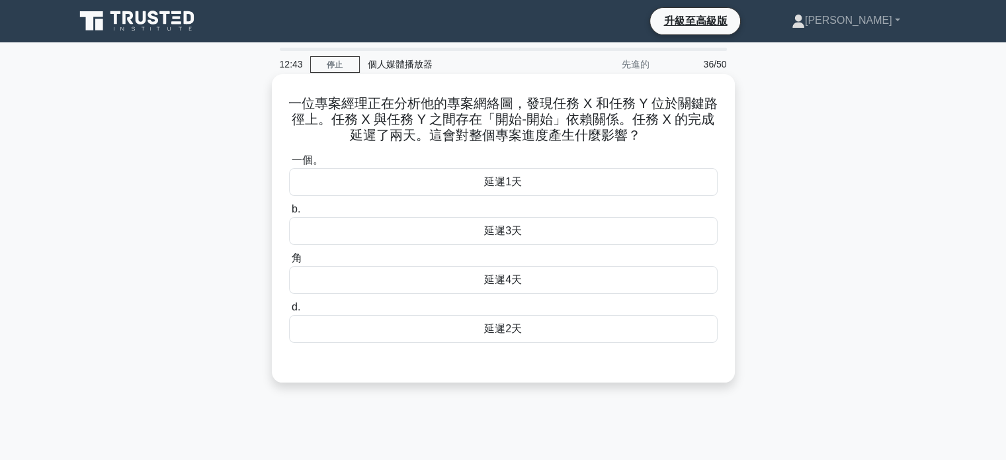
click at [503, 334] on font "延遲2天" at bounding box center [503, 328] width 38 height 11
click at [289, 311] on input "d. 延遲2天" at bounding box center [289, 307] width 0 height 9
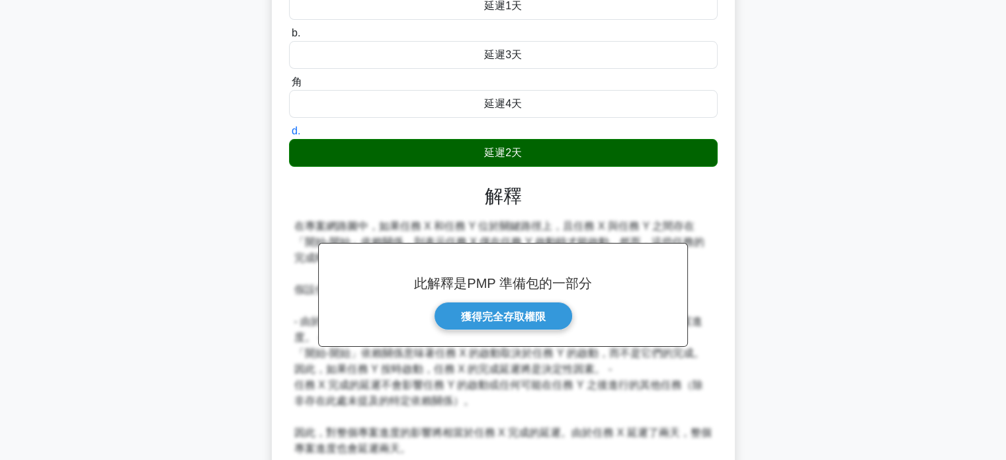
scroll to position [265, 0]
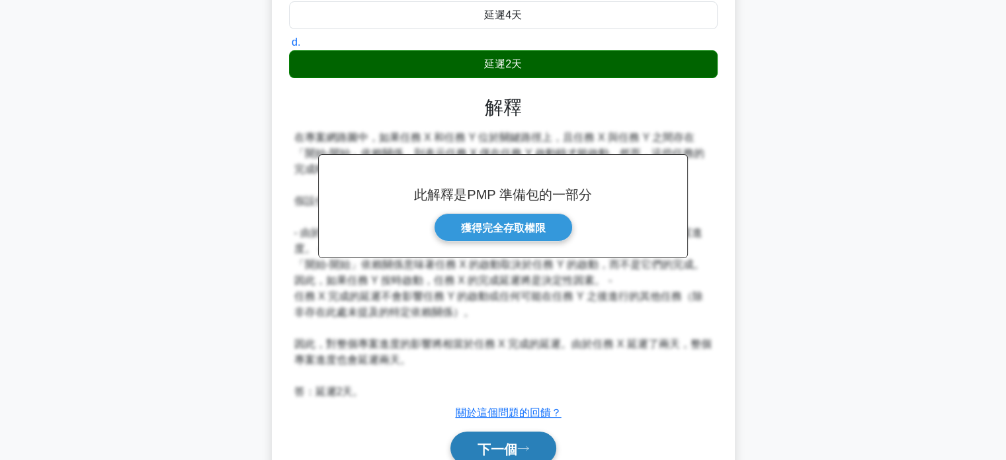
click at [514, 441] on font "下一個" at bounding box center [497, 448] width 40 height 15
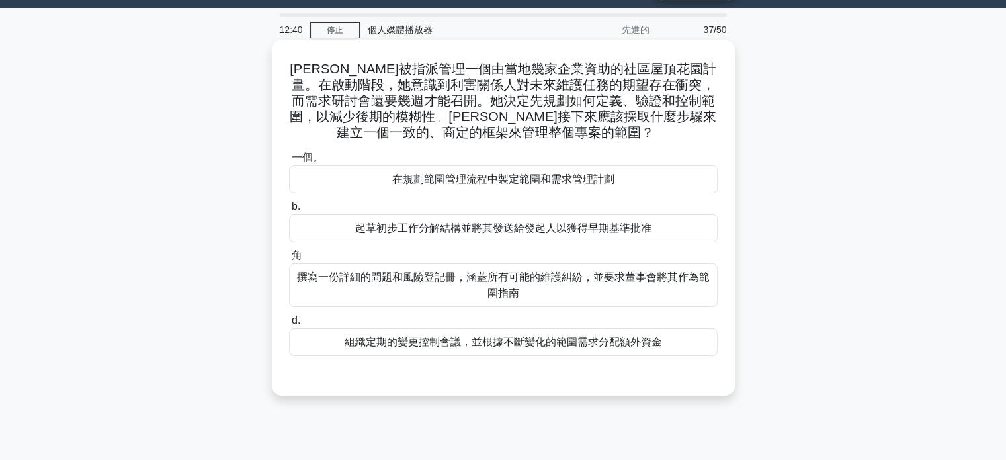
scroll to position [0, 0]
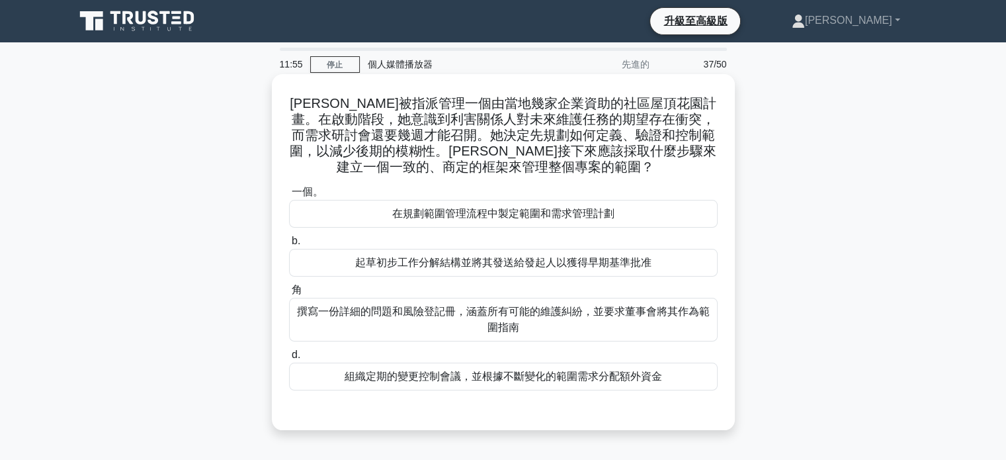
click at [552, 261] on font "起草初步工作分解結構並將其發送給發起人以獲得早期基準批准" at bounding box center [503, 262] width 296 height 11
click at [289, 245] on input "b. 起草初步工作分解結構並將其發送給發起人以獲得早期基準批准" at bounding box center [289, 241] width 0 height 9
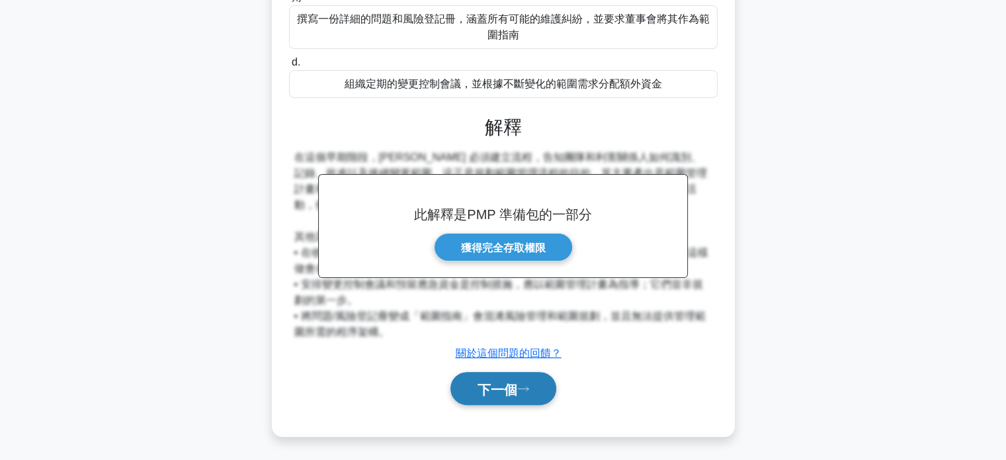
click at [511, 384] on font "下一個" at bounding box center [497, 389] width 40 height 15
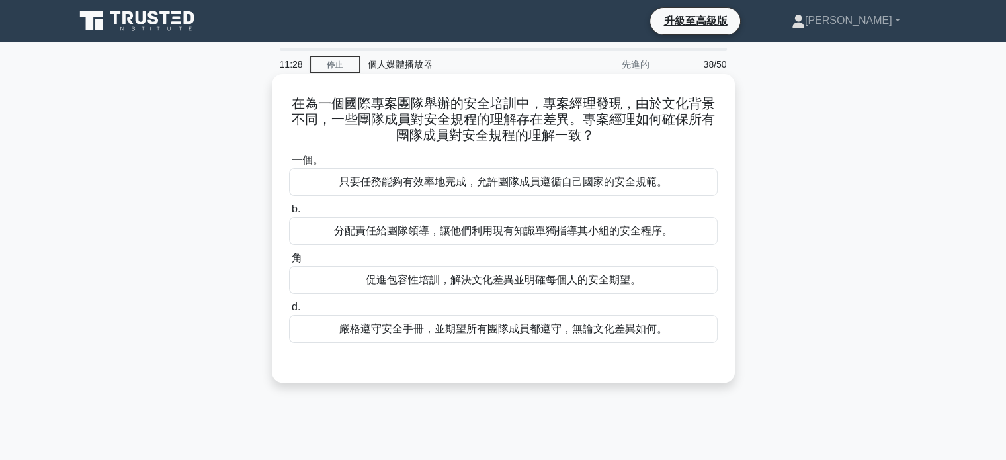
click at [491, 280] on font "促進包容性培訓，解決文化差異並明確每個人的安全期望。" at bounding box center [503, 279] width 275 height 11
click at [289, 263] on input "角 促進包容性培訓，解決文化差異並明確每個人的安全期望。" at bounding box center [289, 258] width 0 height 9
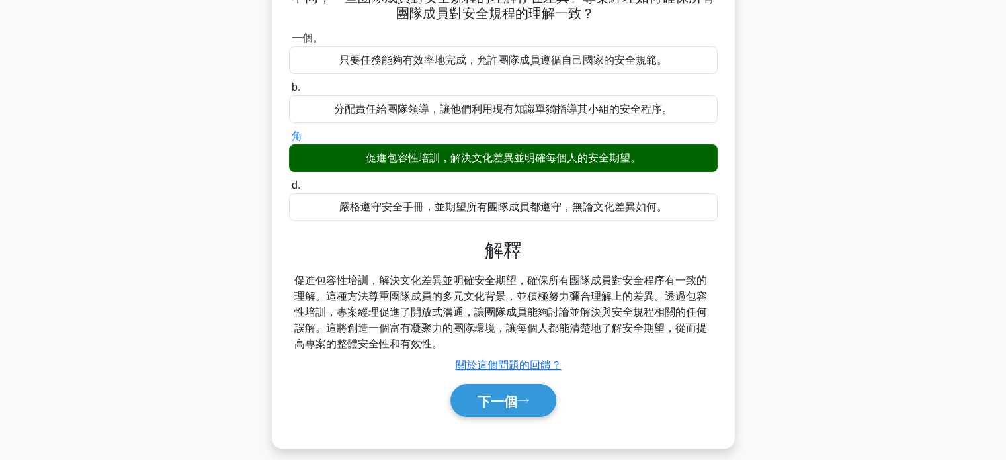
scroll to position [255, 0]
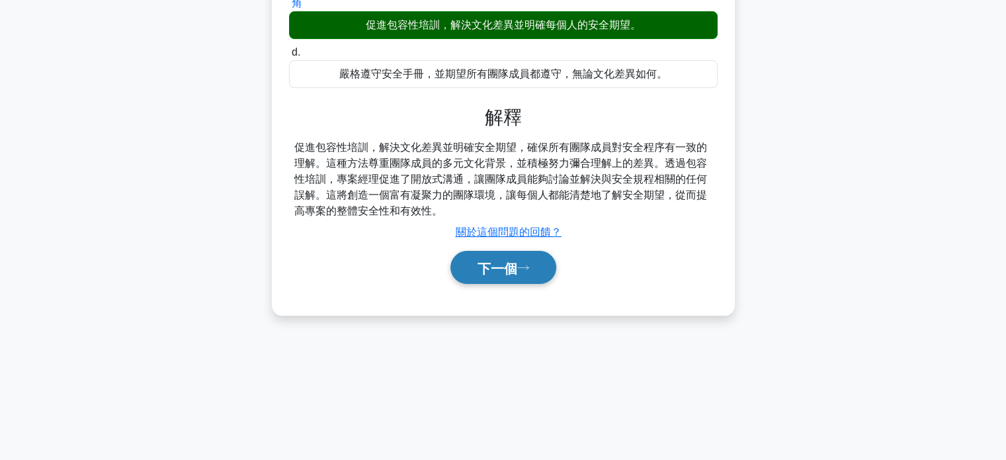
click at [509, 274] on font "下一個" at bounding box center [497, 268] width 40 height 15
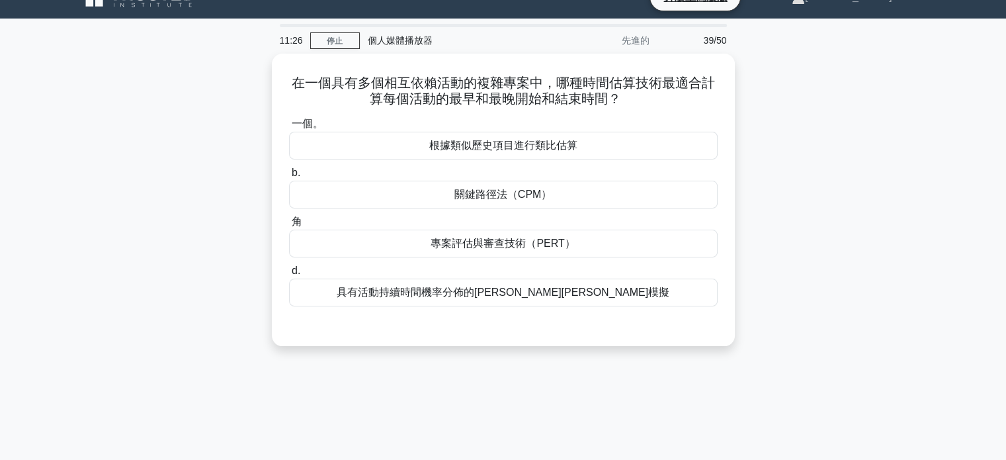
scroll to position [0, 0]
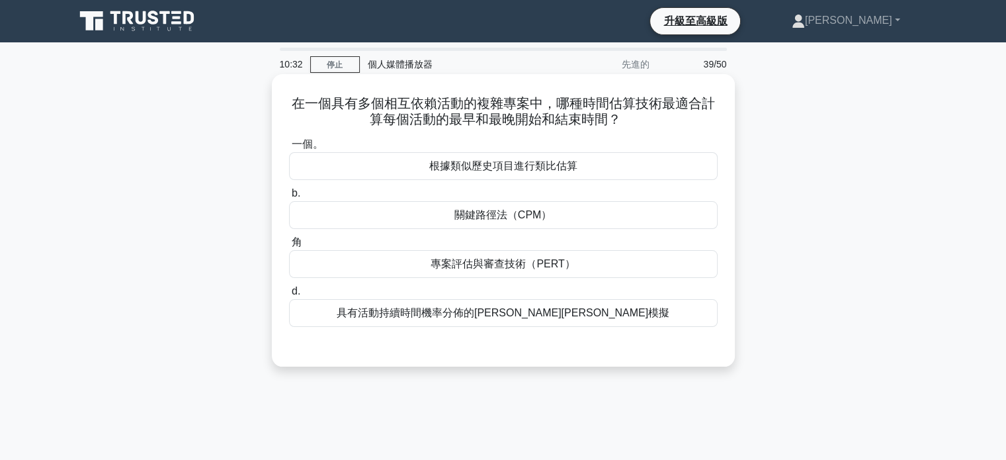
click at [550, 316] on font "具有活動持續時間機率分佈的[PERSON_NAME][PERSON_NAME]模擬" at bounding box center [503, 312] width 333 height 11
click at [289, 296] on input "d. 具有活動持續時間機率分佈的蒙特卡羅模擬" at bounding box center [289, 291] width 0 height 9
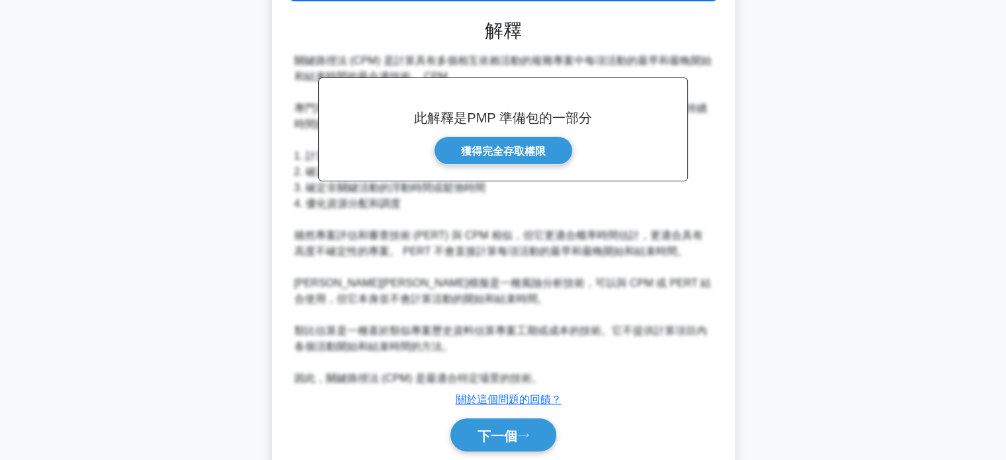
scroll to position [331, 0]
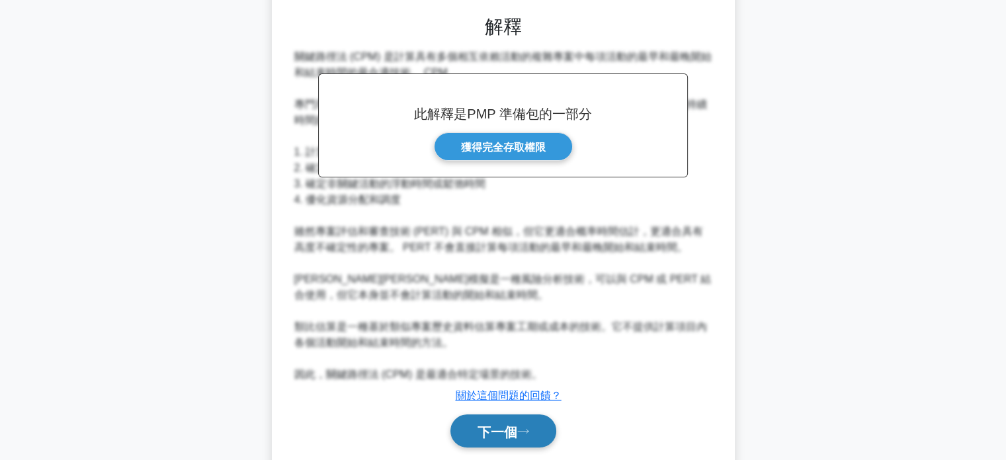
click at [516, 426] on font "下一個" at bounding box center [497, 431] width 40 height 15
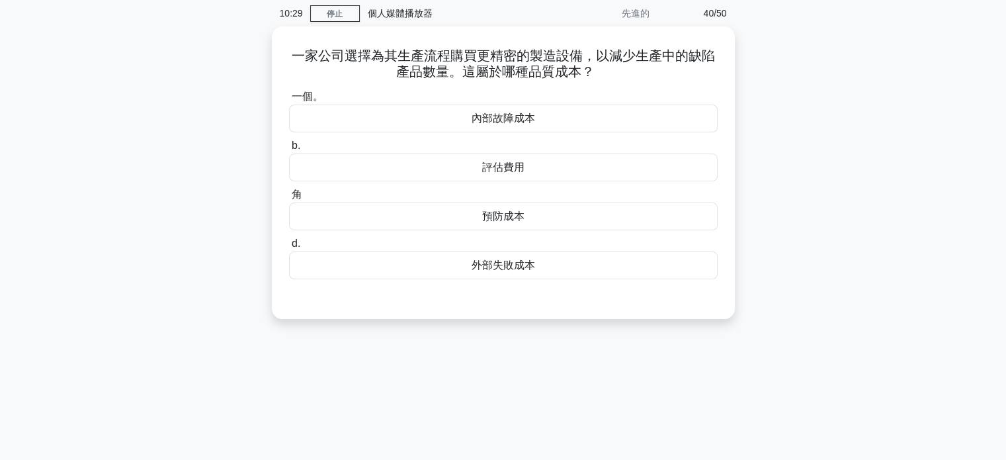
scroll to position [0, 0]
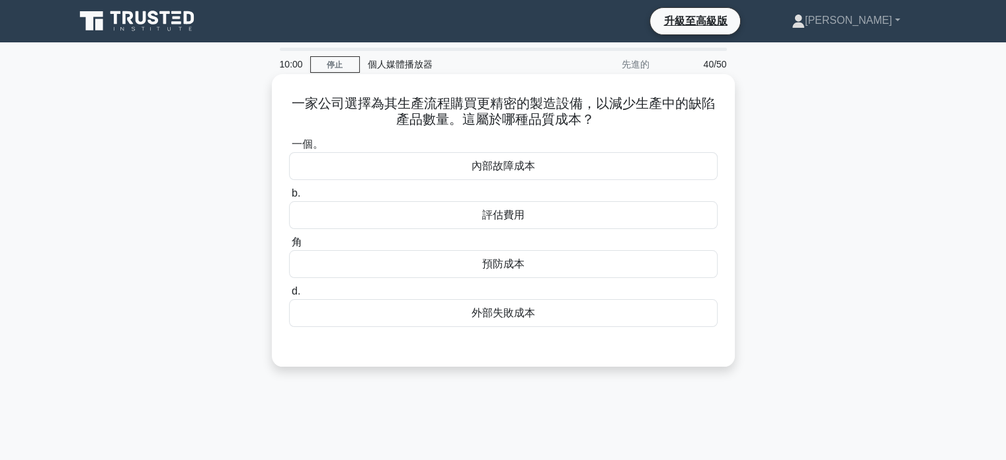
click at [501, 266] on font "預防成本" at bounding box center [503, 263] width 42 height 11
click at [289, 247] on input "角 預防成本" at bounding box center [289, 242] width 0 height 9
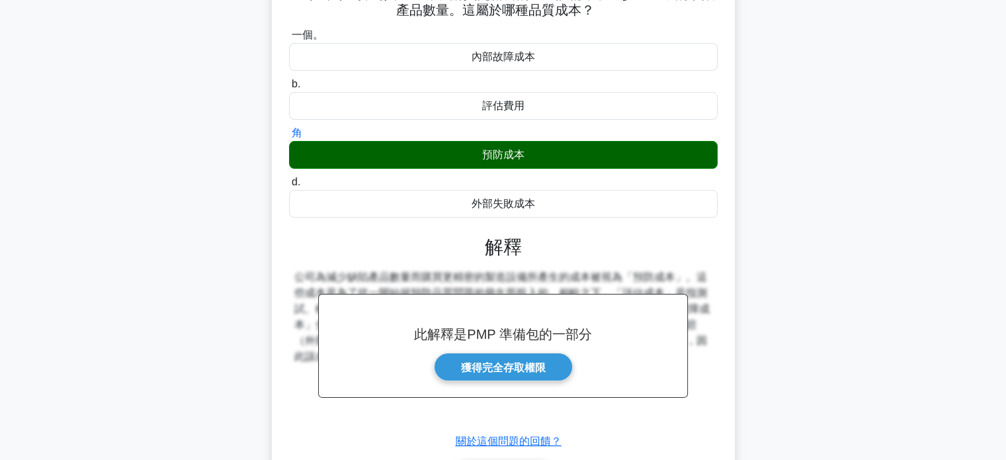
scroll to position [255, 0]
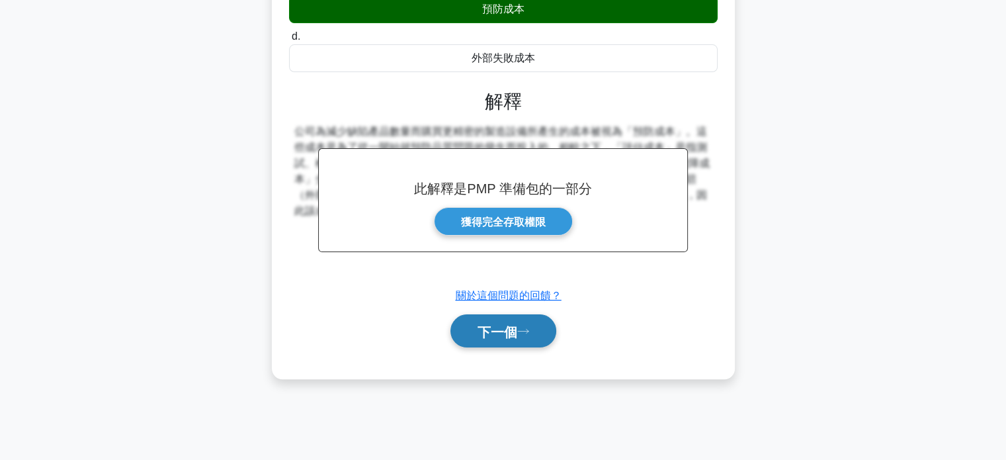
click at [507, 339] on button "下一個" at bounding box center [503, 331] width 106 height 34
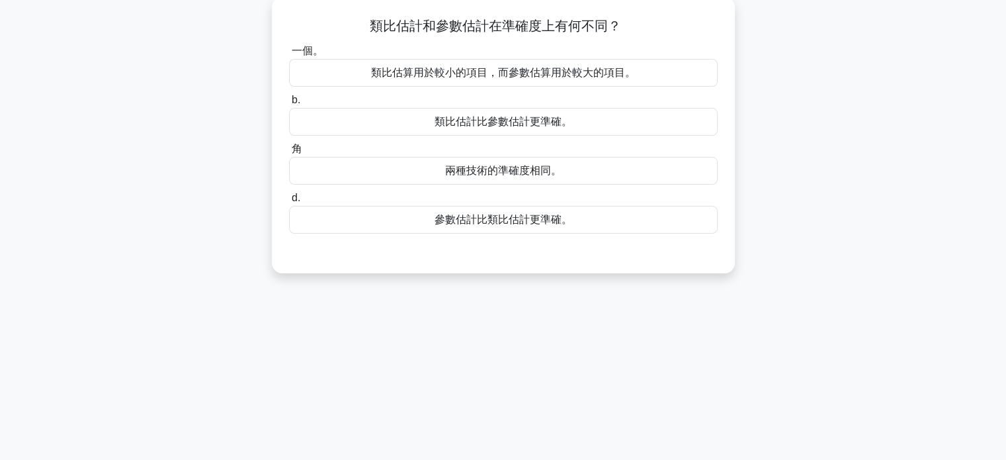
scroll to position [0, 0]
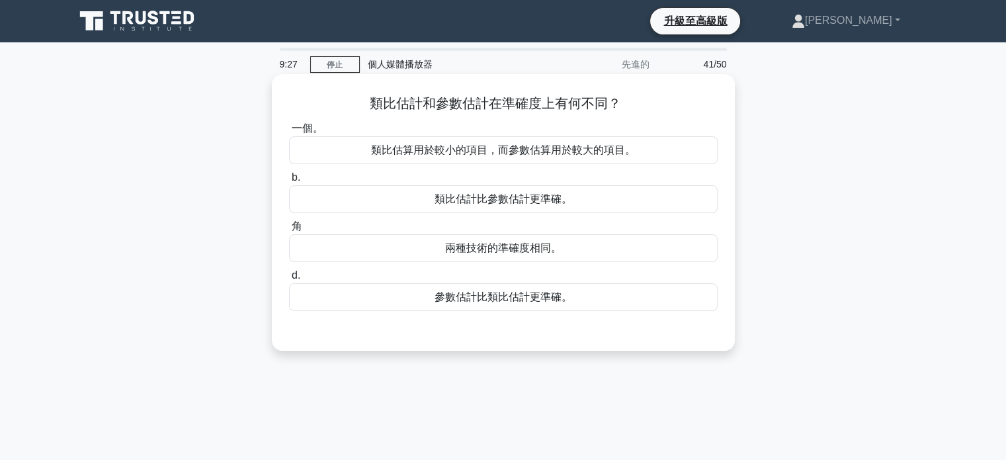
click at [501, 151] on font "類比估算用於較小的項目，而參數估算用於較大的項目。" at bounding box center [503, 149] width 265 height 11
click at [289, 133] on input "一個。 類比估算用於較小的項目，而參數估算用於較大的項目。" at bounding box center [289, 128] width 0 height 9
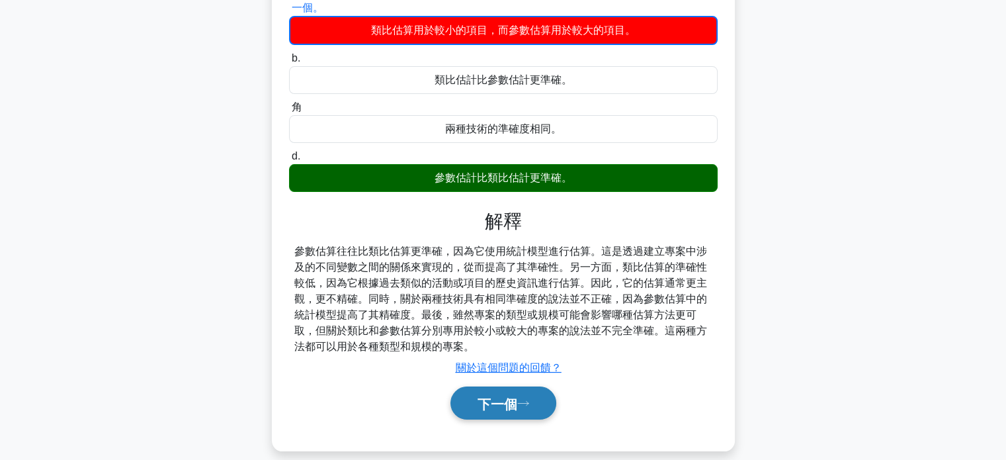
scroll to position [255, 0]
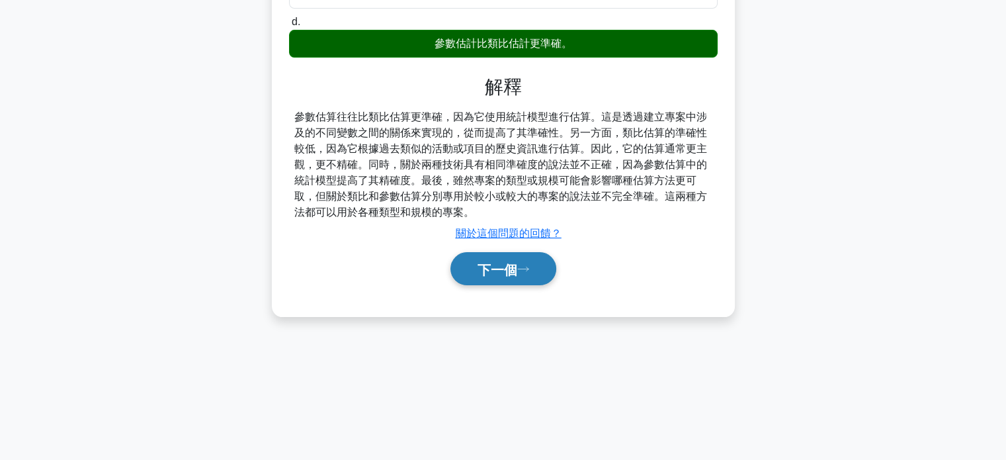
click at [495, 266] on font "下一個" at bounding box center [497, 269] width 40 height 15
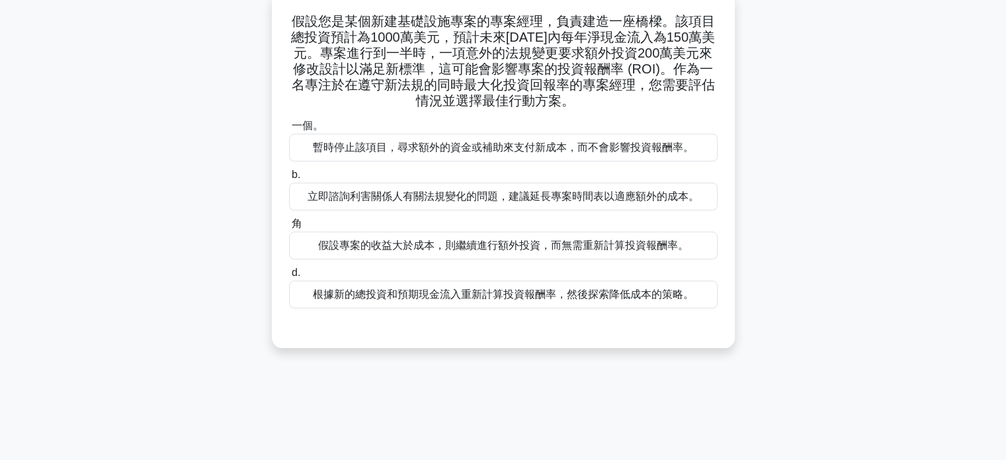
scroll to position [0, 0]
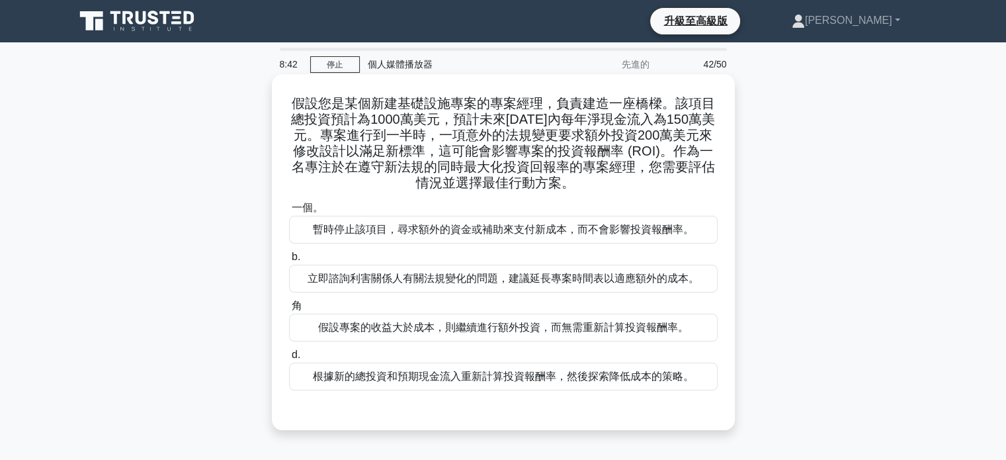
click at [460, 378] on font "根據新的總投資和預期現金流入重新計算投資報酬率，然後探索降低成本的策略。" at bounding box center [503, 375] width 381 height 11
click at [289, 359] on input "d. 根據新的總投資和預期現金流入重新計算投資報酬率，然後探索降低成本的策略。" at bounding box center [289, 354] width 0 height 9
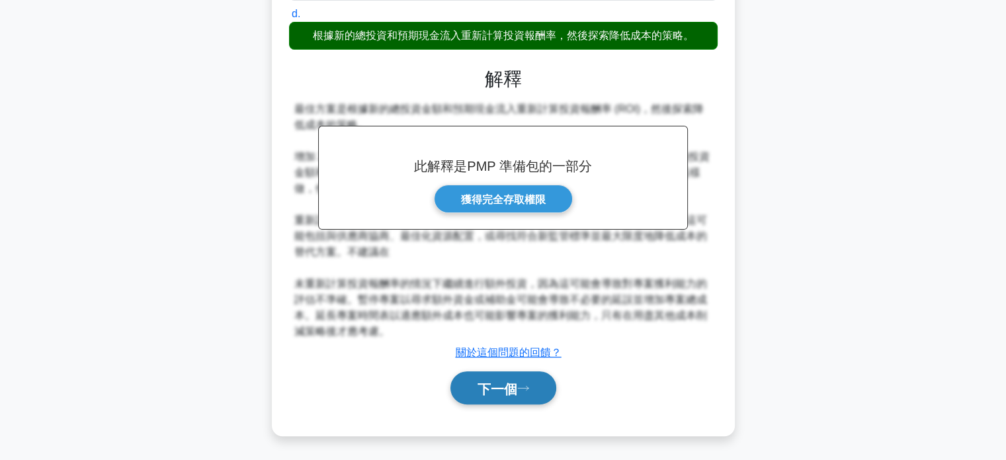
click at [506, 388] on font "下一個" at bounding box center [497, 388] width 40 height 15
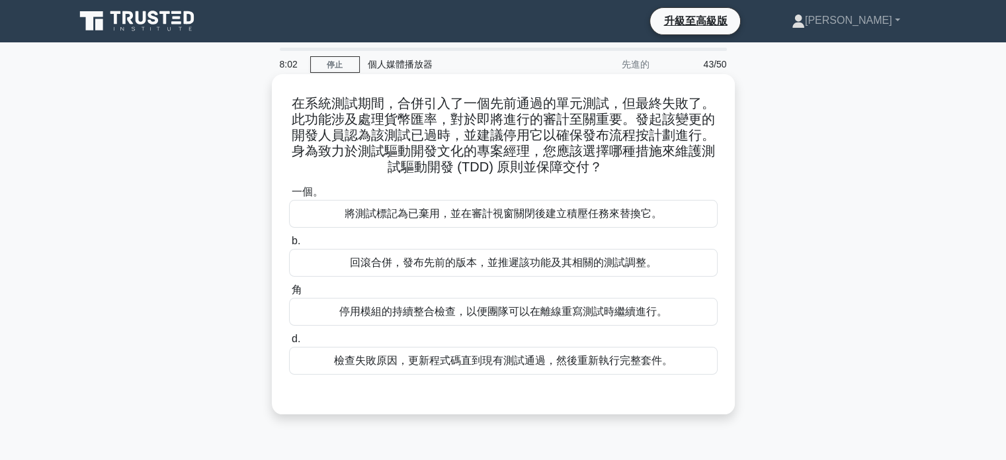
click at [456, 362] on font "檢查失敗原因，更新程式碼直到現有測試通過，然後重新執行完整套件。" at bounding box center [503, 359] width 339 height 11
click at [289, 343] on input "d. 檢查失敗原因，更新程式碼直到現有測試通過，然後重新執行完整套件。" at bounding box center [289, 339] width 0 height 9
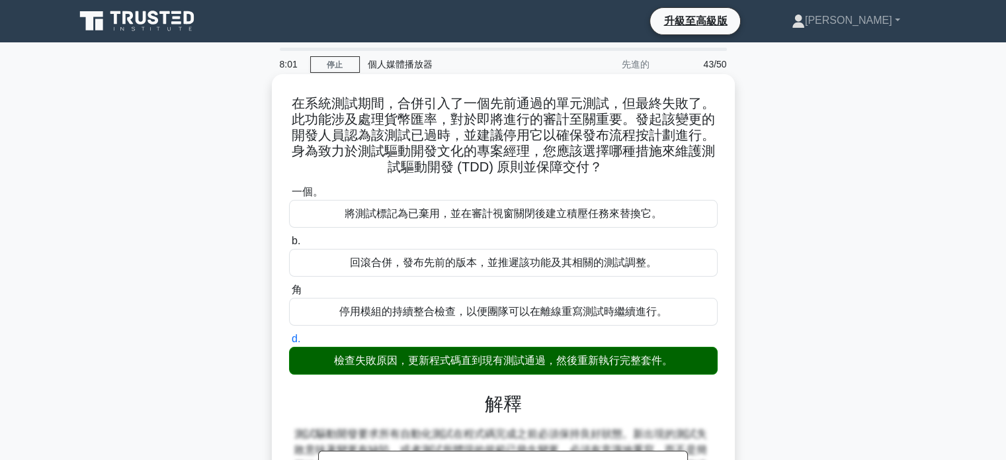
scroll to position [255, 0]
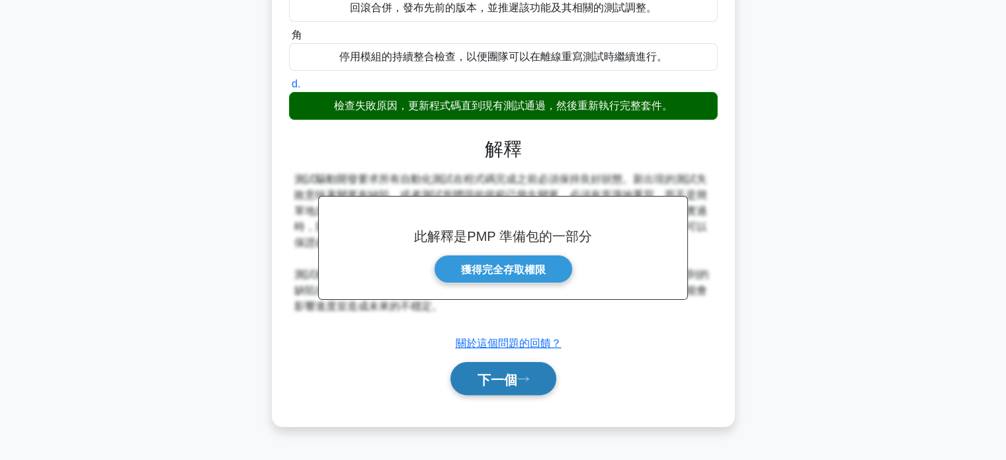
click at [501, 382] on font "下一個" at bounding box center [497, 379] width 40 height 15
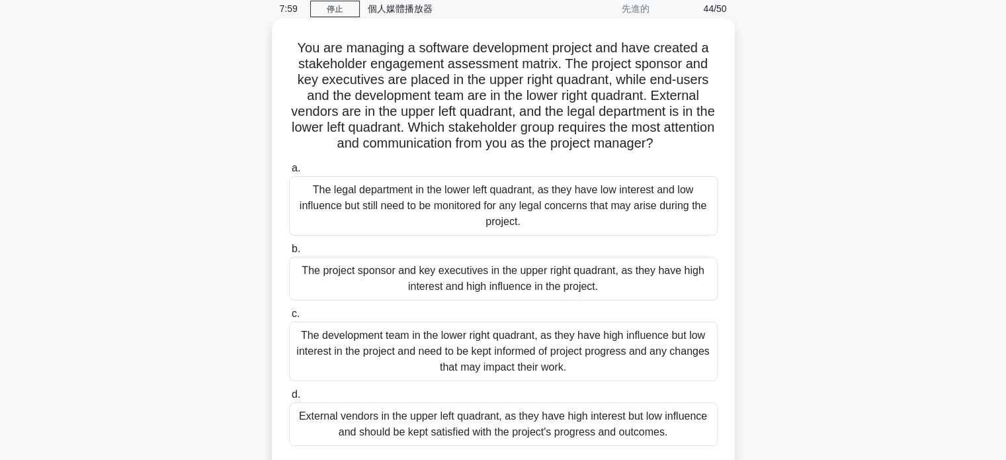
scroll to position [0, 0]
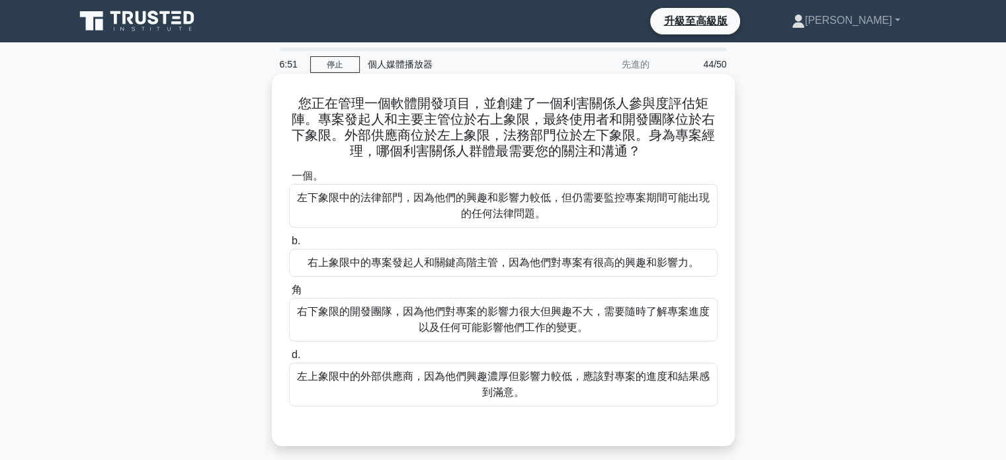
click at [528, 268] on font "右上象限中的專案發起人和關鍵高階主管，因為他們對專案有很高的興趣和影響力。" at bounding box center [502, 262] width 391 height 11
click at [289, 245] on input "b. 右上象限中的專案發起人和關鍵高階主管，因為他們對專案有很高的興趣和影響力。" at bounding box center [289, 241] width 0 height 9
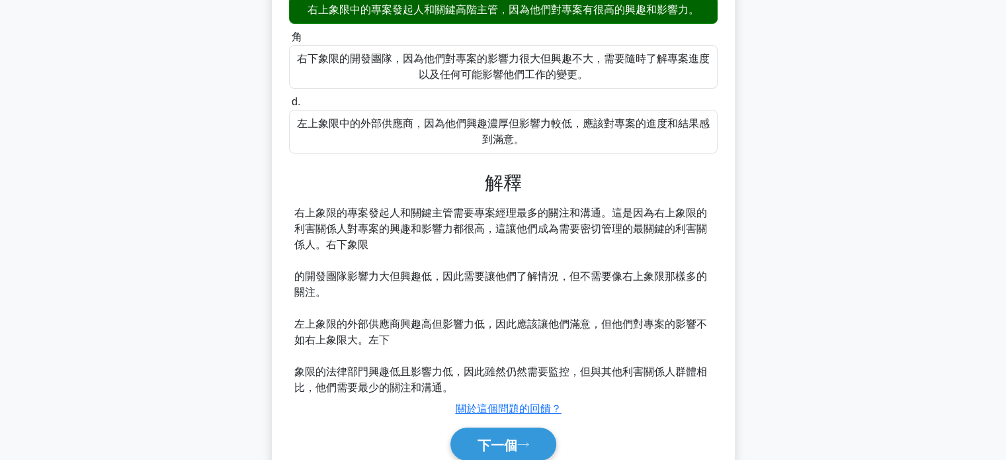
scroll to position [309, 0]
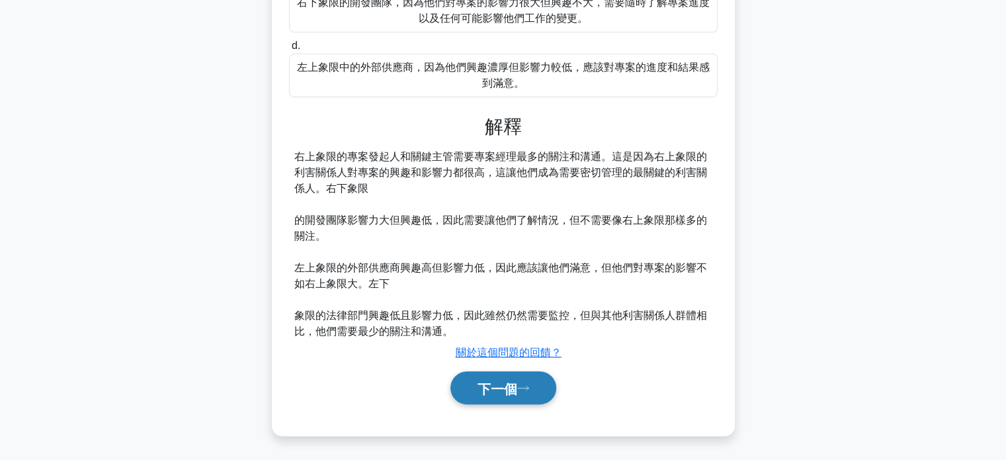
click at [502, 374] on button "下一個" at bounding box center [503, 388] width 106 height 34
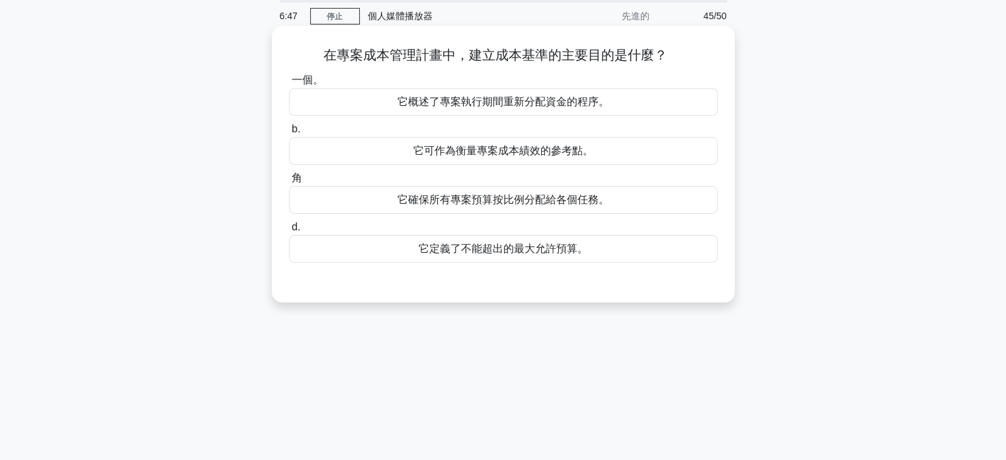
scroll to position [0, 0]
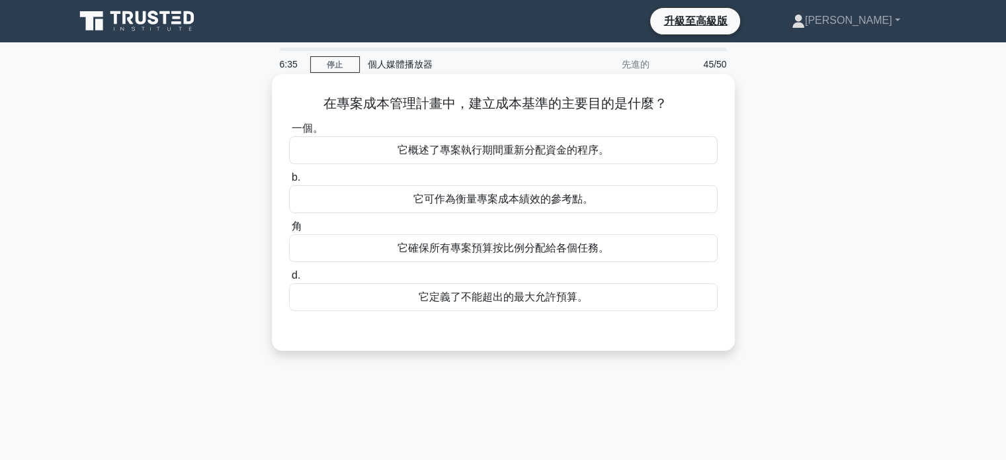
click at [493, 204] on font "它可作為衡量專案成本績效的參考點。" at bounding box center [503, 198] width 180 height 11
click at [289, 182] on input "b. 它可作為衡量專案成本績效的參考點。" at bounding box center [289, 177] width 0 height 9
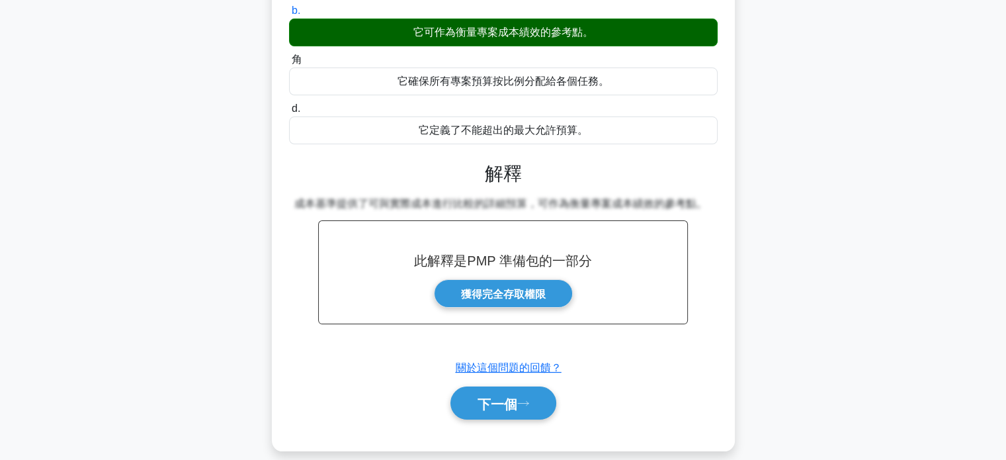
scroll to position [255, 0]
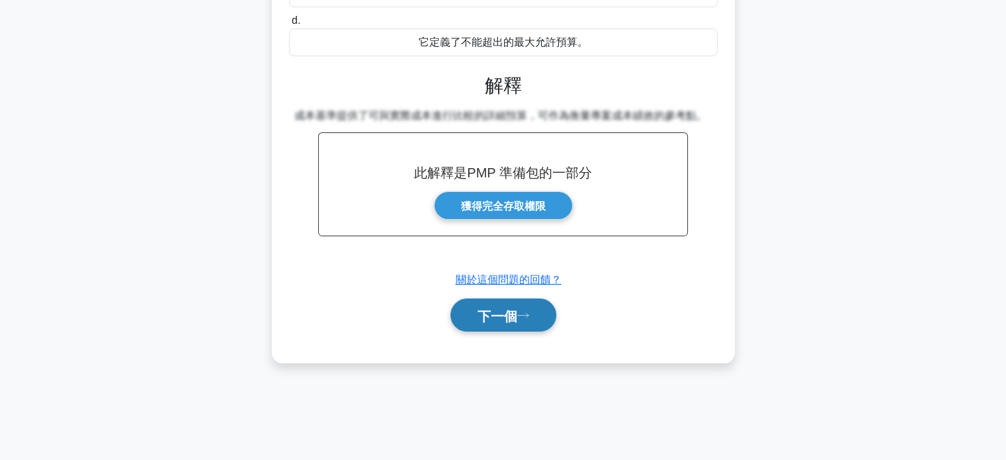
click at [516, 312] on font "下一個" at bounding box center [497, 315] width 40 height 15
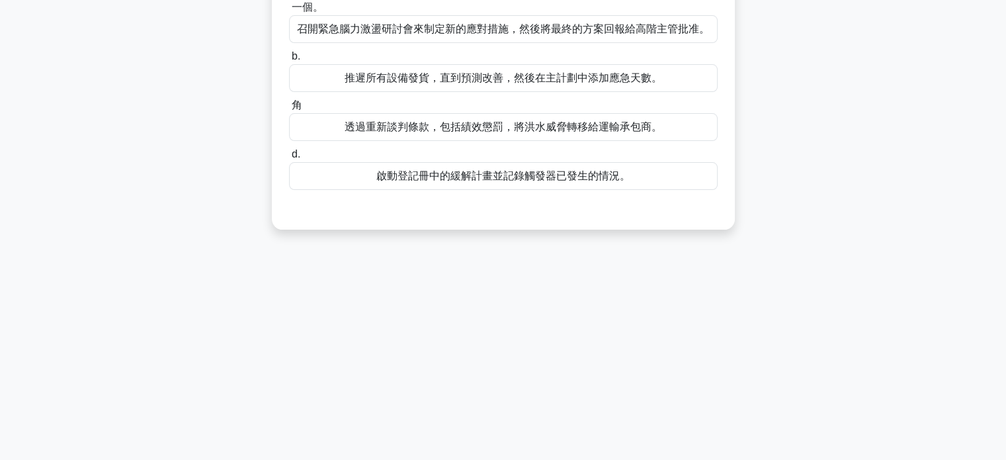
scroll to position [0, 0]
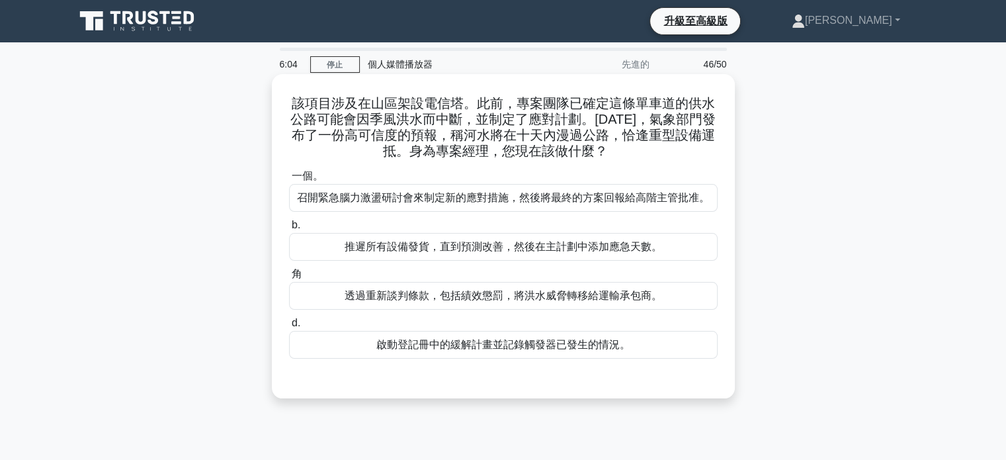
click at [475, 197] on font "召開緊急腦力激盪研討會來制定新的應對措施，然後將最終的方案回報給高階主管批准。" at bounding box center [503, 197] width 413 height 11
click at [289, 181] on input "一個。 召開緊急腦力激盪研討會來制定新的應對措施，然後將最終的方案回報給高階主管批准。" at bounding box center [289, 176] width 0 height 9
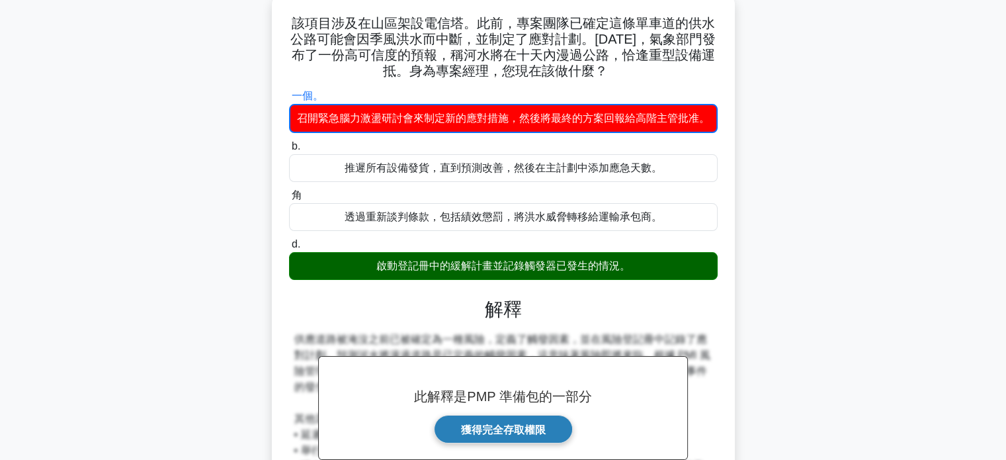
scroll to position [198, 0]
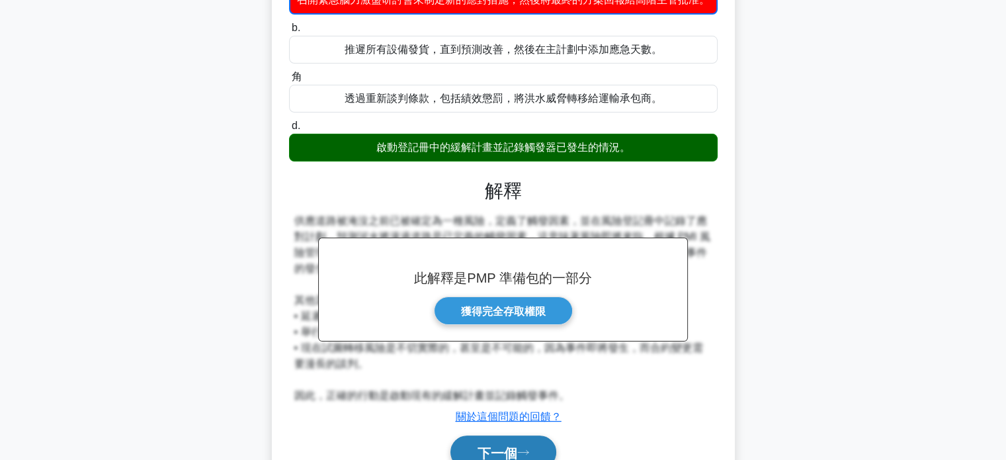
click at [503, 445] on font "下一個" at bounding box center [497, 452] width 40 height 15
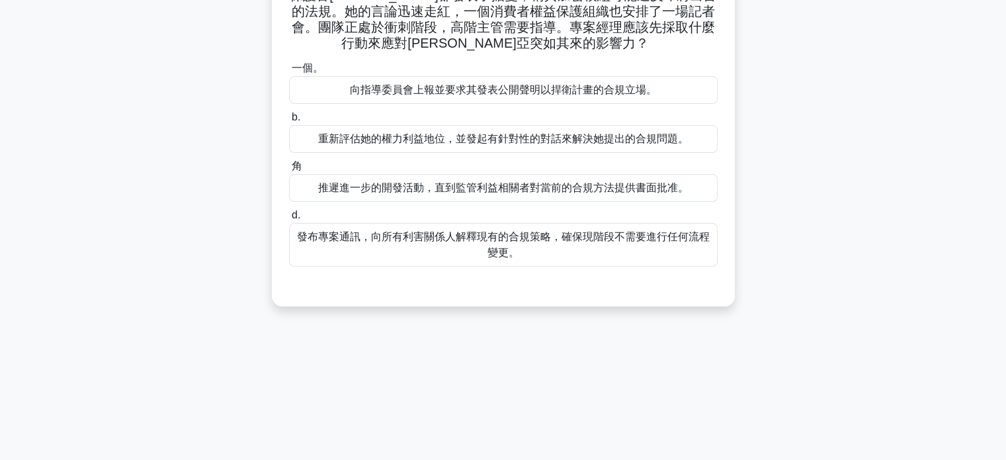
scroll to position [0, 0]
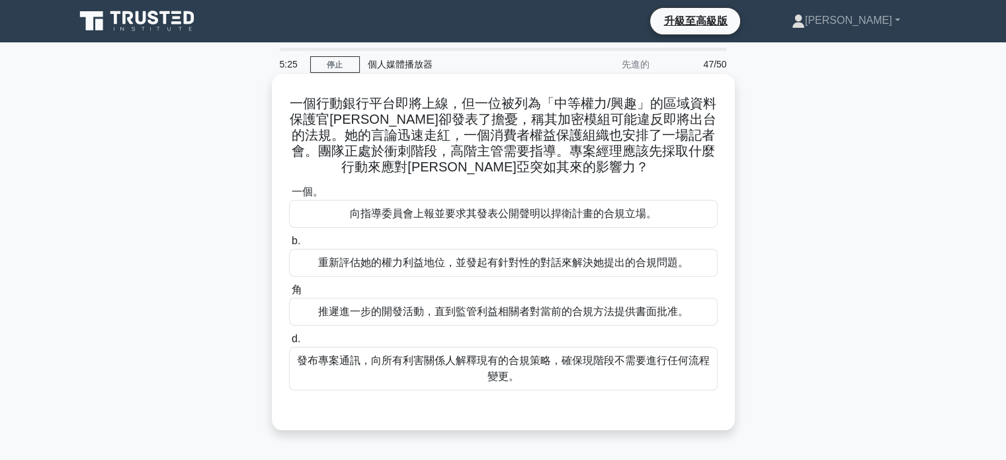
click at [452, 265] on font "重新評估她的權力利益地位，並發起有針對性的對話來解決她提出的合規問題。" at bounding box center [503, 262] width 370 height 11
click at [289, 245] on input "b. 重新評估她的權力利益地位，並發起有針對性的對話來解決她提出的合規問題。" at bounding box center [289, 241] width 0 height 9
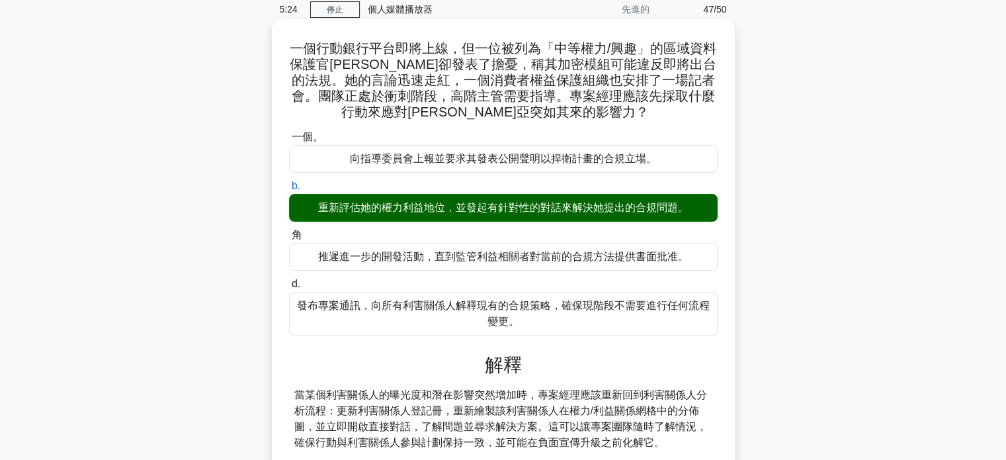
scroll to position [261, 0]
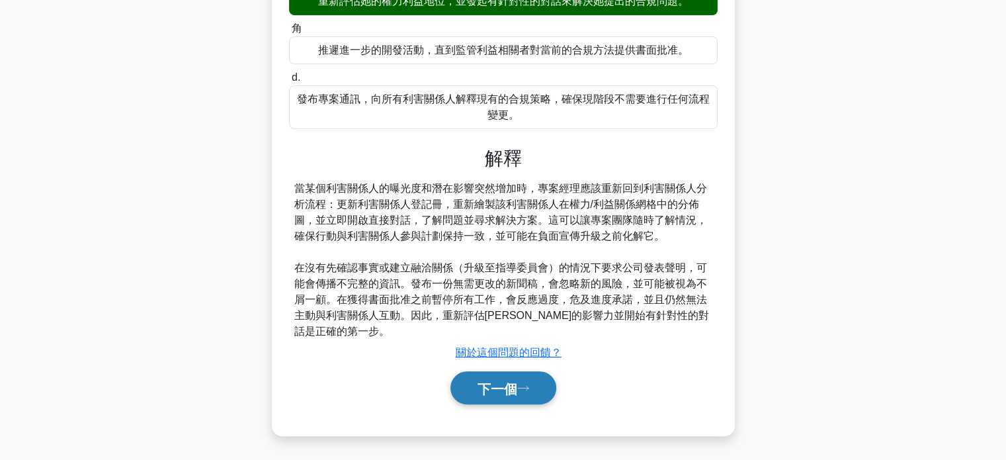
click at [497, 393] on font "下一個" at bounding box center [497, 388] width 40 height 15
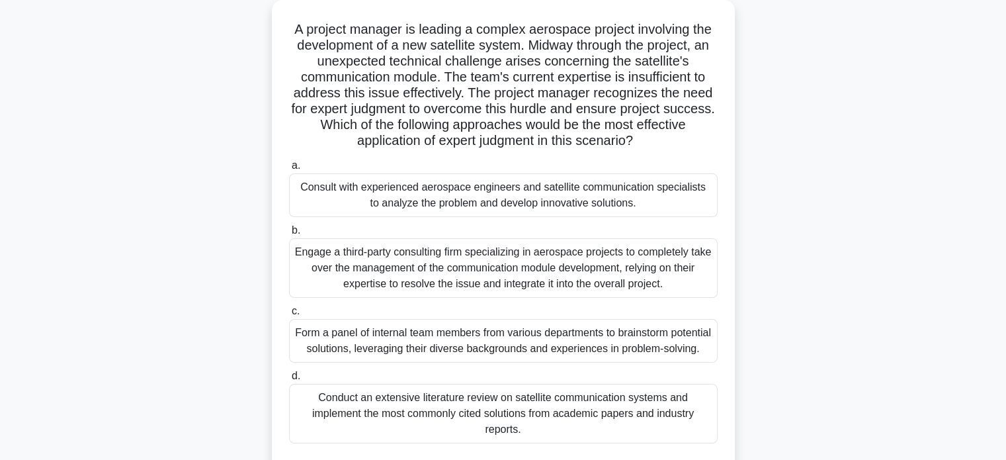
scroll to position [0, 0]
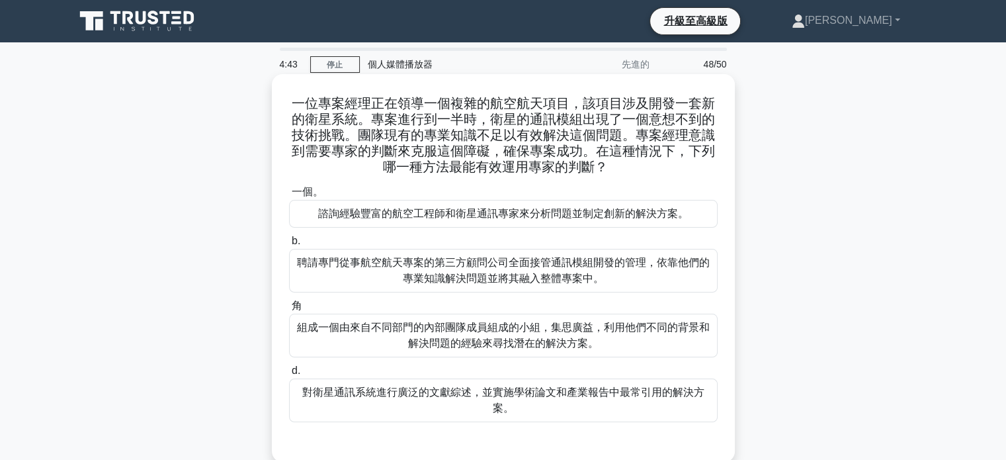
click at [524, 216] on font "諮詢經驗豐富的航空工程師和衛星通訊專家來分析問題並制定創新的解決方案。" at bounding box center [503, 213] width 370 height 11
click at [289, 196] on input "一個。 諮詢經驗豐富的航空工程師和衛星通訊專家來分析問題並制定創新的解決方案。" at bounding box center [289, 192] width 0 height 9
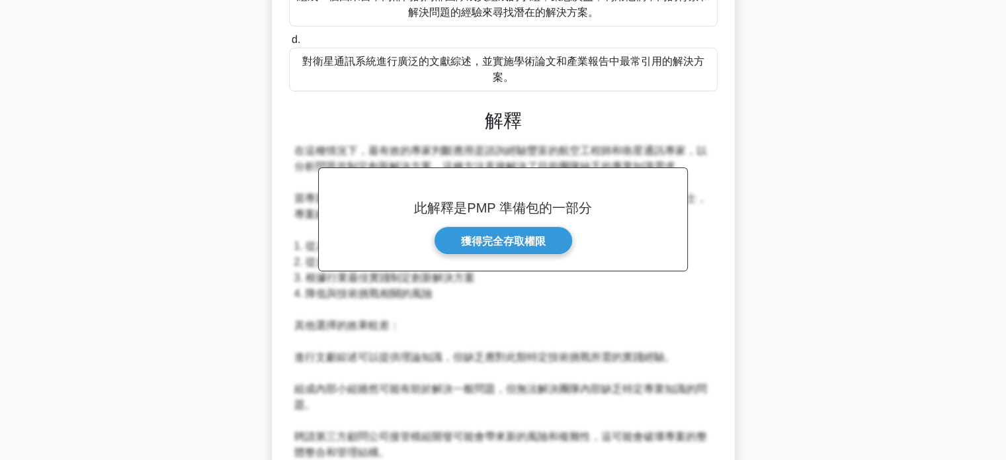
scroll to position [499, 0]
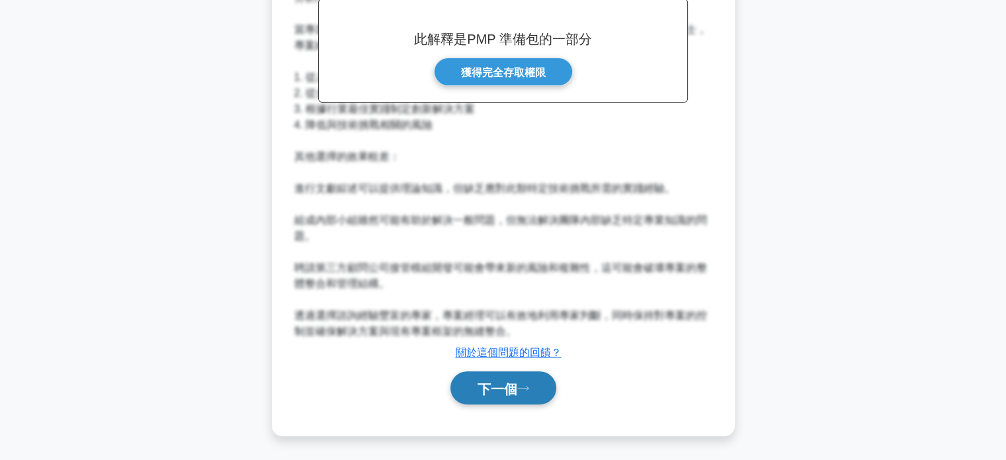
click at [508, 378] on button "下一個" at bounding box center [503, 388] width 106 height 34
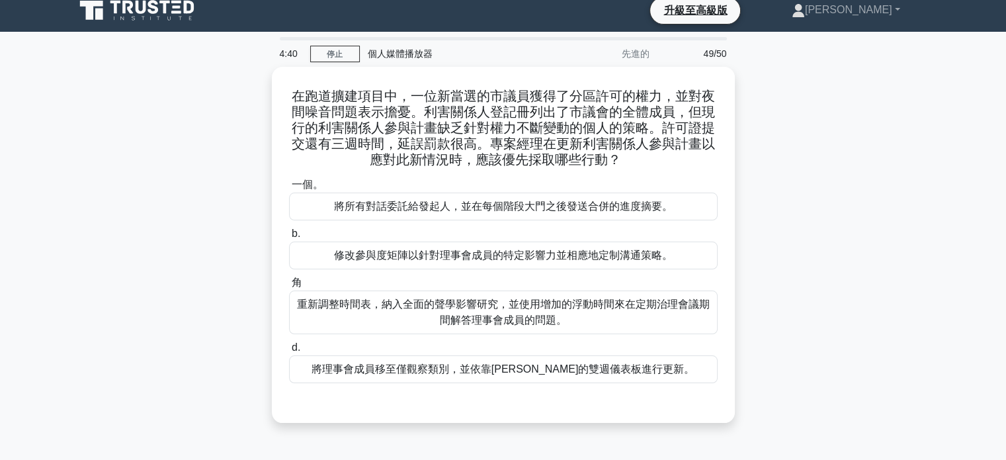
scroll to position [0, 0]
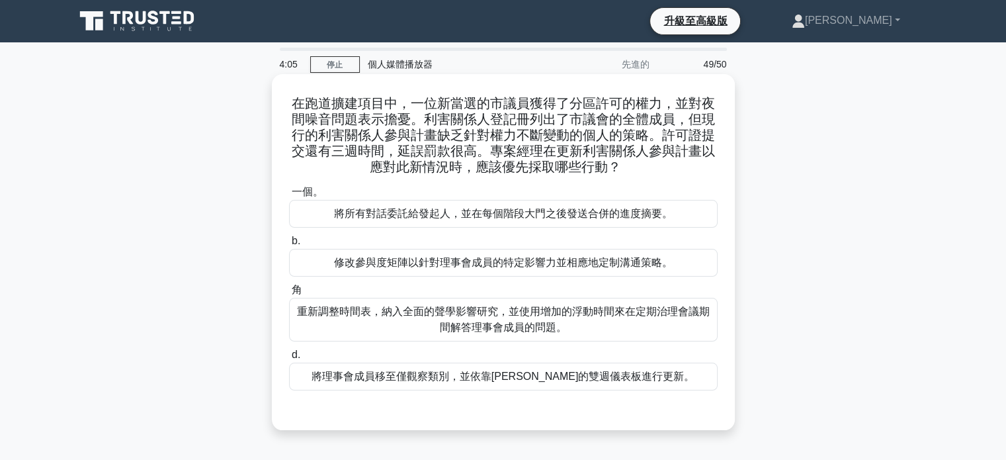
click at [500, 263] on font "修改參與度矩陣以針對理事會成員的特定影響力並相應地定制溝通策略。" at bounding box center [503, 262] width 339 height 11
click at [289, 245] on input "b. 修改參與度矩陣以針對理事會成員的特定影響力並相應地定制溝通策略。" at bounding box center [289, 241] width 0 height 9
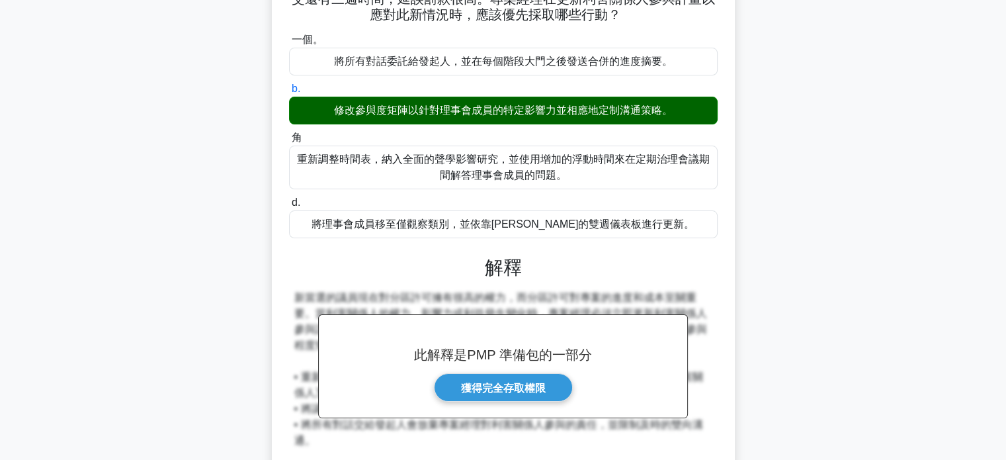
scroll to position [309, 0]
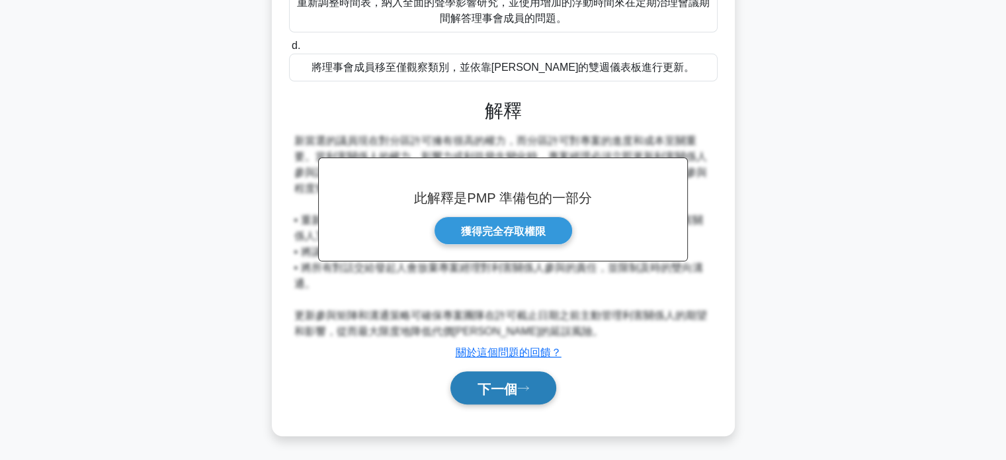
click at [517, 393] on font "下一個" at bounding box center [497, 388] width 40 height 15
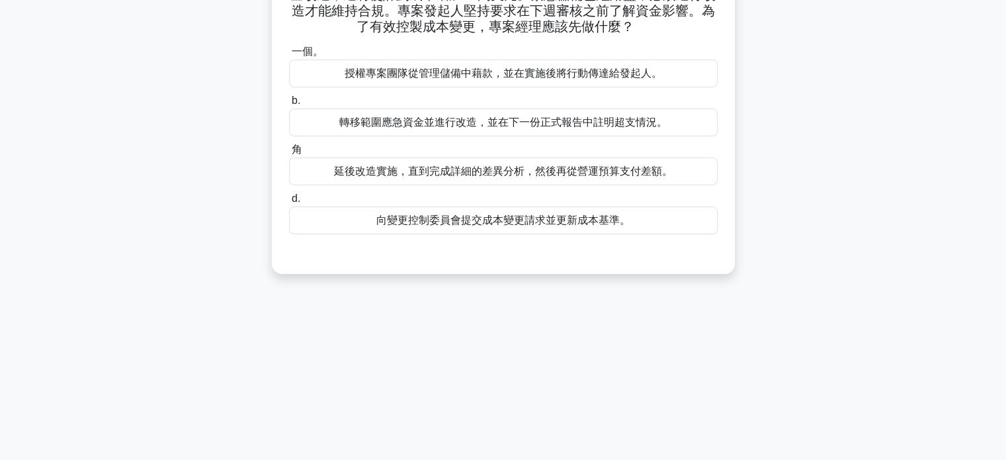
scroll to position [0, 0]
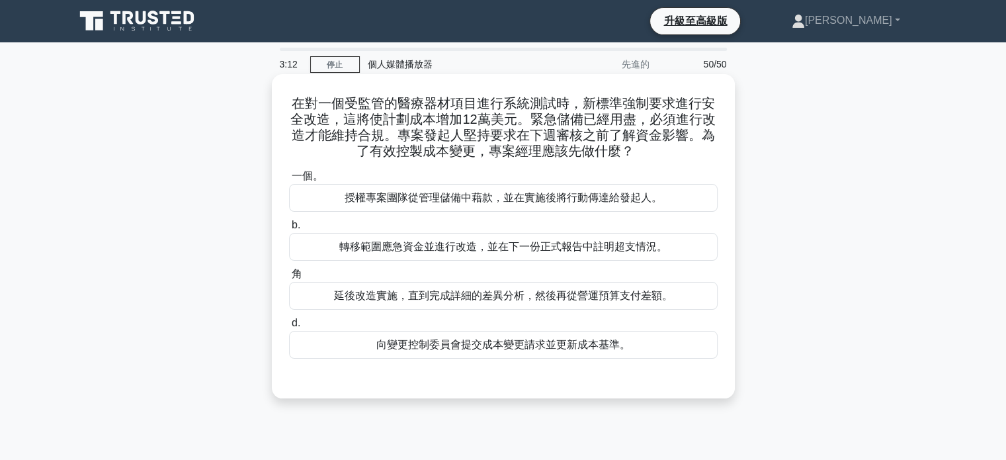
click at [497, 347] on font "向變更控制委員會提交成本變更請求並更新成本基準。" at bounding box center [503, 344] width 254 height 11
click at [289, 327] on input "d. 向變更控制委員會提交成本變更請求並更新成本基準。" at bounding box center [289, 323] width 0 height 9
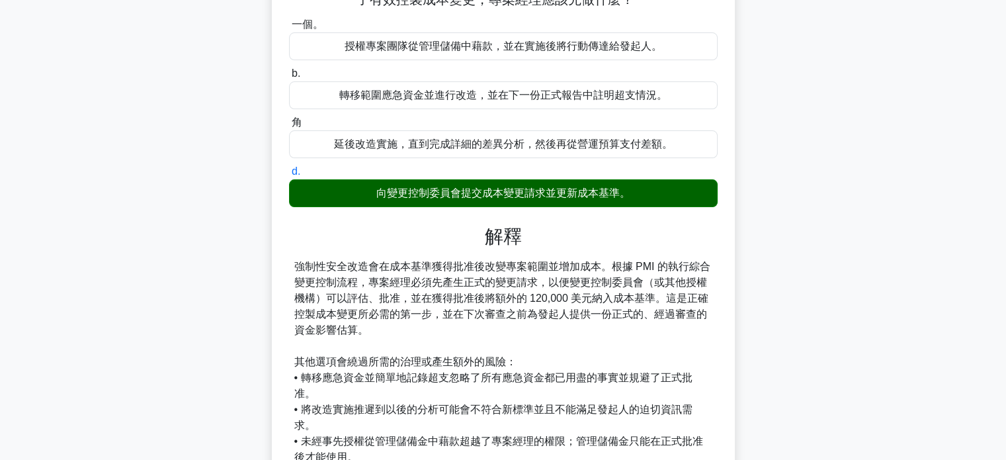
scroll to position [277, 0]
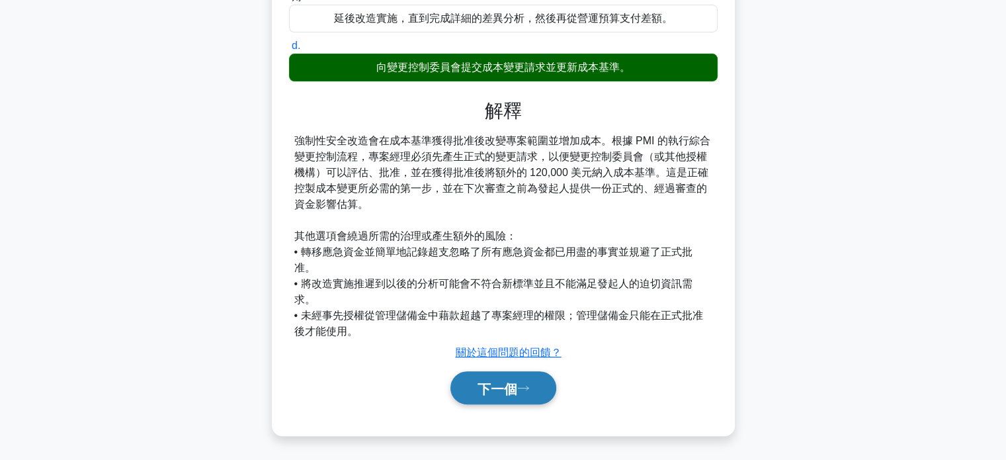
click at [489, 386] on font "下一個" at bounding box center [497, 388] width 40 height 15
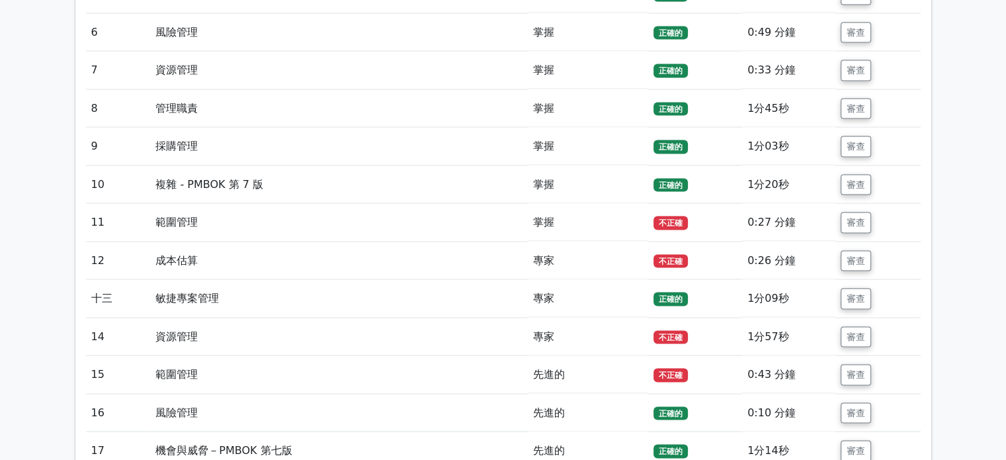
scroll to position [2579, 0]
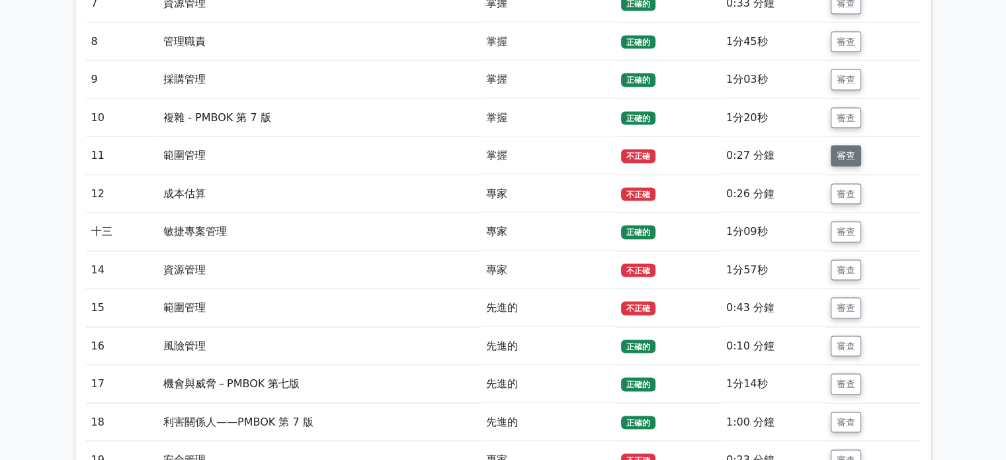
click at [850, 151] on font "審查" at bounding box center [846, 156] width 19 height 11
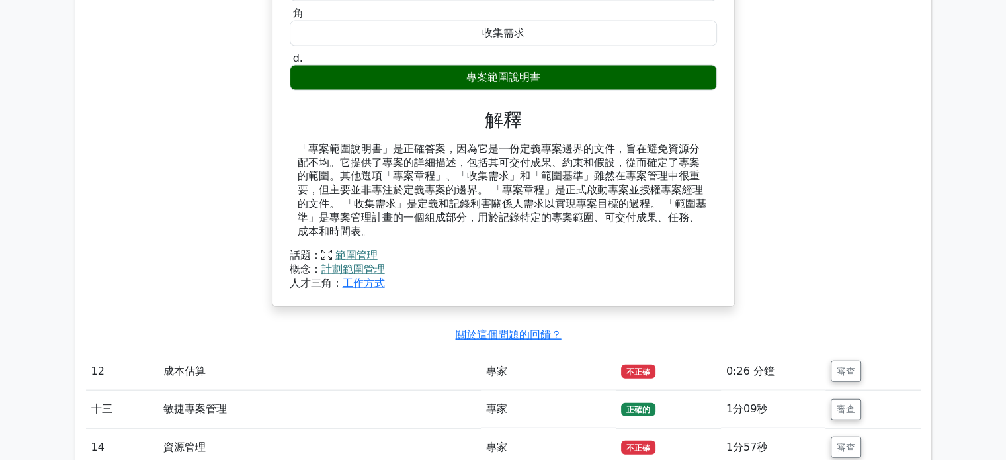
scroll to position [2910, 0]
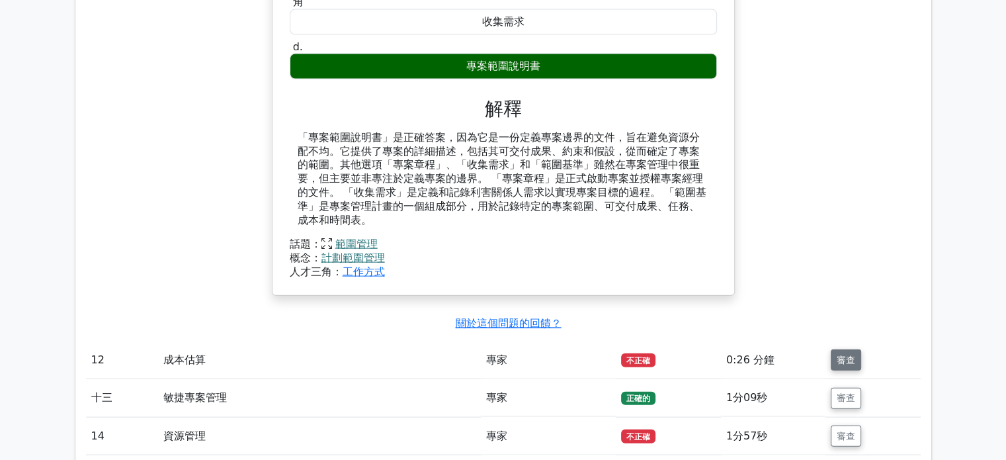
click at [850, 354] on font "審查" at bounding box center [846, 359] width 19 height 11
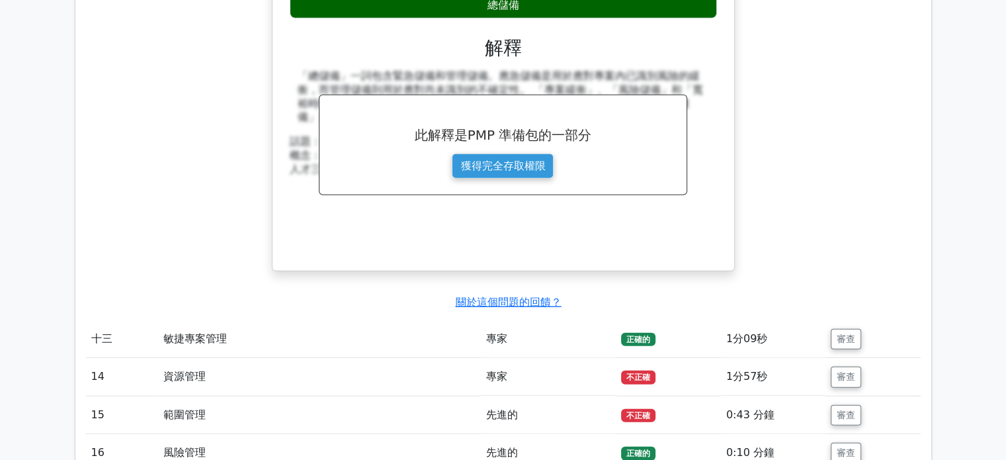
scroll to position [3505, 0]
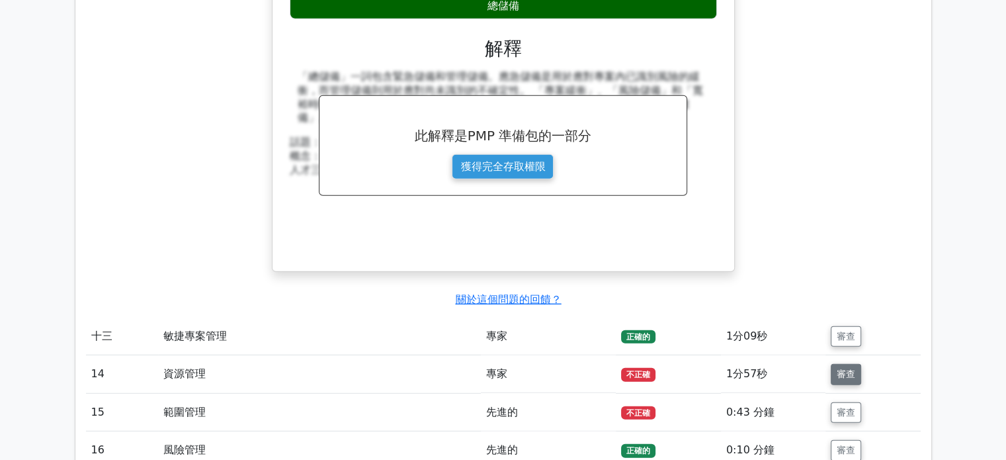
click at [849, 369] on font "審查" at bounding box center [846, 374] width 19 height 11
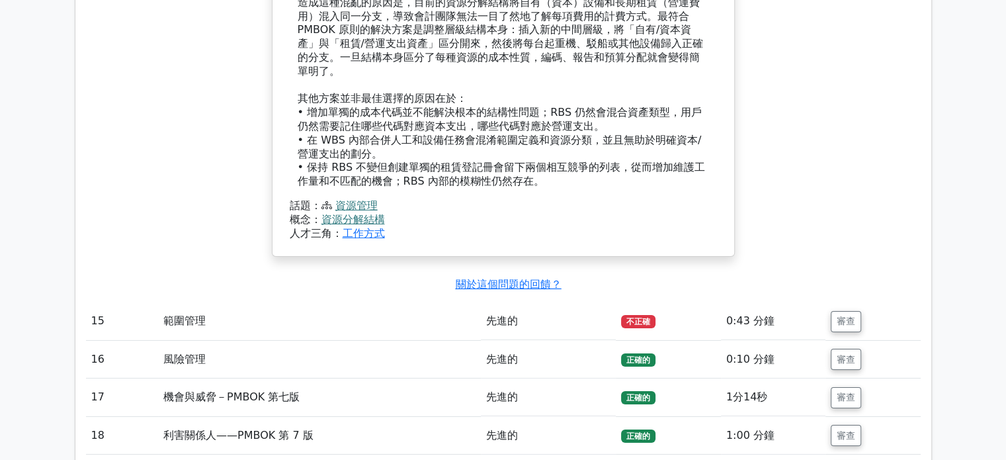
scroll to position [4364, 0]
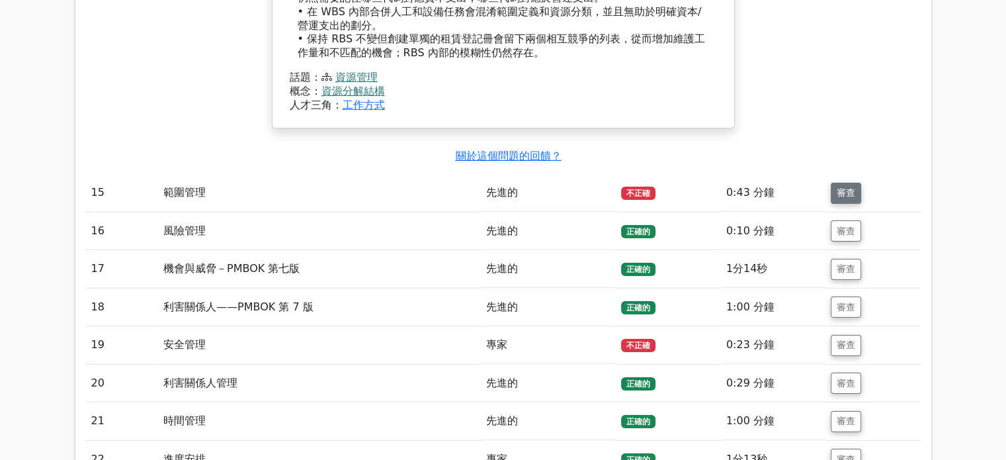
click at [849, 188] on font "審查" at bounding box center [846, 193] width 19 height 11
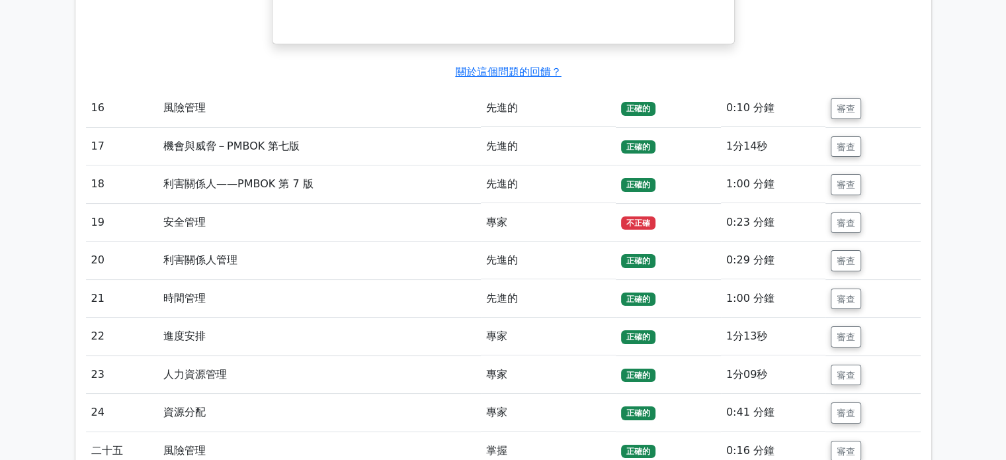
scroll to position [5026, 0]
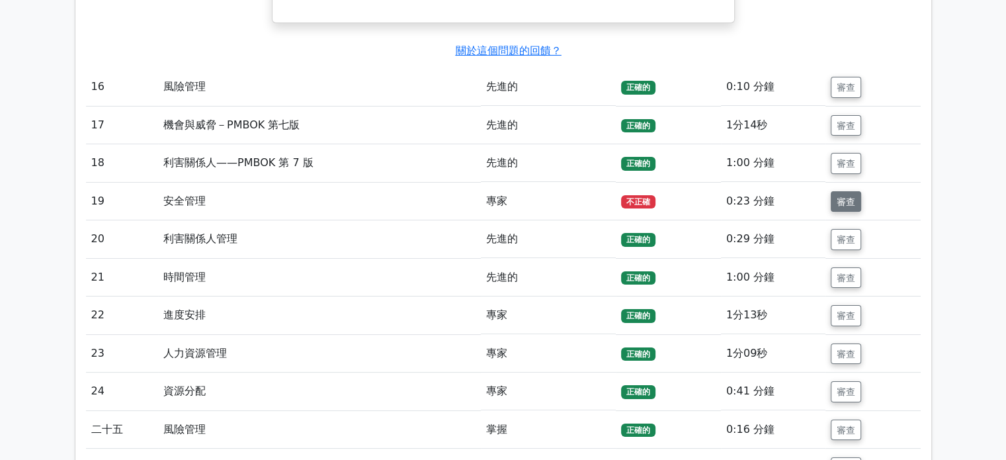
click at [837, 196] on font "審查" at bounding box center [846, 201] width 19 height 11
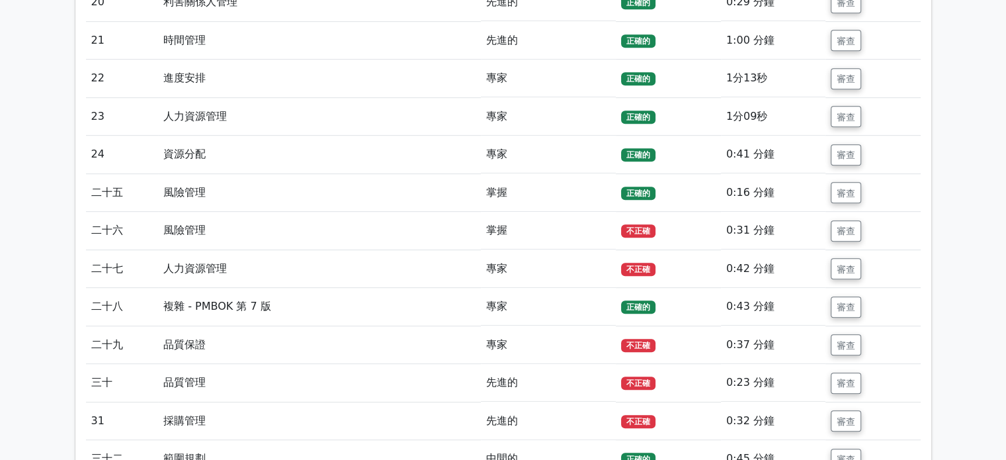
scroll to position [5819, 0]
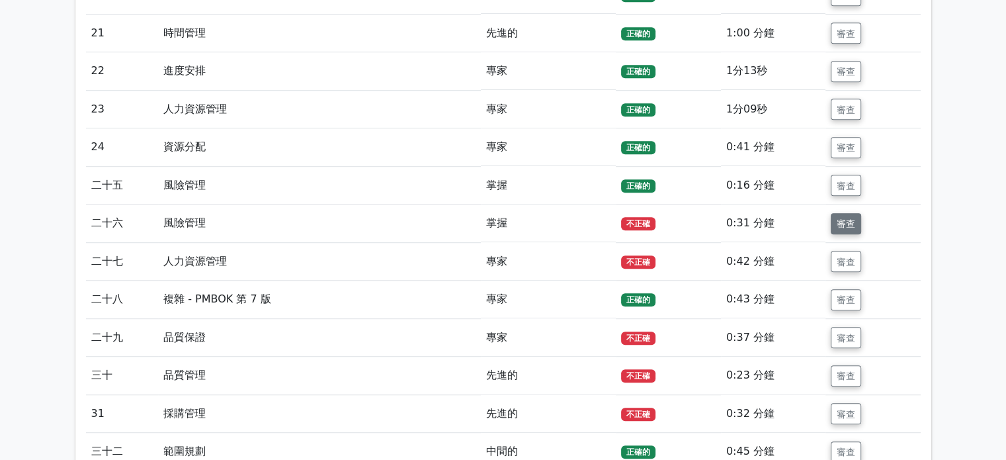
click at [849, 218] on font "審查" at bounding box center [846, 223] width 19 height 11
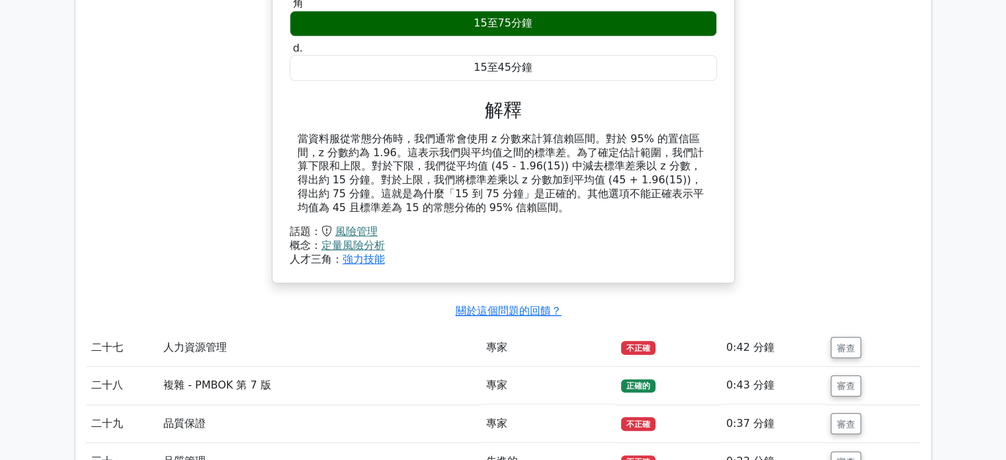
scroll to position [6282, 0]
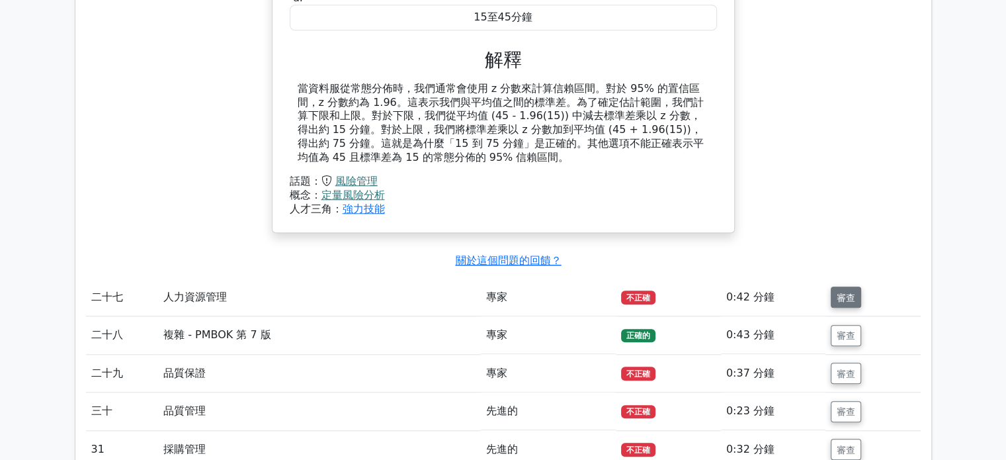
click at [842, 286] on button "審查" at bounding box center [846, 296] width 30 height 21
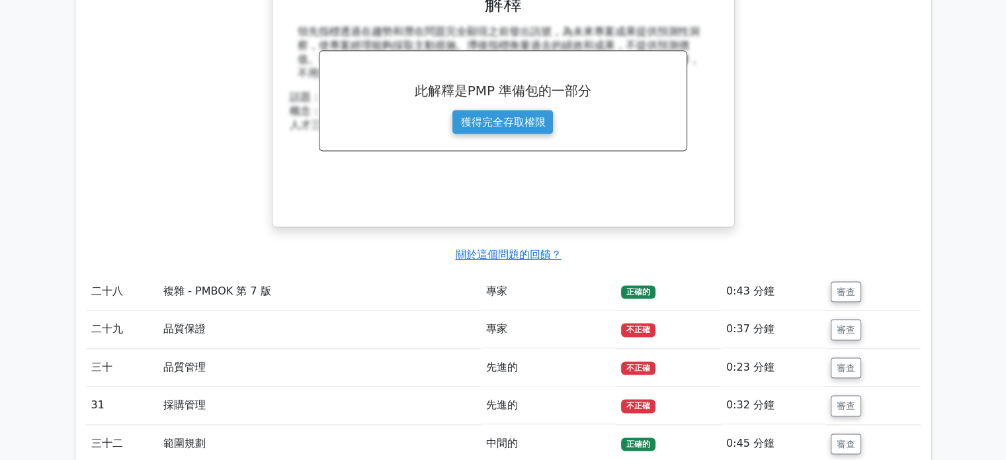
scroll to position [6943, 0]
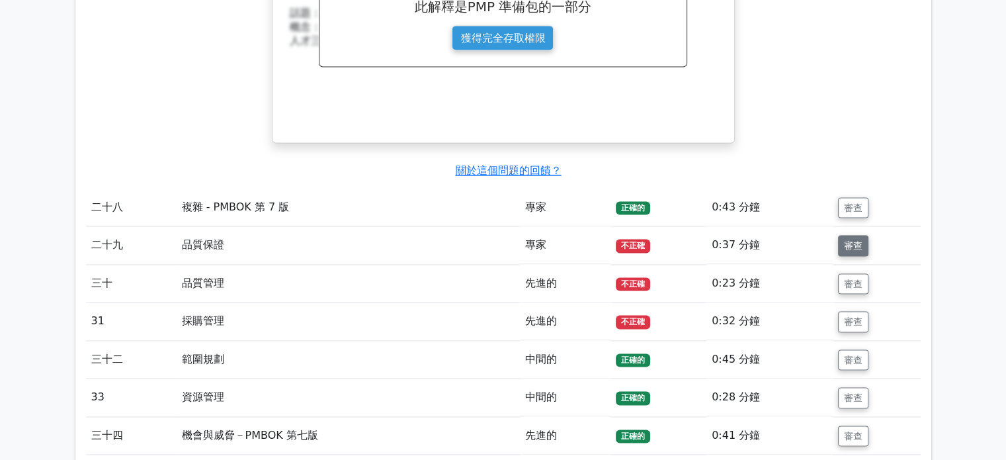
click at [848, 240] on font "審查" at bounding box center [853, 245] width 19 height 11
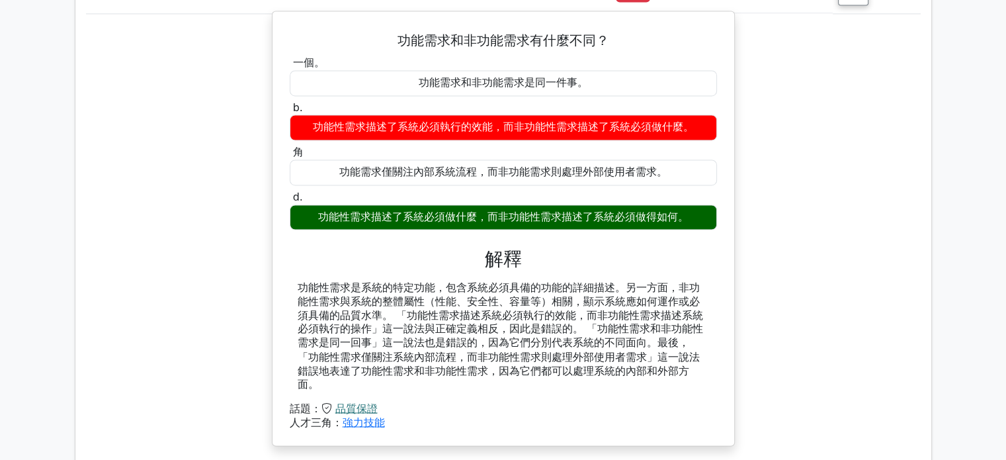
scroll to position [7340, 0]
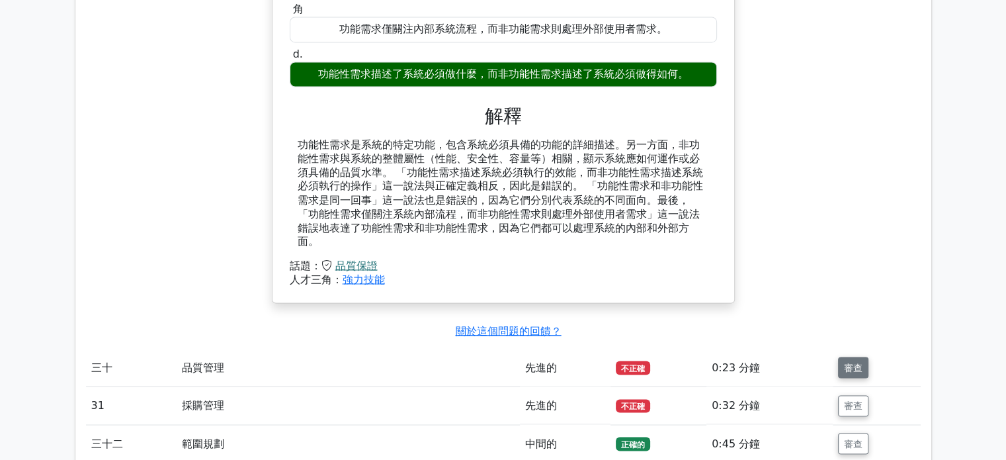
click at [852, 362] on font "審查" at bounding box center [853, 367] width 19 height 11
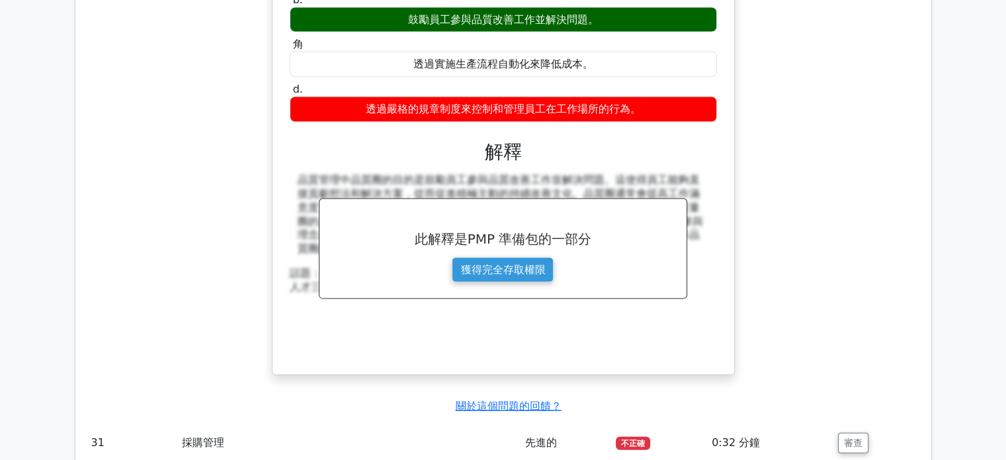
scroll to position [8001, 0]
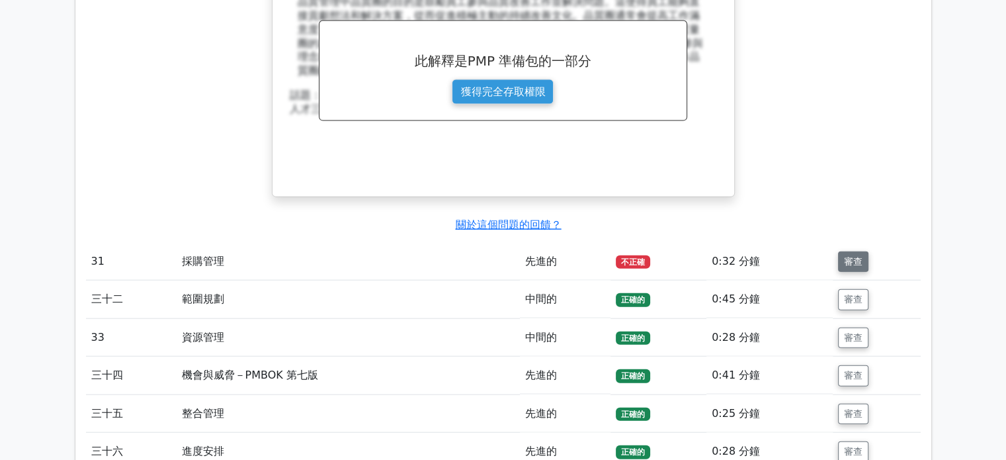
click at [856, 256] on font "審查" at bounding box center [853, 261] width 19 height 11
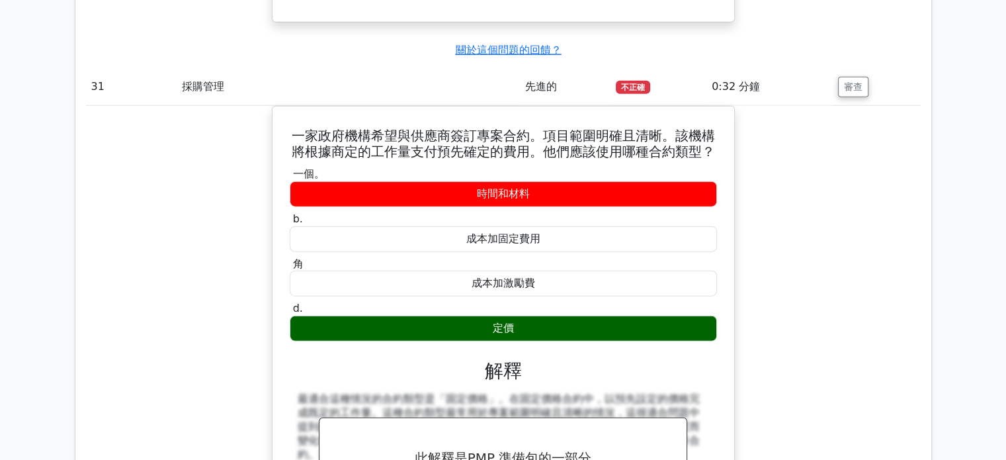
scroll to position [8200, 0]
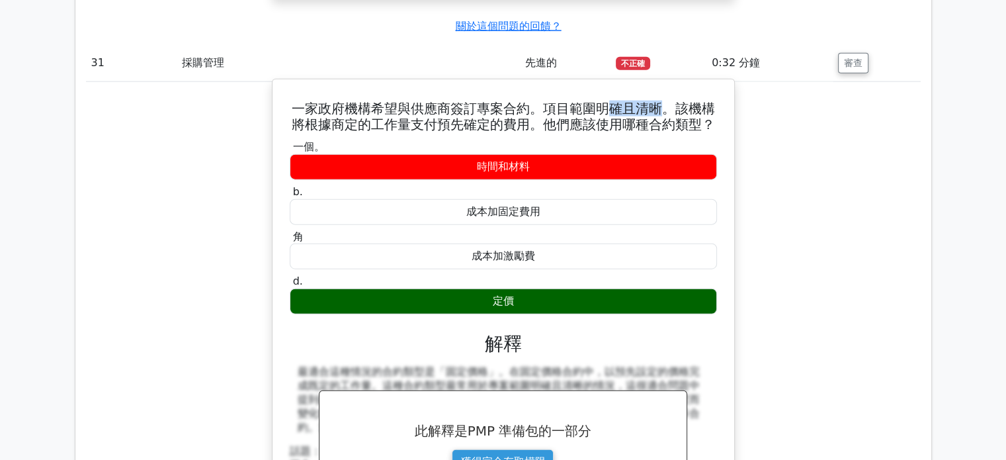
drag, startPoint x: 639, startPoint y: 43, endPoint x: 661, endPoint y: 42, distance: 22.5
click at [661, 101] on font "一家政府機構希望與供應商簽訂專案合約。項目範圍明確且清晰。該機構將根據商定的工作量支付預先確定的費用。他們應該使用哪種合約類型？" at bounding box center [503, 117] width 423 height 32
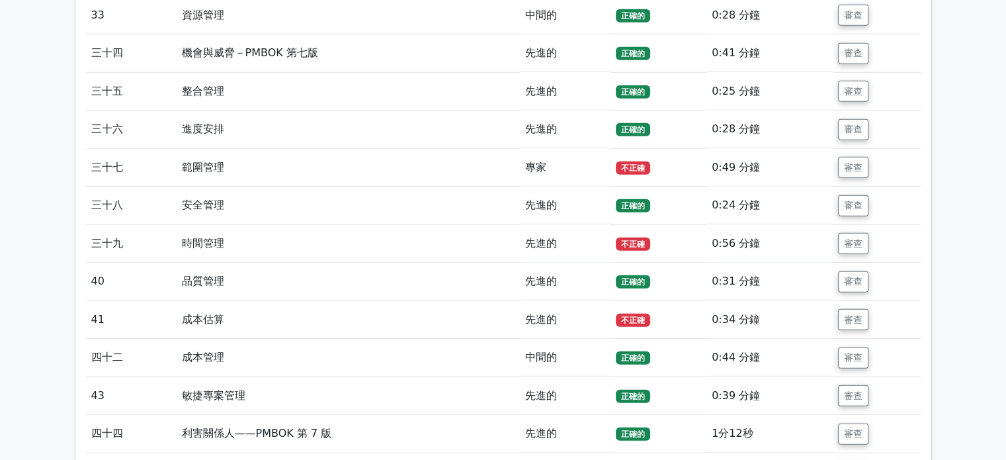
scroll to position [8861, 0]
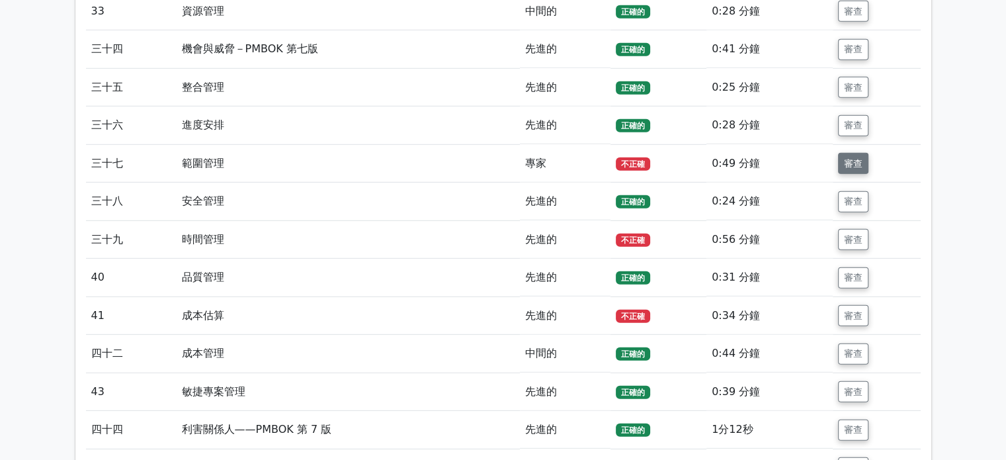
click at [848, 158] on font "審查" at bounding box center [853, 163] width 19 height 11
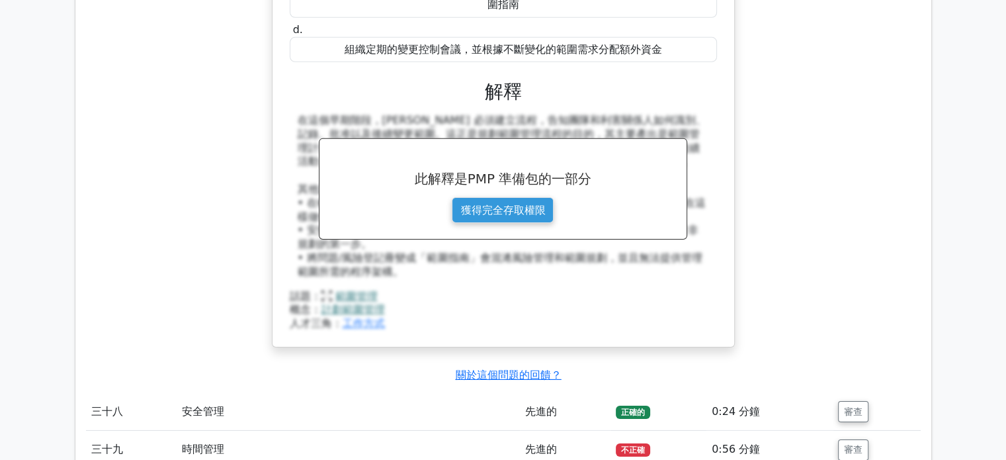
scroll to position [9390, 0]
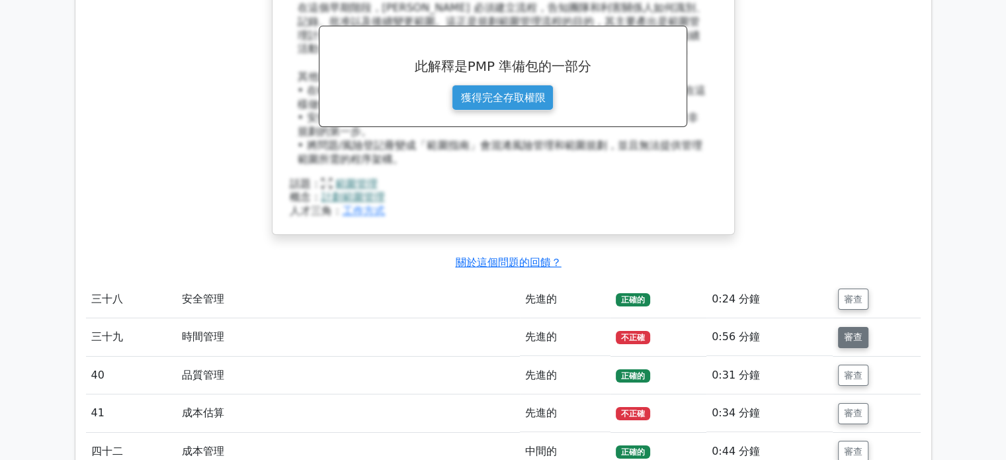
click at [852, 332] on font "審查" at bounding box center [853, 337] width 19 height 11
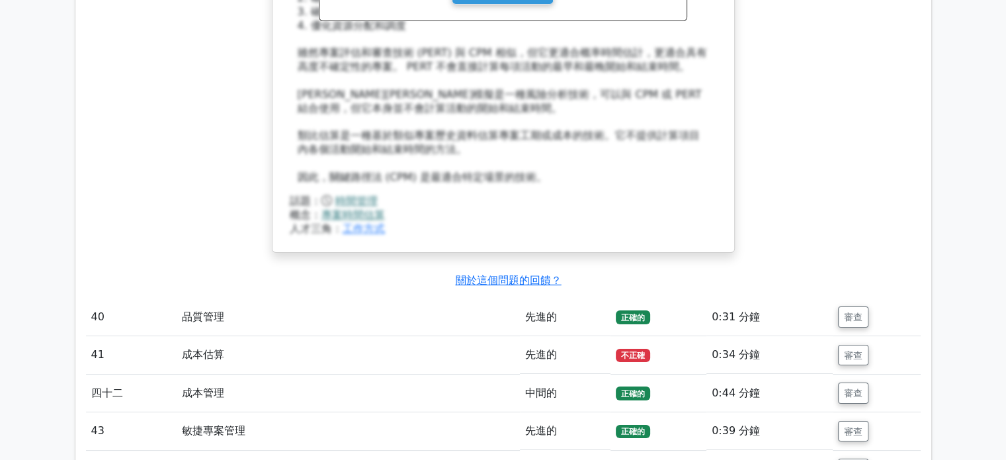
scroll to position [10250, 0]
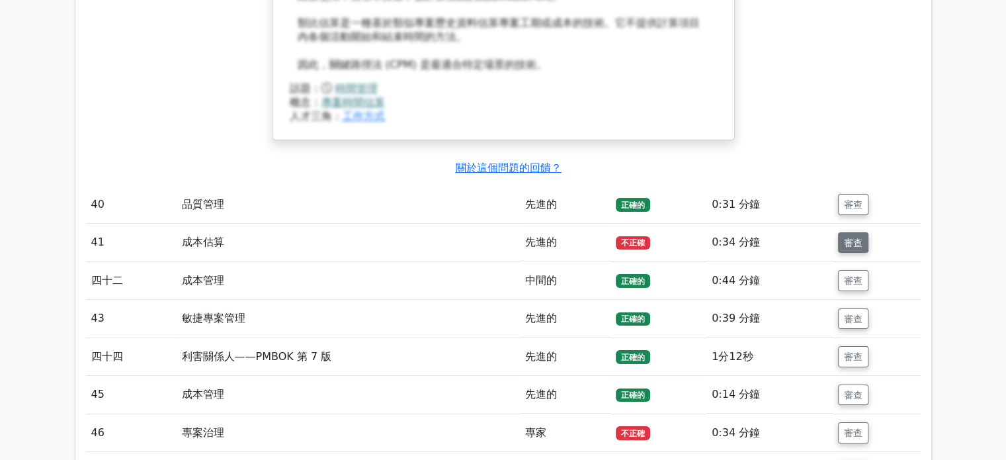
click at [857, 237] on font "審查" at bounding box center [853, 242] width 19 height 11
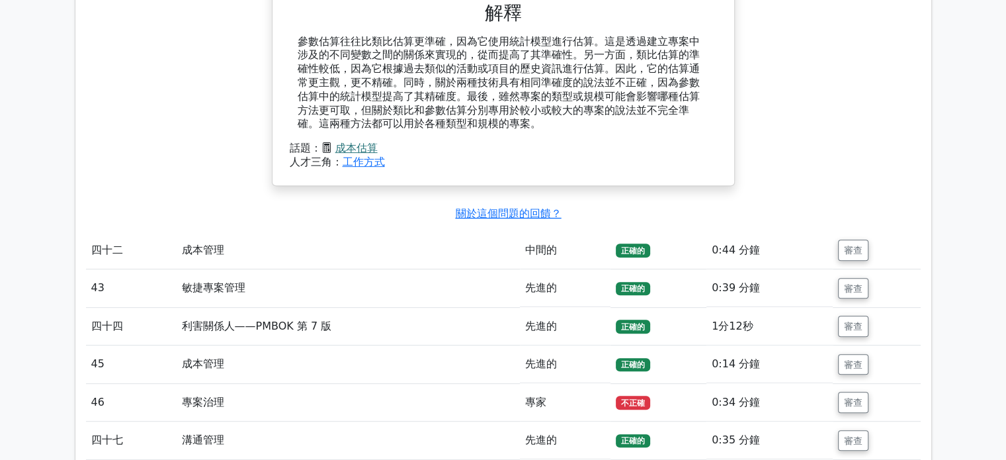
scroll to position [10845, 0]
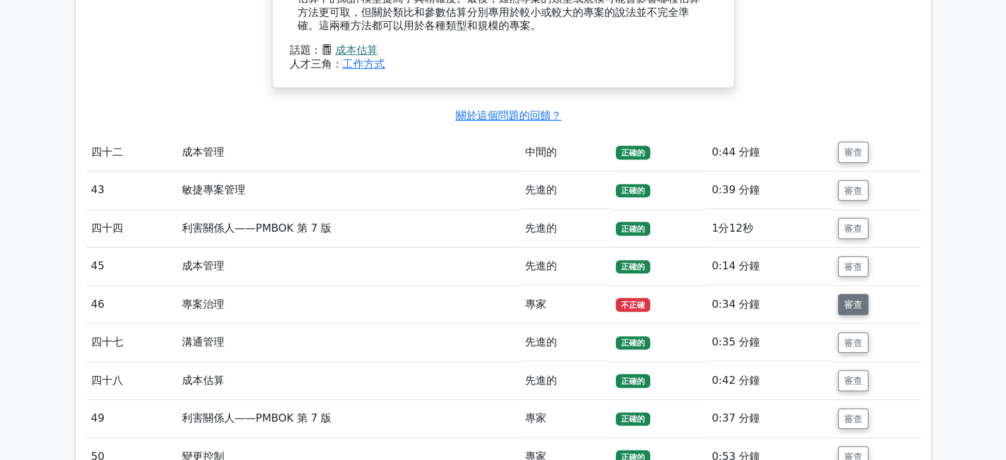
click at [847, 299] on font "審查" at bounding box center [853, 304] width 19 height 11
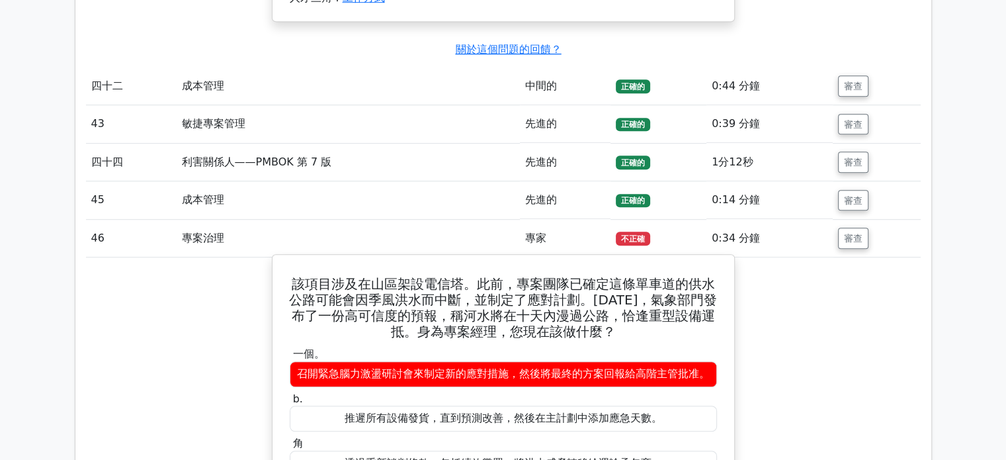
scroll to position [10977, 0]
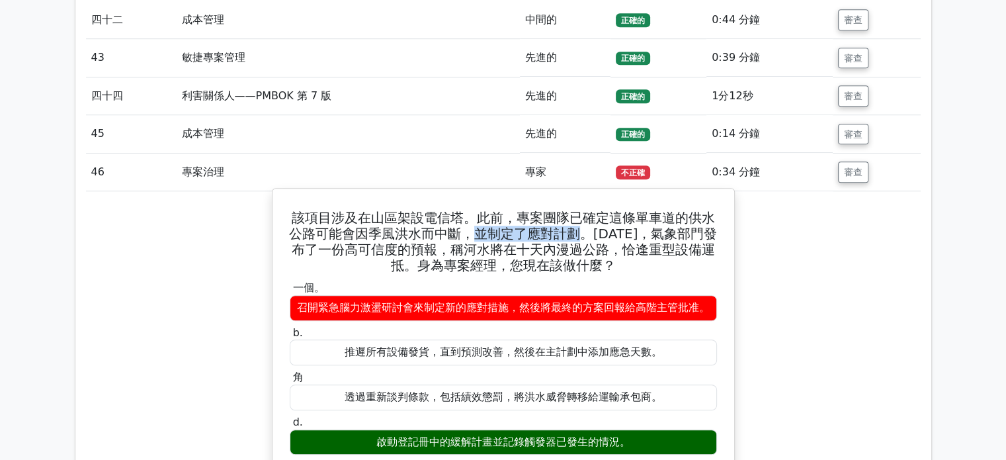
drag, startPoint x: 477, startPoint y: 164, endPoint x: 585, endPoint y: 166, distance: 107.8
click at [585, 210] on font "該項目涉及在山區架設電信塔。此前，專案團隊已確定這條單車道的供水公路可能會因季風洪水而中斷，並制定了應對計劃。[DATE]，氣象部門發布了一份高可信度的預報，…" at bounding box center [503, 241] width 429 height 63
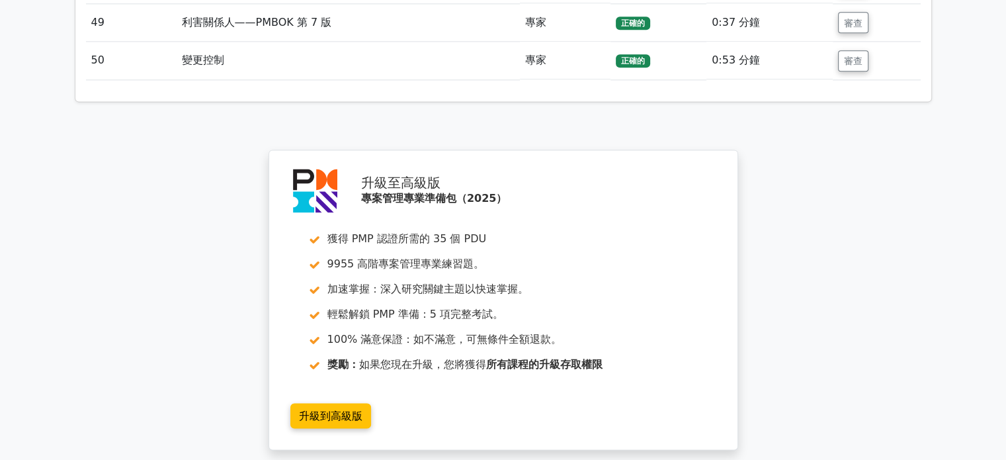
scroll to position [12032, 0]
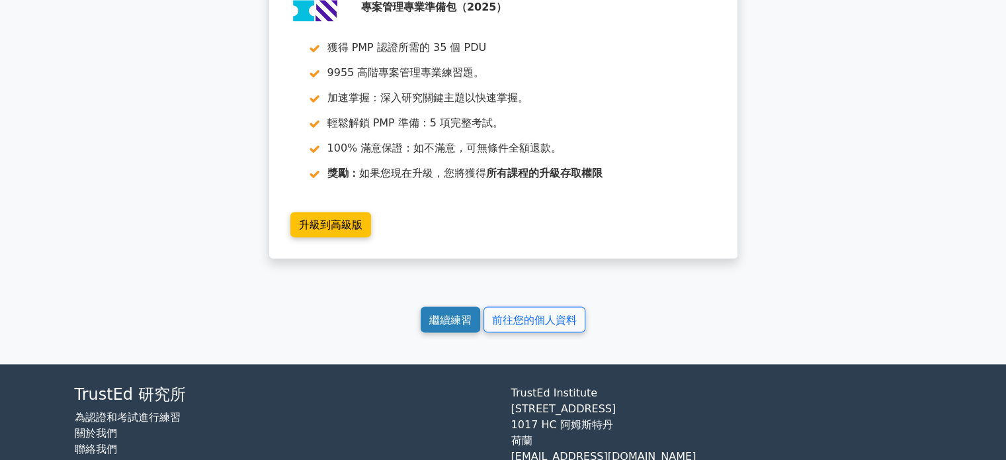
click at [433, 313] on font "繼續練習" at bounding box center [450, 319] width 42 height 13
